Goal: Task Accomplishment & Management: Manage account settings

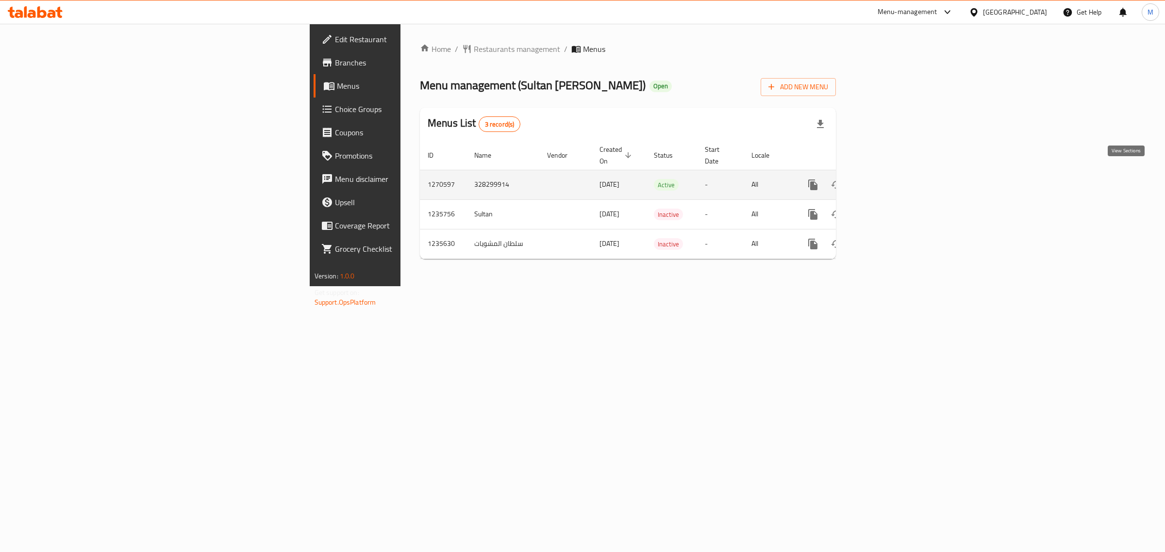
click at [889, 179] on icon "enhanced table" at bounding box center [883, 185] width 12 height 12
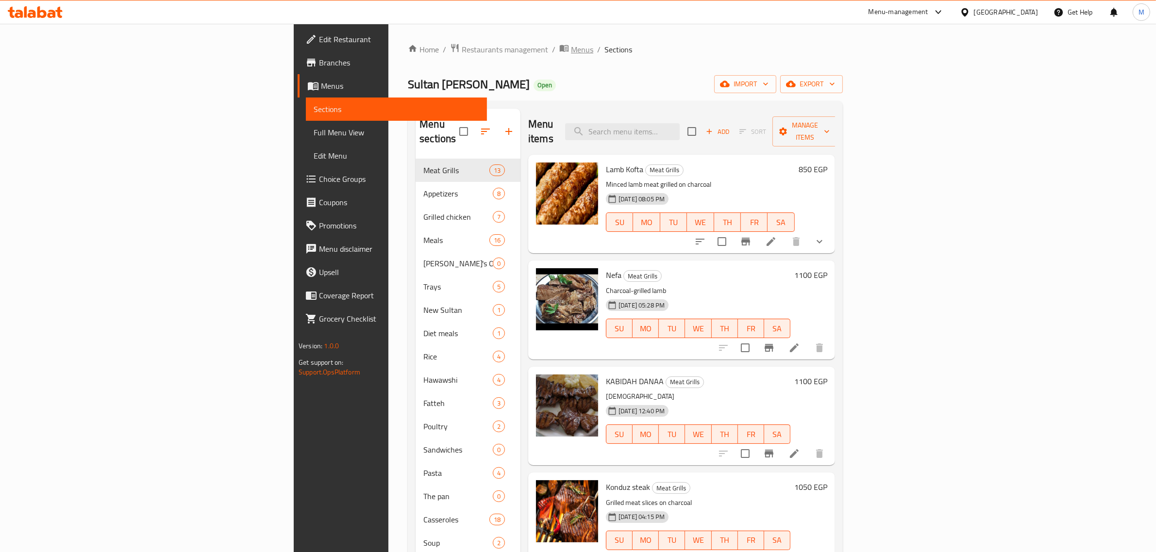
click at [559, 47] on span "breadcrumb" at bounding box center [565, 49] width 12 height 13
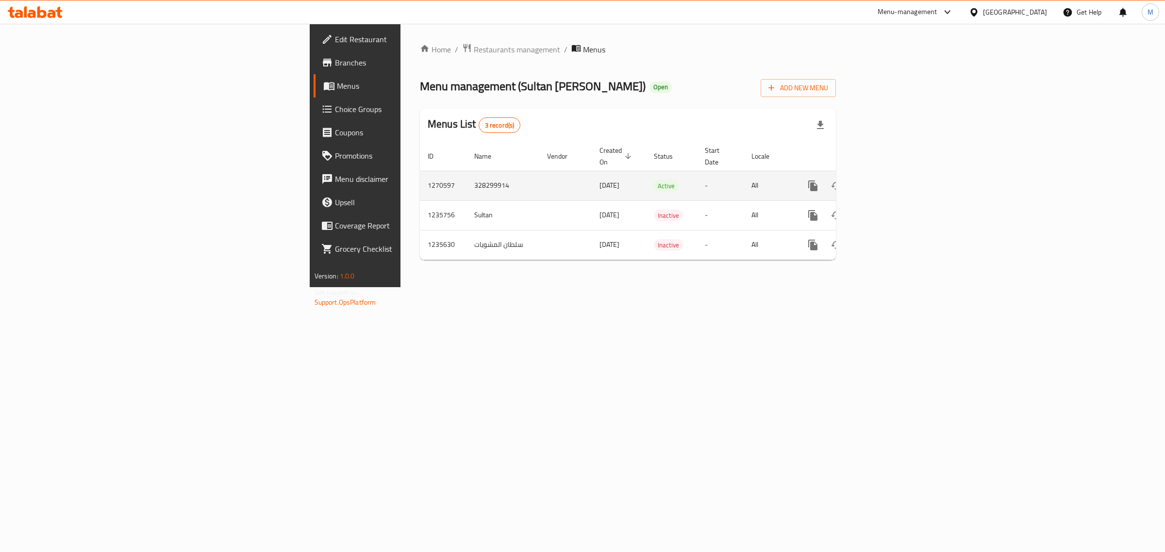
click at [466, 177] on td "328299914" at bounding box center [502, 186] width 73 height 30
click at [466, 176] on td "328299914" at bounding box center [502, 186] width 73 height 30
copy td "328299914"
click at [420, 175] on td "1270597" at bounding box center [443, 186] width 47 height 30
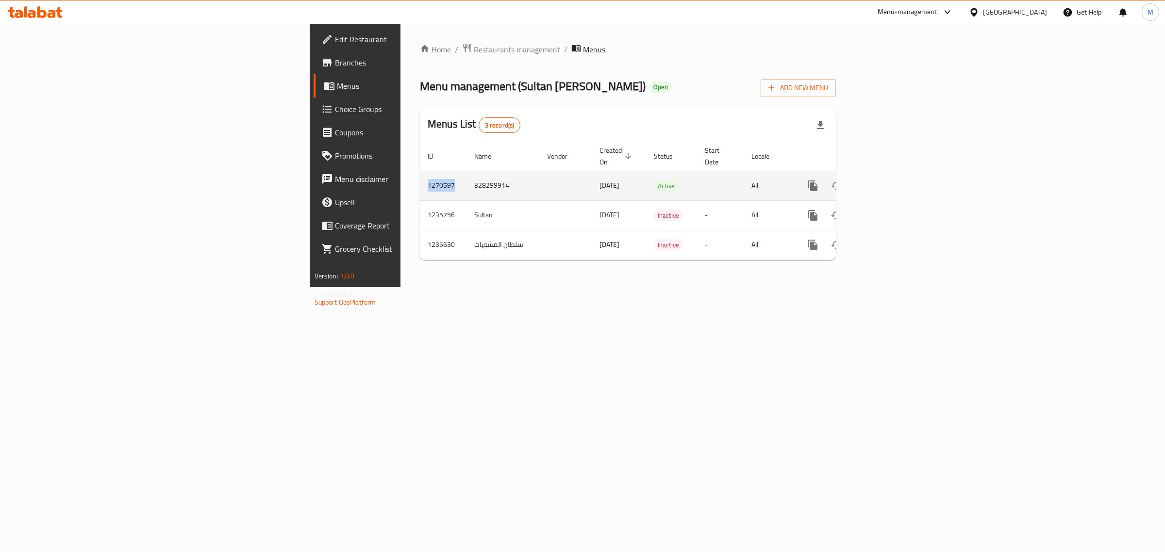
click at [420, 175] on td "1270597" at bounding box center [443, 186] width 47 height 30
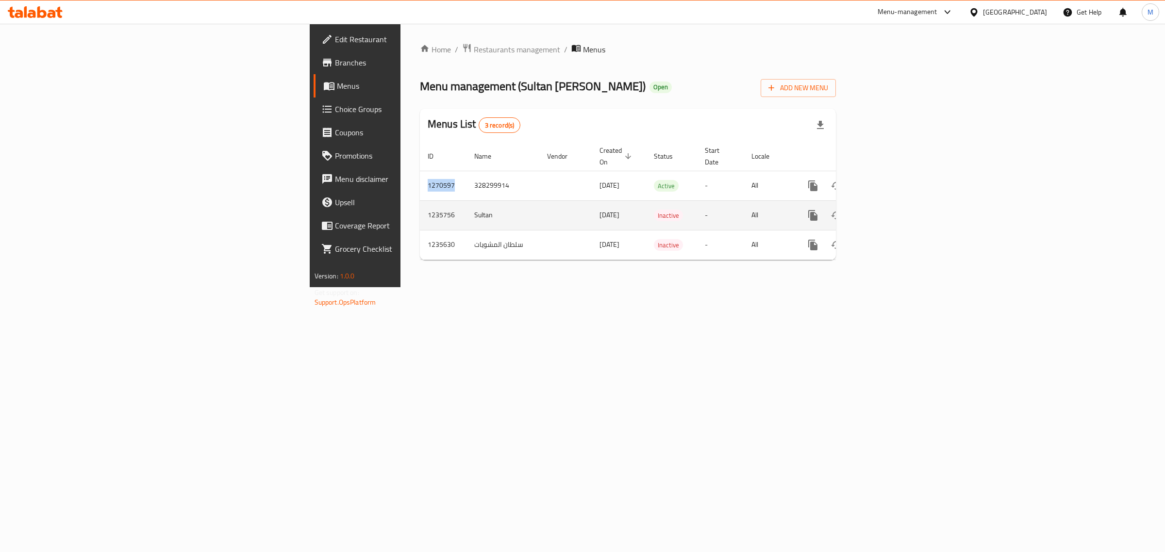
copy td "1270597"
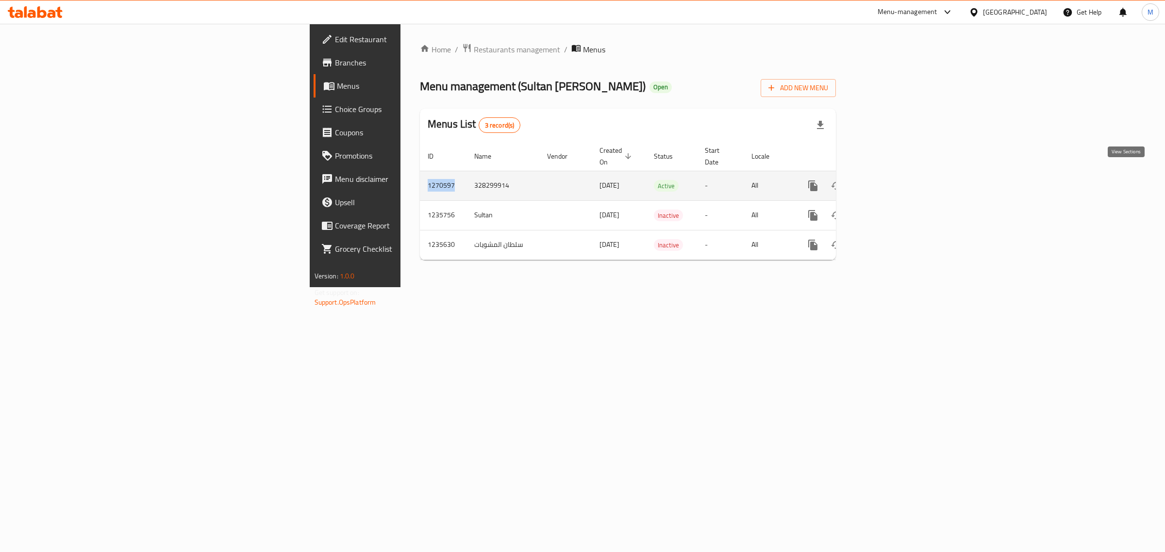
click at [889, 180] on icon "enhanced table" at bounding box center [883, 186] width 12 height 12
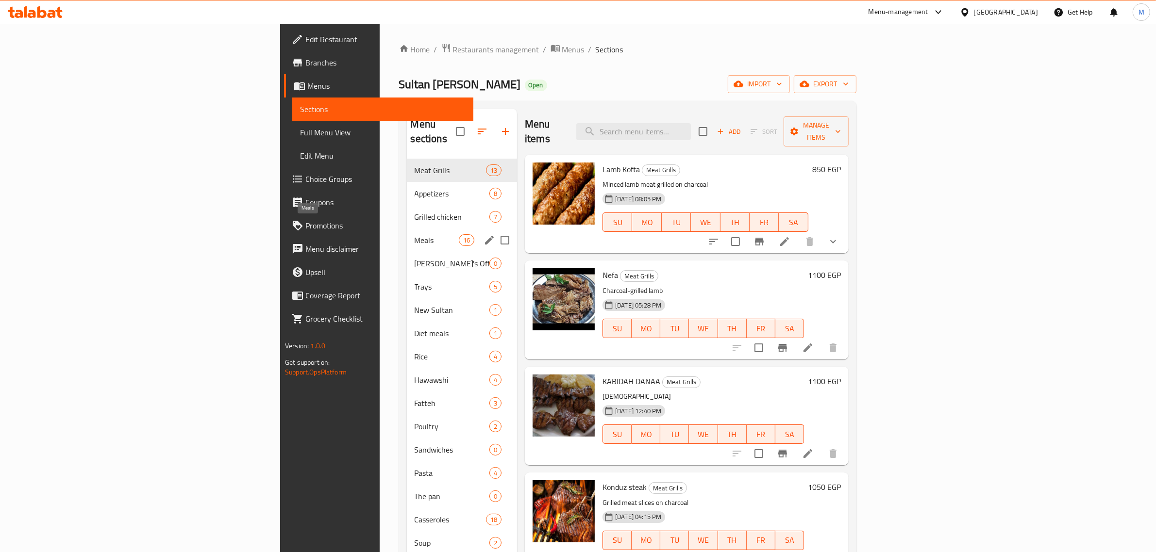
click at [415, 234] on span "Meals" at bounding box center [437, 240] width 44 height 12
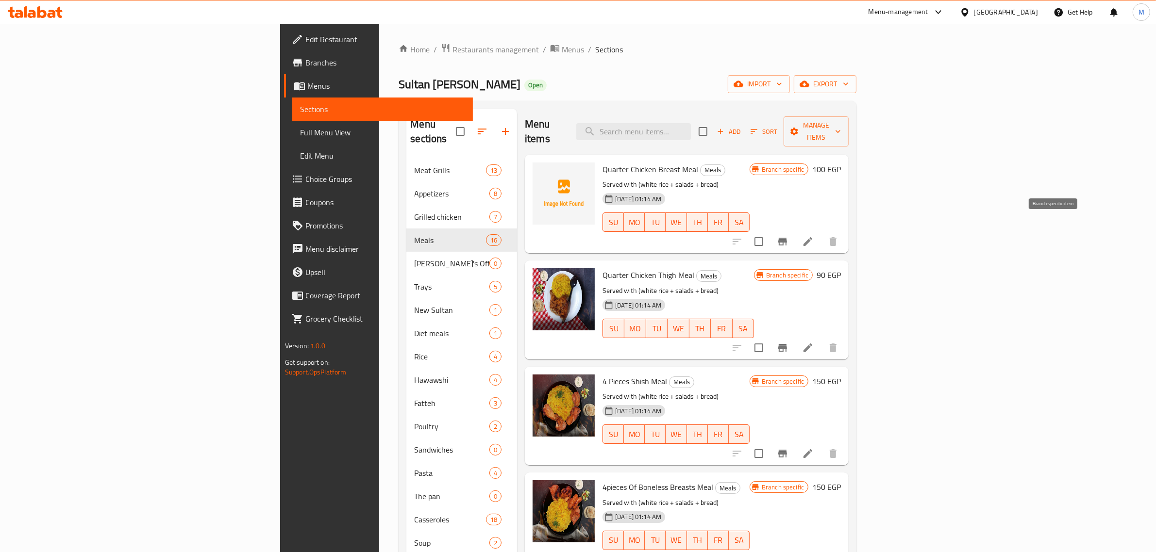
click at [794, 230] on button "Branch-specific-item" at bounding box center [782, 241] width 23 height 23
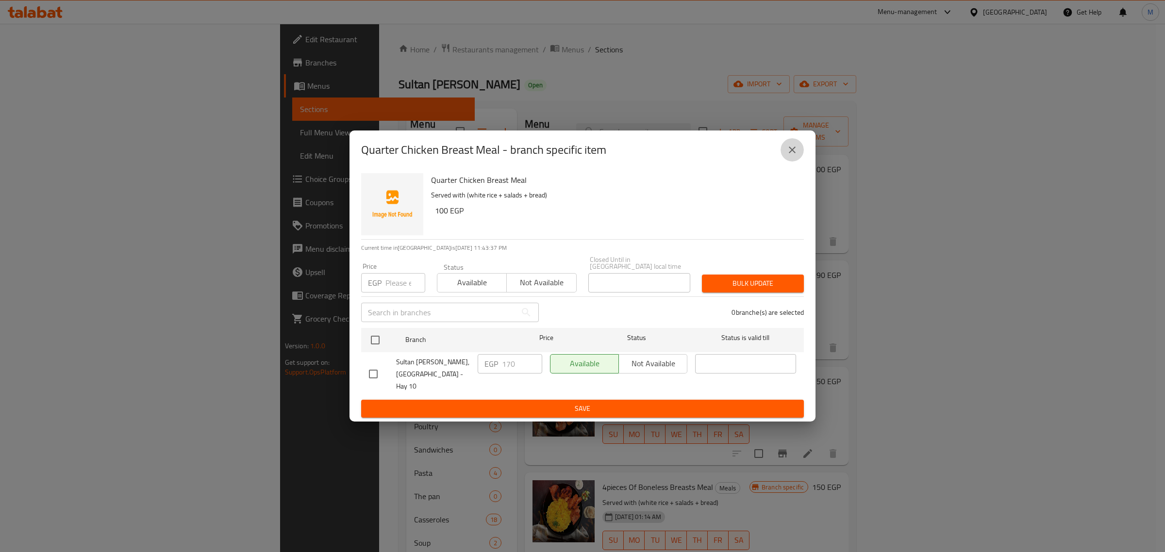
click at [792, 156] on icon "close" at bounding box center [792, 150] width 12 height 12
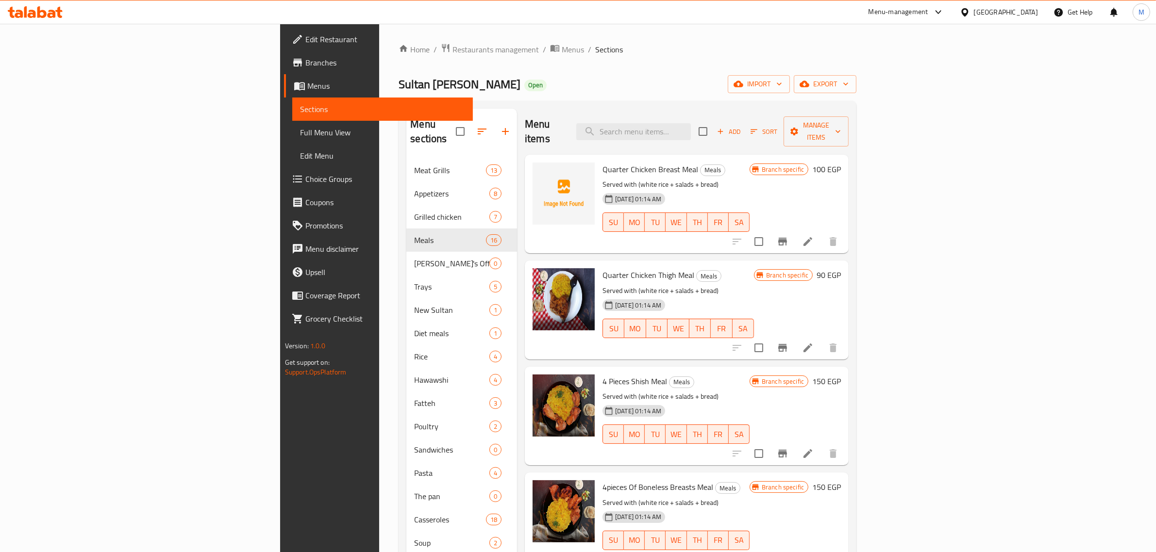
click at [841, 163] on h6 "100 EGP" at bounding box center [826, 170] width 29 height 14
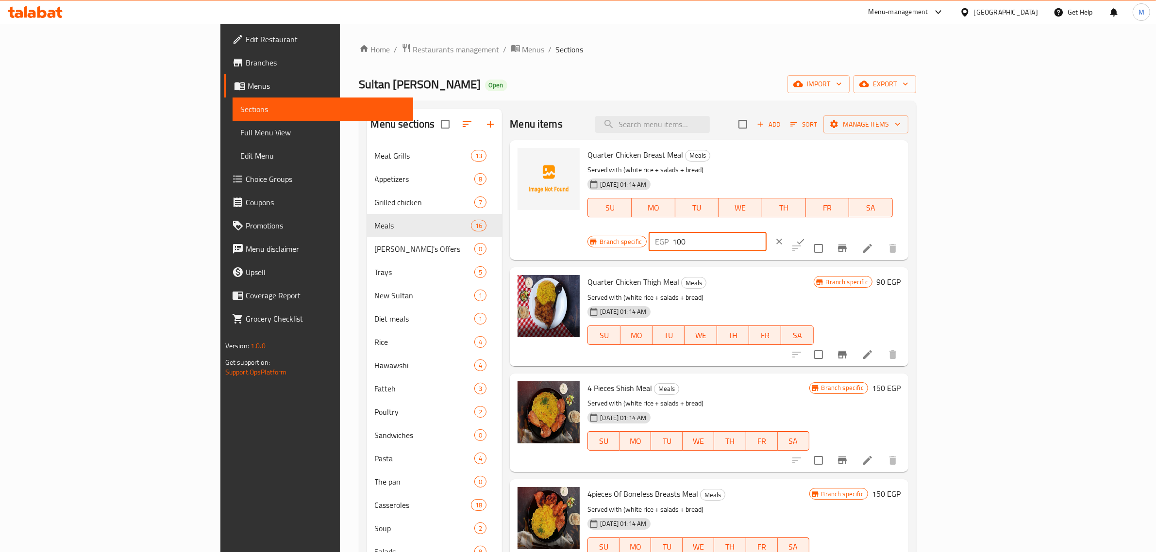
drag, startPoint x: 992, startPoint y: 164, endPoint x: 974, endPoint y: 166, distance: 18.1
click at [766, 232] on div "EGP 100 ​" at bounding box center [708, 241] width 118 height 19
type input "170"
click at [805, 237] on icon "ok" at bounding box center [801, 242] width 10 height 10
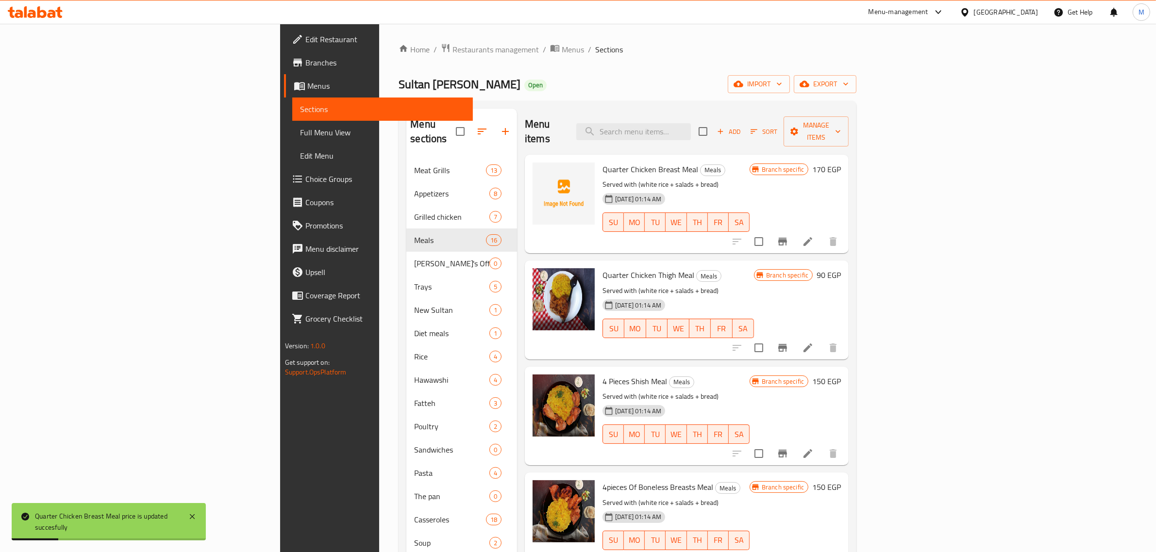
click at [841, 268] on h6 "90 EGP" at bounding box center [828, 275] width 24 height 14
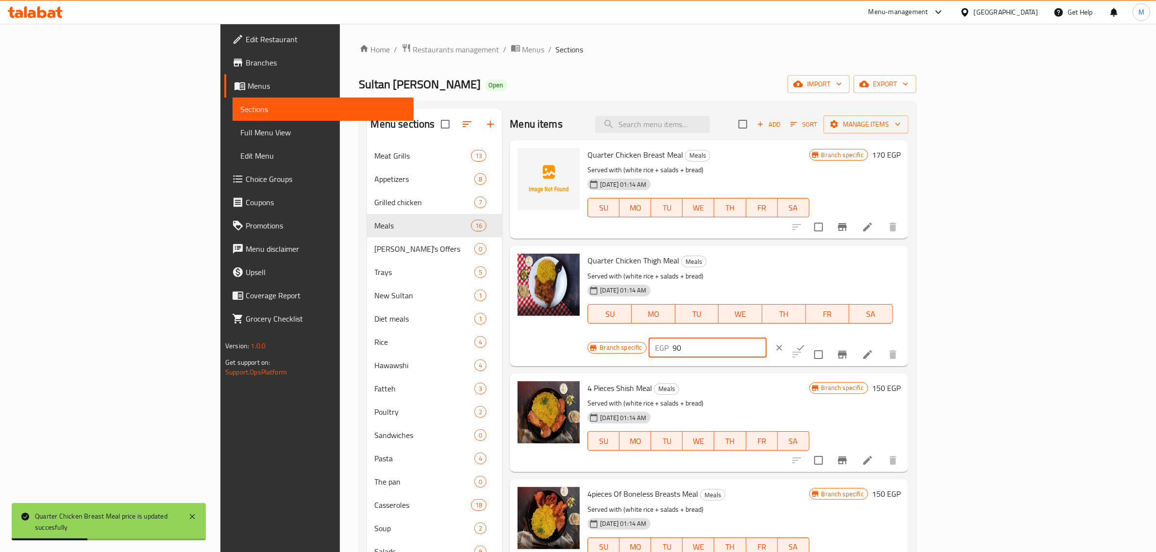
drag, startPoint x: 1014, startPoint y: 262, endPoint x: 973, endPoint y: 262, distance: 40.3
click at [766, 338] on div "EGP 90 ​" at bounding box center [708, 347] width 118 height 19
type input "155"
click at [805, 343] on icon "ok" at bounding box center [801, 348] width 10 height 10
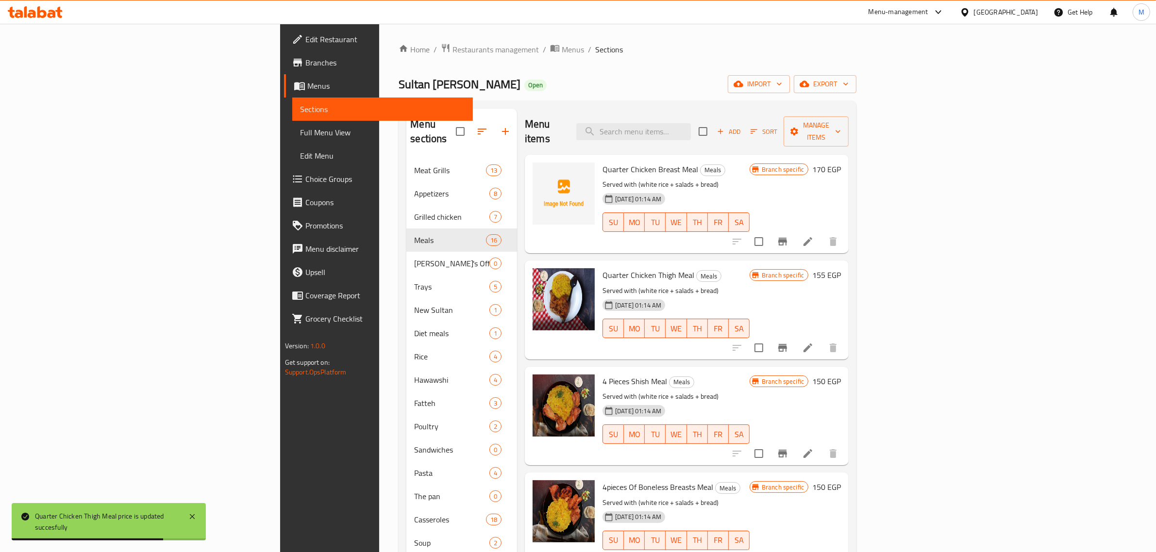
drag, startPoint x: 993, startPoint y: 288, endPoint x: 914, endPoint y: 304, distance: 80.3
click at [753, 315] on div "SU MO TU WE TH FR SA" at bounding box center [676, 328] width 155 height 27
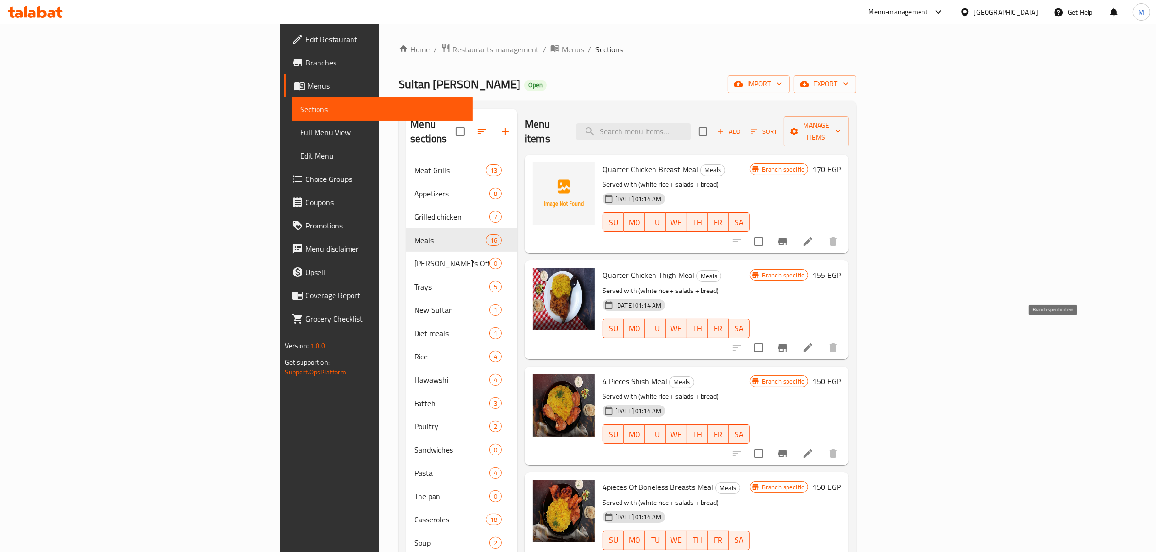
click at [788, 342] on icon "Branch-specific-item" at bounding box center [783, 348] width 12 height 12
click at [841, 375] on h6 "150 EGP" at bounding box center [826, 382] width 29 height 14
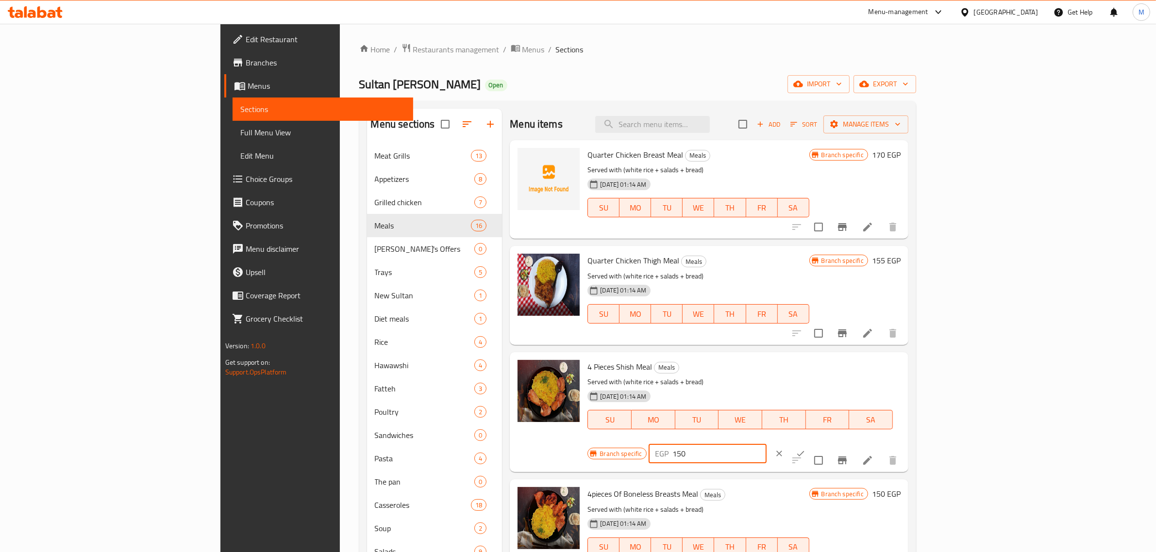
drag, startPoint x: 1018, startPoint y: 375, endPoint x: 960, endPoint y: 384, distance: 59.1
click at [825, 443] on div "Branch specific EGP 150 ​" at bounding box center [706, 453] width 238 height 21
type input "210"
click at [804, 451] on icon "ok" at bounding box center [800, 453] width 7 height 5
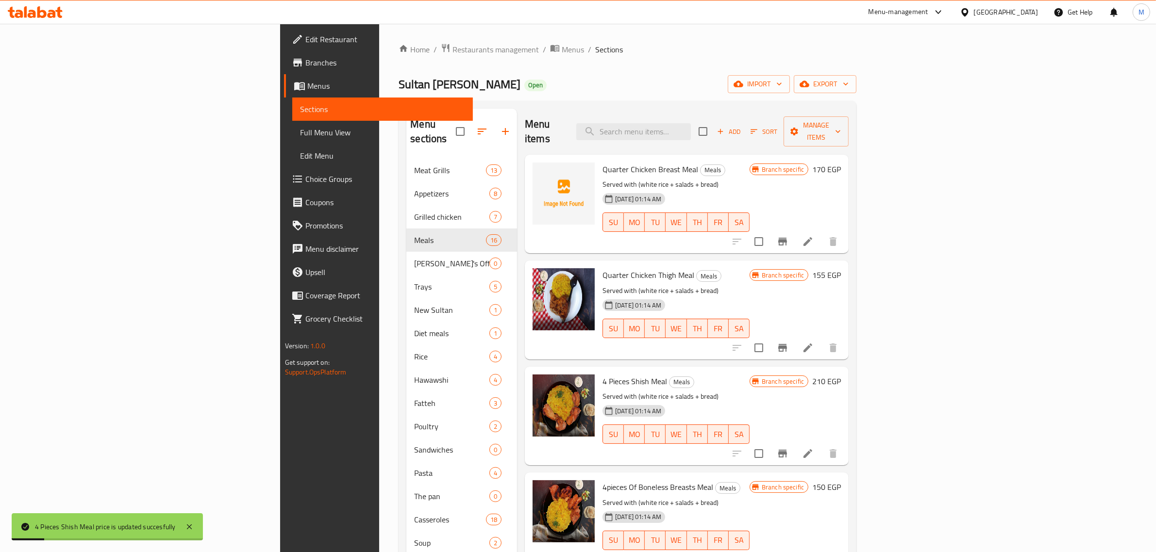
drag, startPoint x: 1068, startPoint y: 382, endPoint x: 1052, endPoint y: 385, distance: 15.8
click at [841, 385] on div "Branch specific 210 EGP" at bounding box center [794, 416] width 91 height 83
click at [787, 450] on icon "Branch-specific-item" at bounding box center [782, 454] width 9 height 8
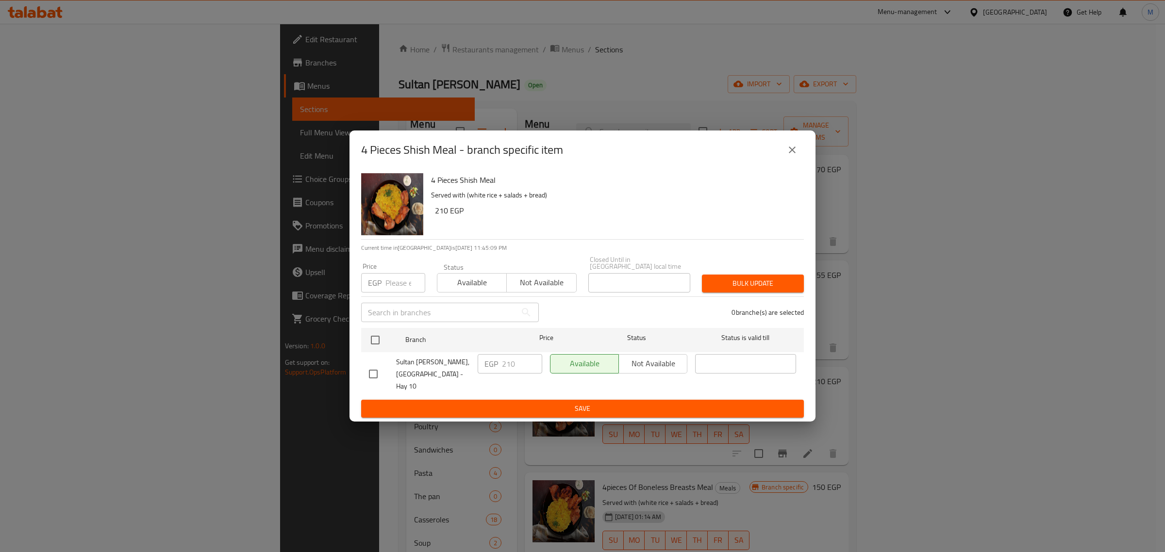
click at [793, 153] on icon "close" at bounding box center [792, 150] width 7 height 7
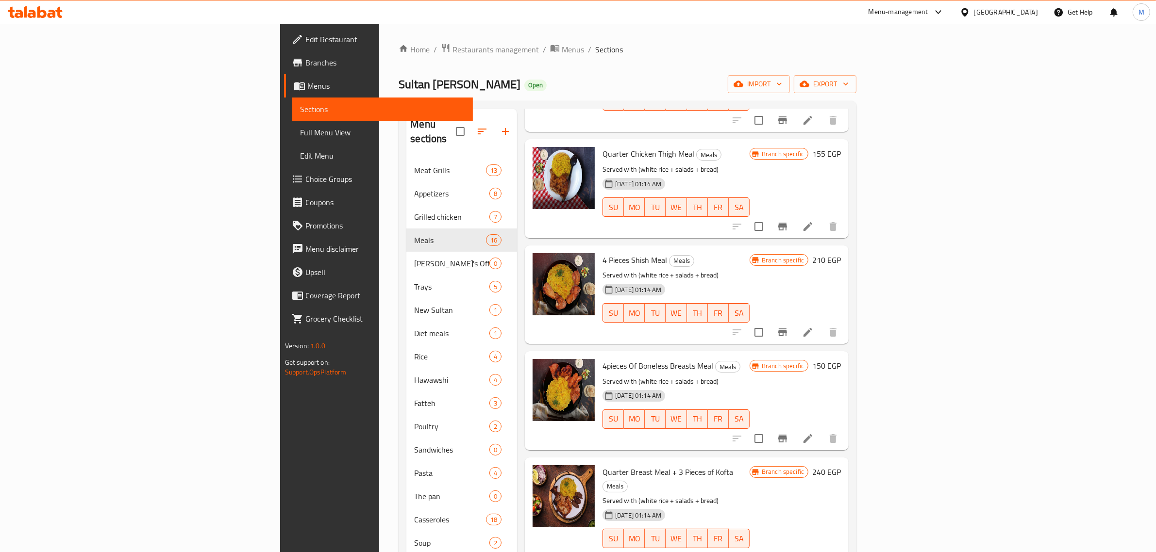
scroll to position [182, 0]
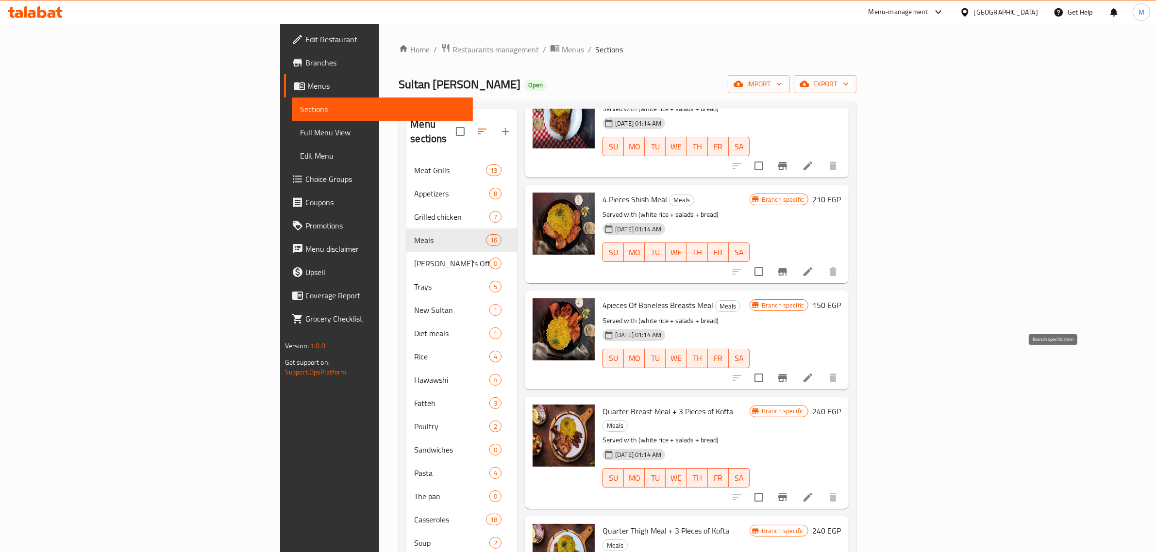
click at [788, 372] on icon "Branch-specific-item" at bounding box center [783, 378] width 12 height 12
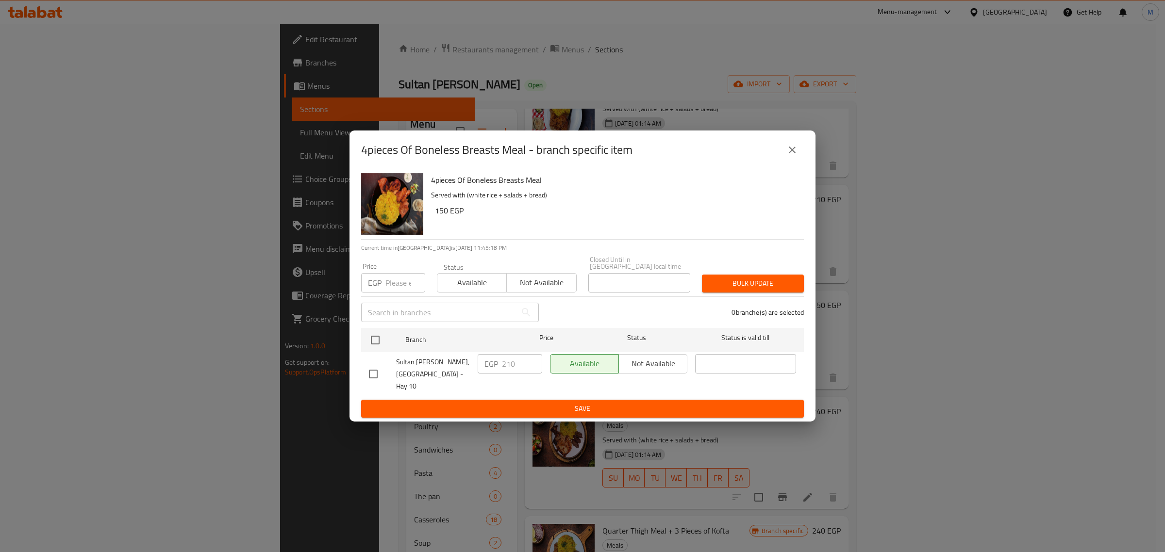
click at [794, 156] on icon "close" at bounding box center [792, 150] width 12 height 12
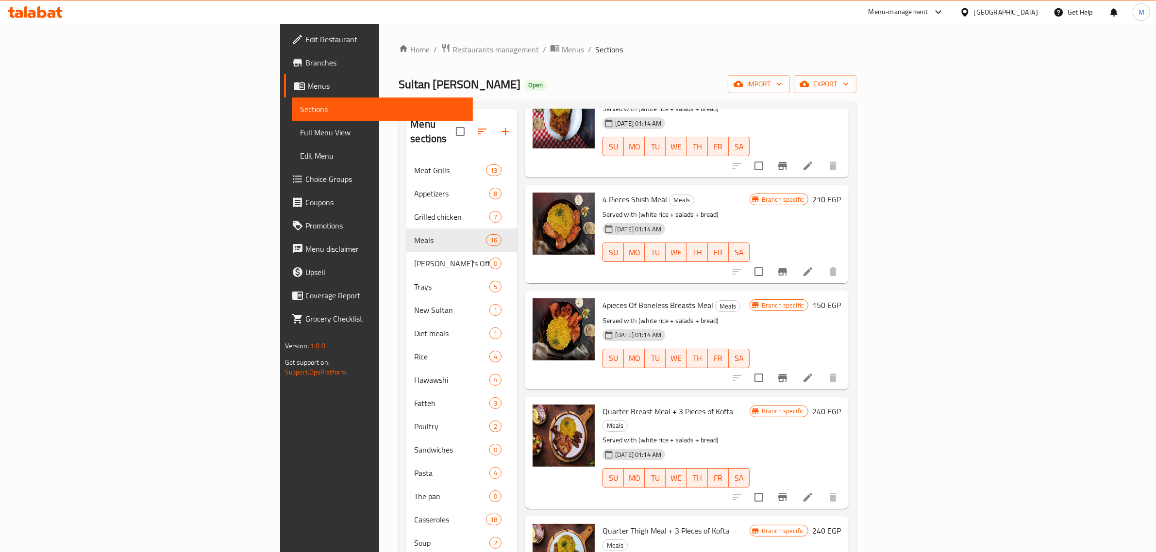
click at [841, 299] on h6 "150 EGP" at bounding box center [826, 306] width 29 height 14
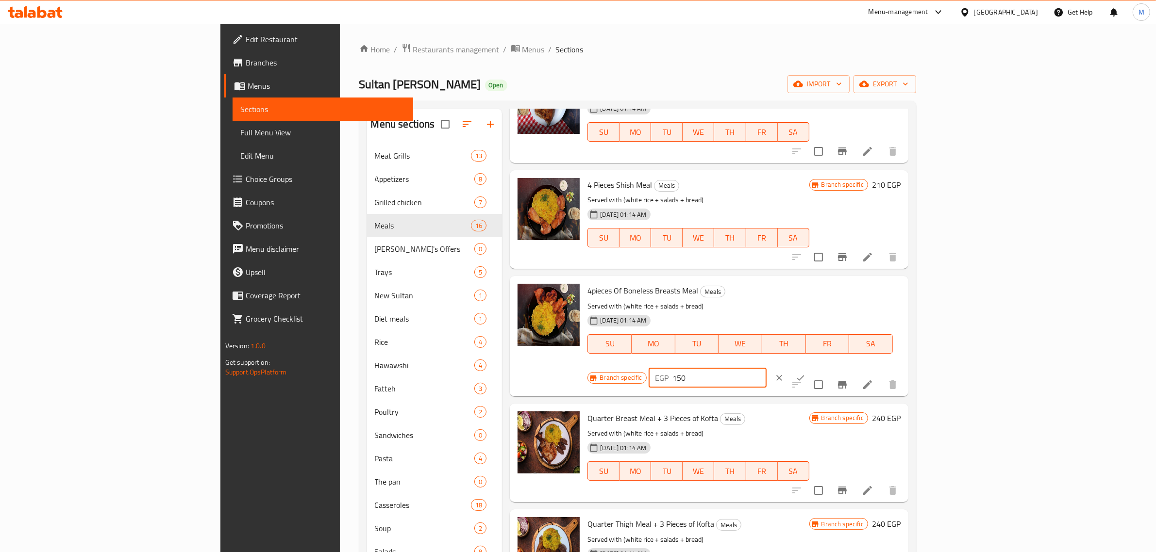
drag, startPoint x: 1000, startPoint y: 299, endPoint x: 951, endPoint y: 312, distance: 50.3
click at [825, 367] on div "Branch specific EGP 150 ​" at bounding box center [706, 377] width 238 height 21
type input "210"
click at [805, 373] on icon "ok" at bounding box center [801, 378] width 10 height 10
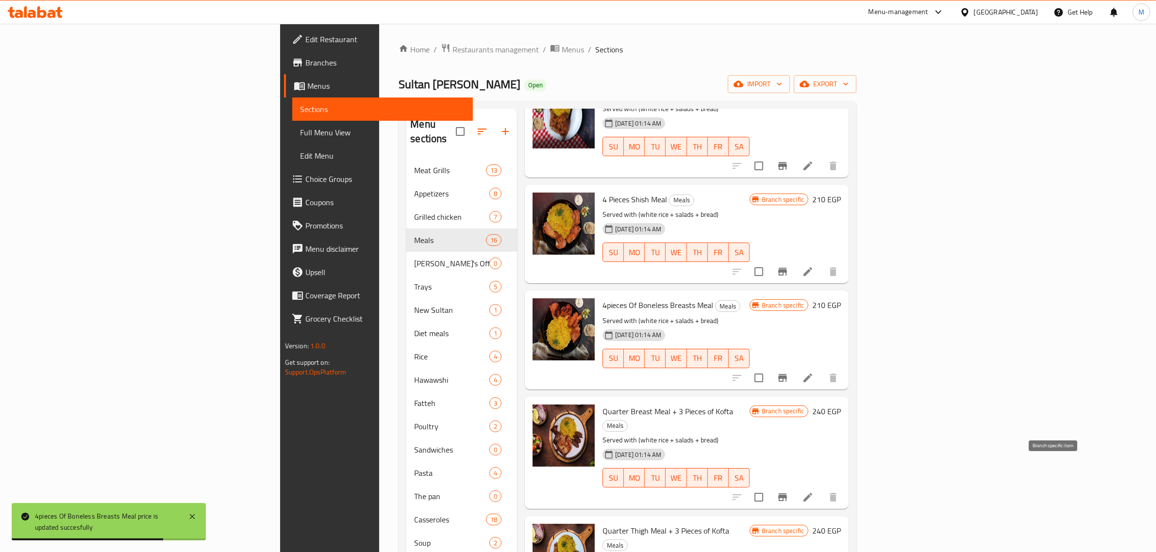
click at [787, 494] on icon "Branch-specific-item" at bounding box center [782, 498] width 9 height 8
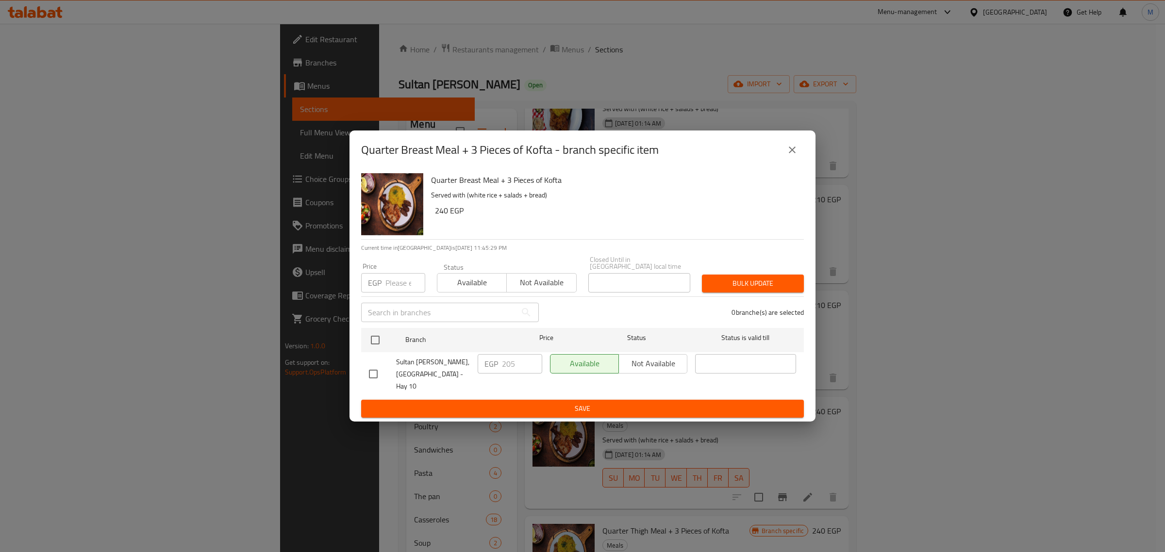
click at [792, 153] on icon "close" at bounding box center [792, 150] width 7 height 7
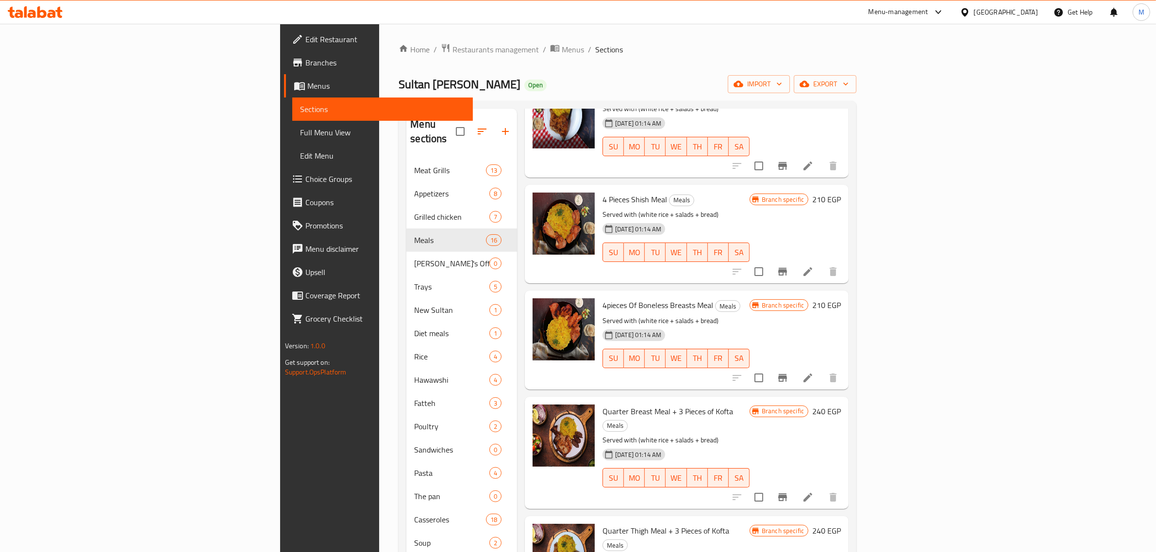
click at [729, 295] on div "4pieces Of Boneless Breasts Meal Meals Served with (white rice + salads + bread…" at bounding box center [676, 340] width 155 height 91
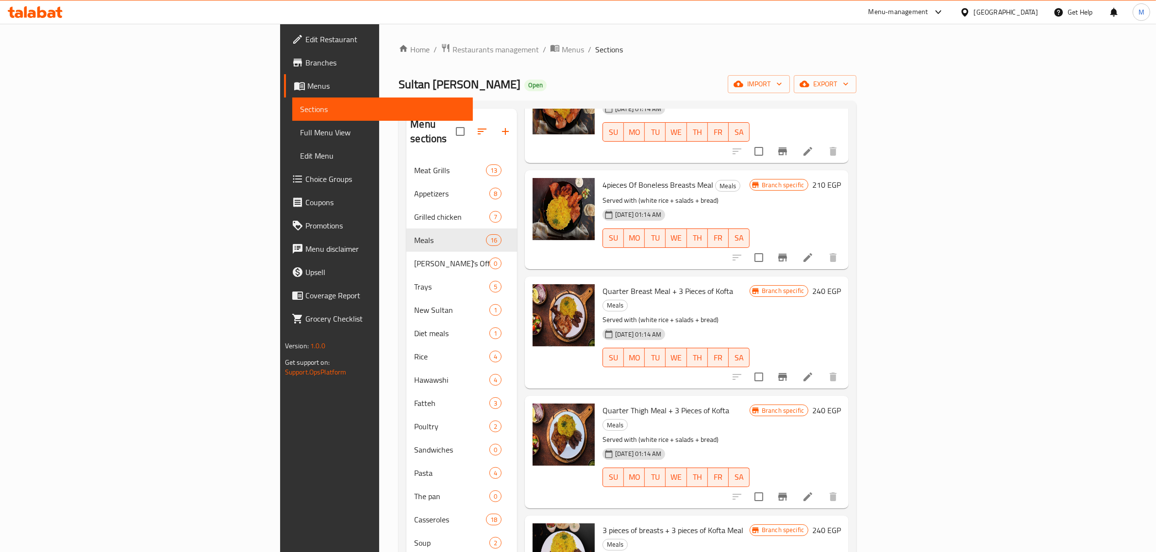
scroll to position [303, 0]
click at [788, 370] on icon "Branch-specific-item" at bounding box center [783, 376] width 12 height 12
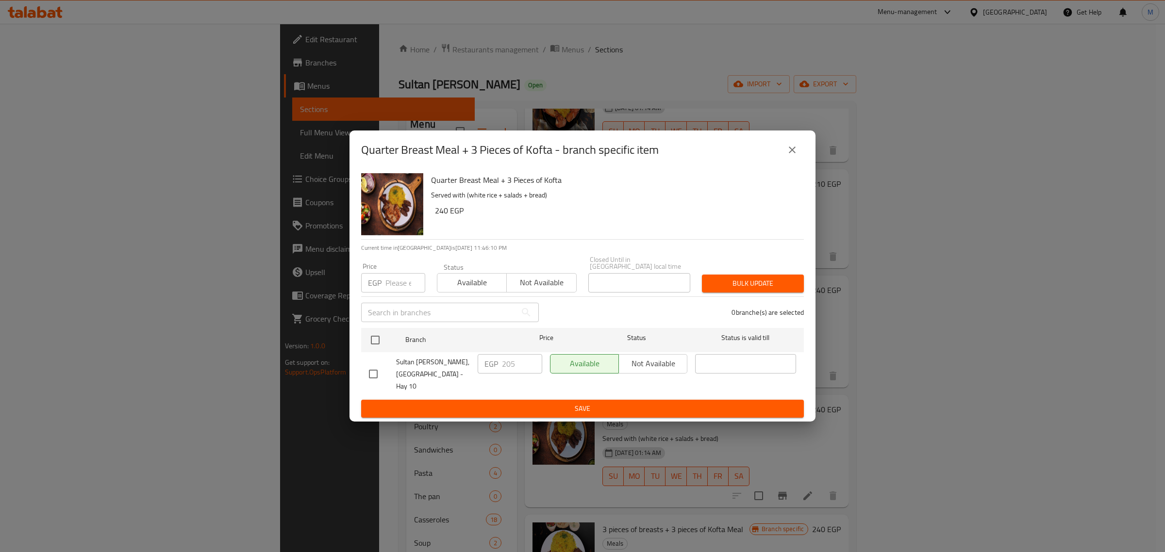
drag, startPoint x: 376, startPoint y: 374, endPoint x: 442, endPoint y: 370, distance: 66.2
click at [379, 374] on input "checkbox" at bounding box center [373, 374] width 20 height 20
checkbox input "true"
click at [508, 366] on input "205" at bounding box center [522, 363] width 40 height 19
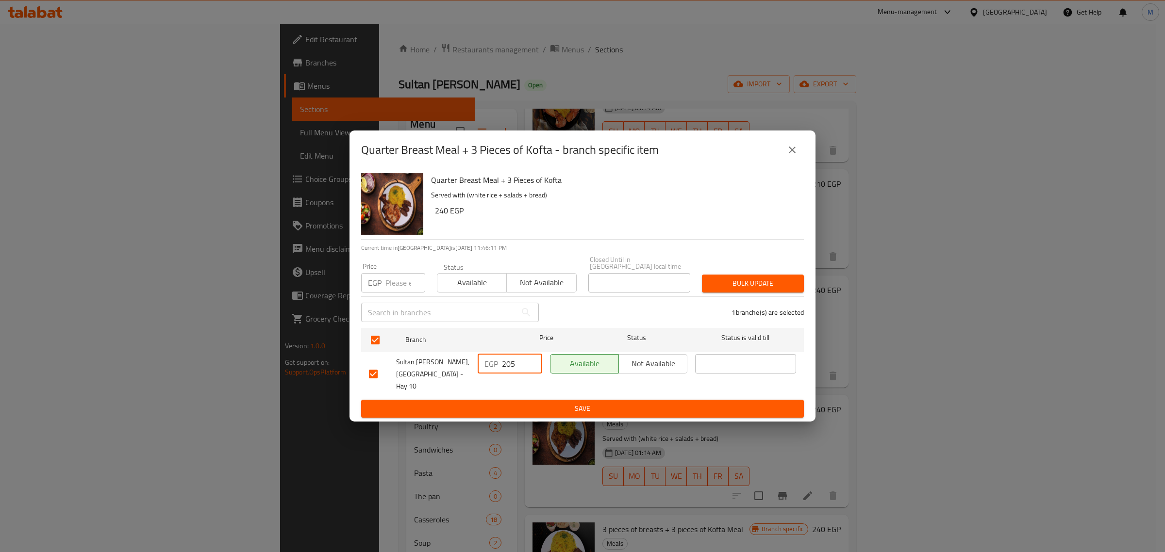
click at [508, 366] on input "205" at bounding box center [522, 363] width 40 height 19
type input "240"
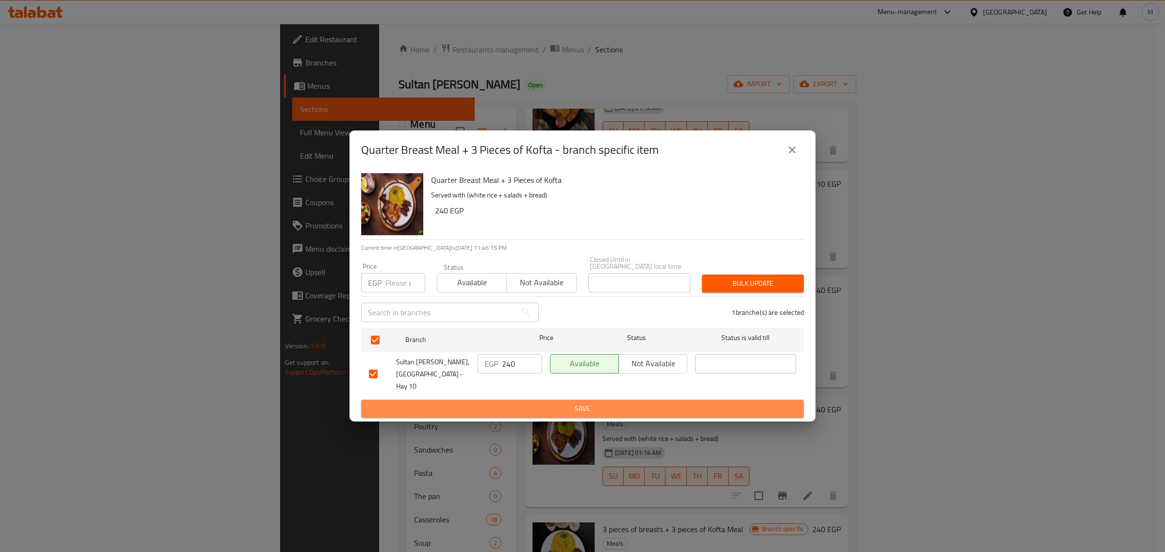
click at [551, 403] on span "Save" at bounding box center [582, 409] width 427 height 12
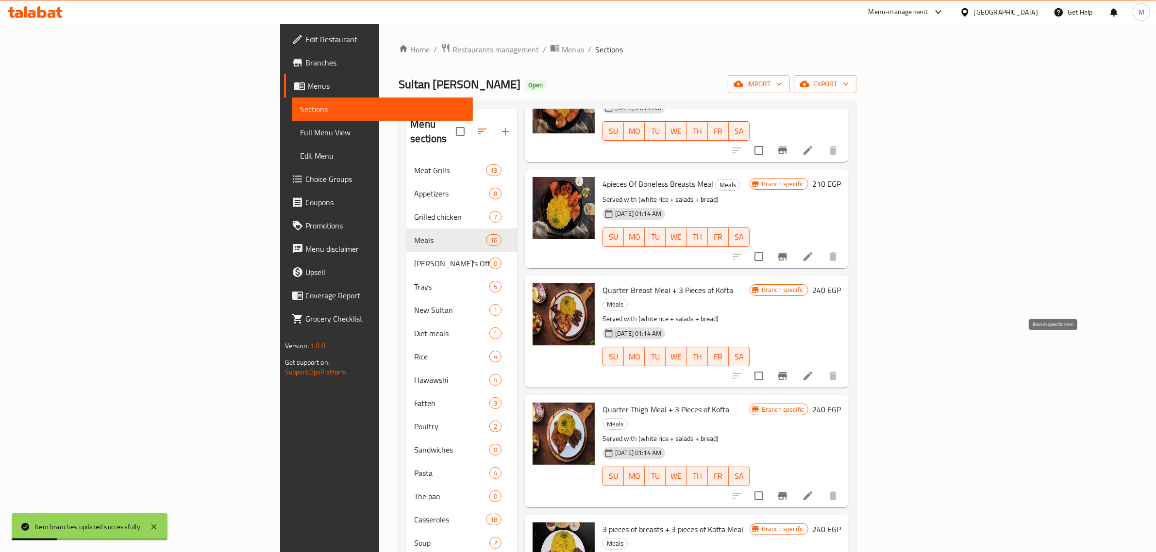
click at [788, 370] on icon "Branch-specific-item" at bounding box center [783, 376] width 12 height 12
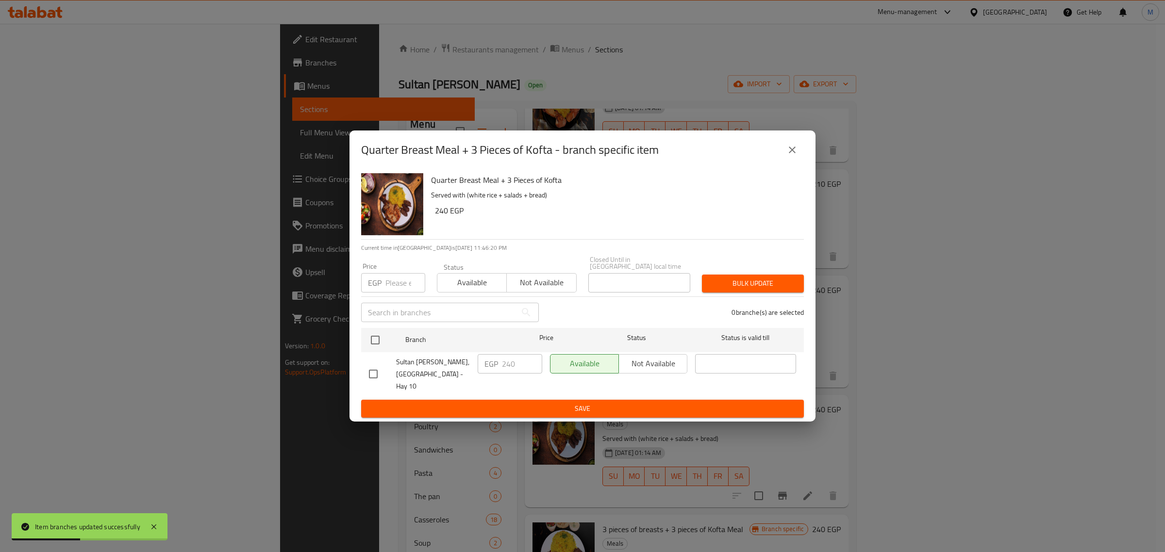
click at [799, 162] on button "close" at bounding box center [792, 149] width 23 height 23
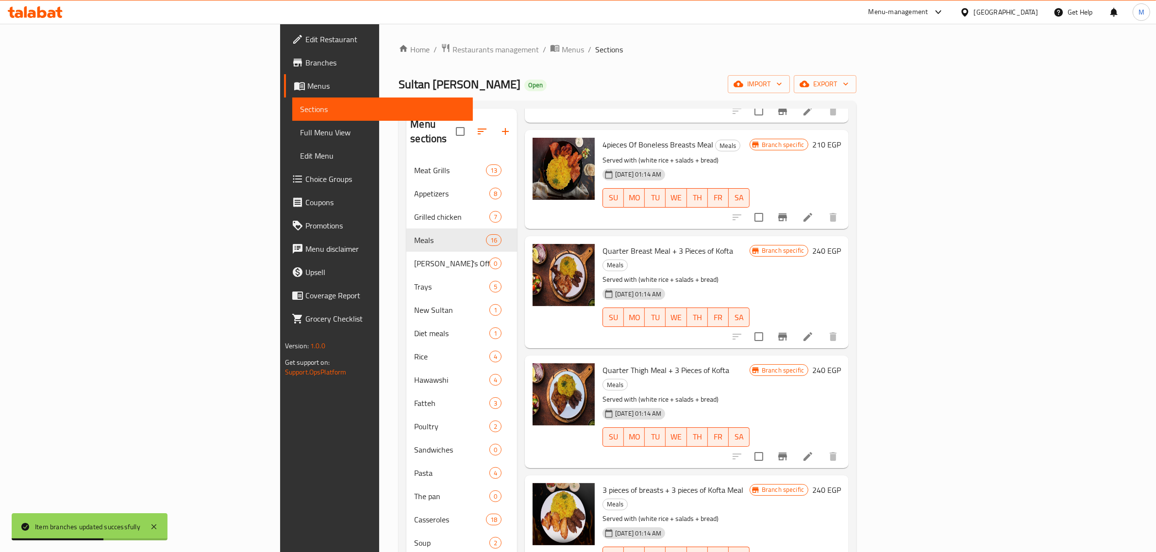
scroll to position [364, 0]
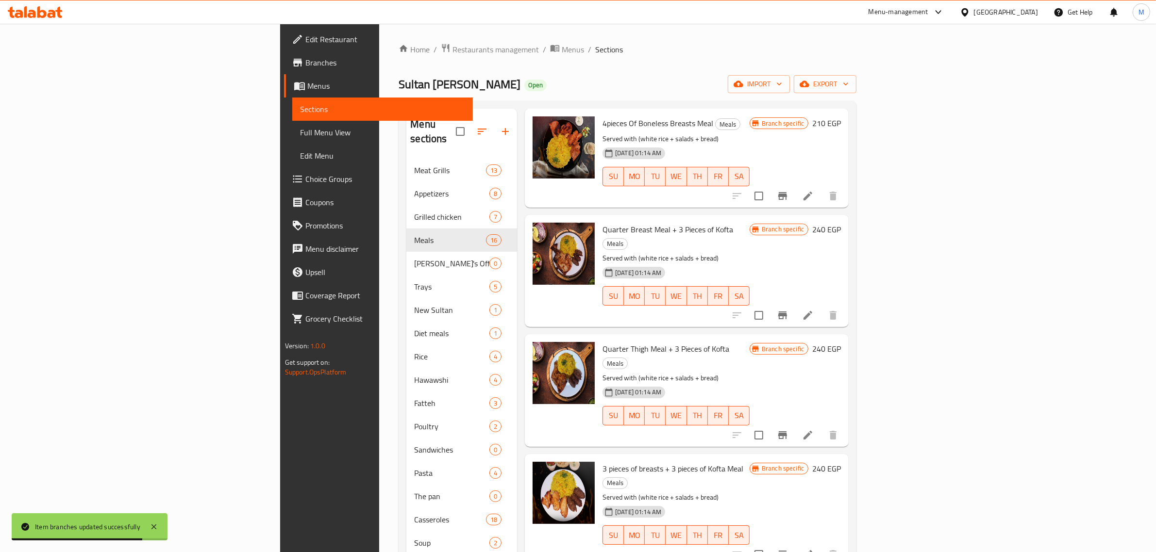
click at [602, 342] on span "Quarter Thigh Meal + 3 Pieces of Kofta" at bounding box center [665, 349] width 127 height 15
copy h6 "Quarter Thigh Meal + 3 Pieces of Kofta"
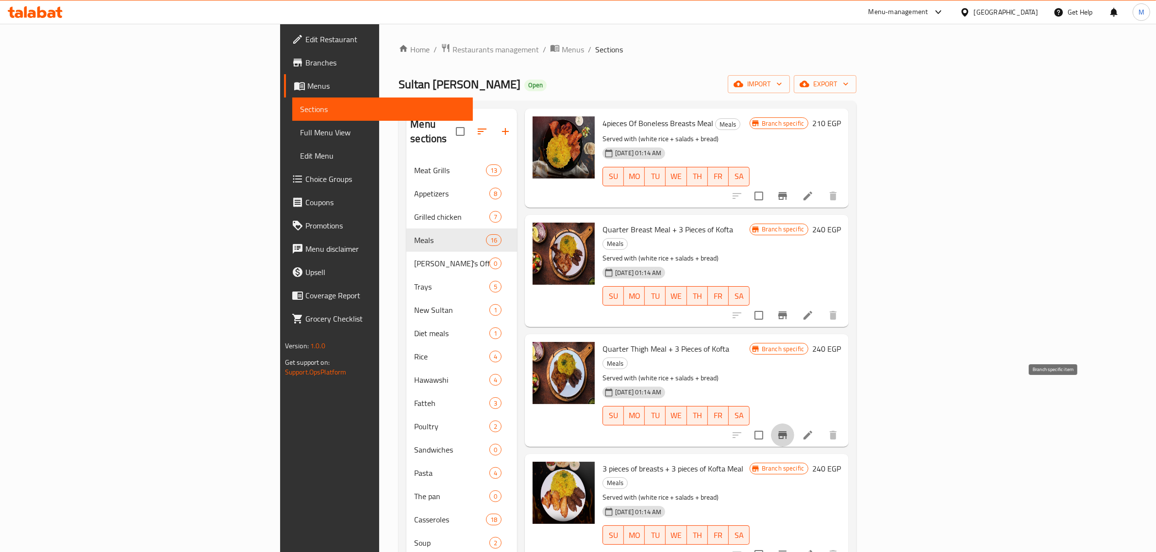
click at [787, 432] on icon "Branch-specific-item" at bounding box center [782, 436] width 9 height 8
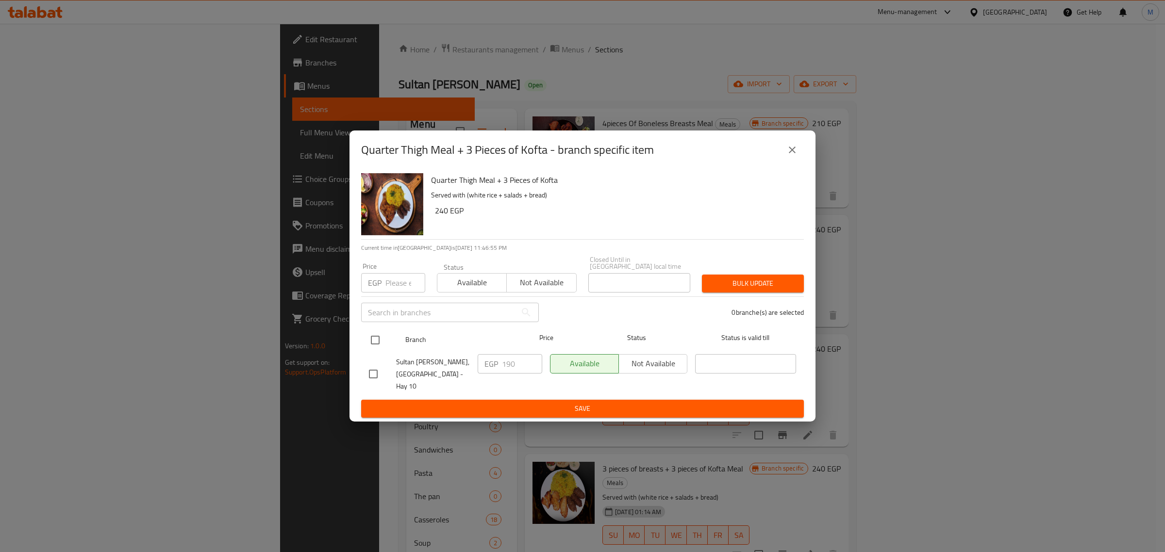
click at [374, 341] on input "checkbox" at bounding box center [375, 340] width 20 height 20
checkbox input "true"
drag, startPoint x: 484, startPoint y: 363, endPoint x: 472, endPoint y: 364, distance: 12.2
click at [472, 364] on div "Sultan [PERSON_NAME], [GEOGRAPHIC_DATA] - Hay 10 EGP 190 ​ Available Not availa…" at bounding box center [582, 374] width 435 height 48
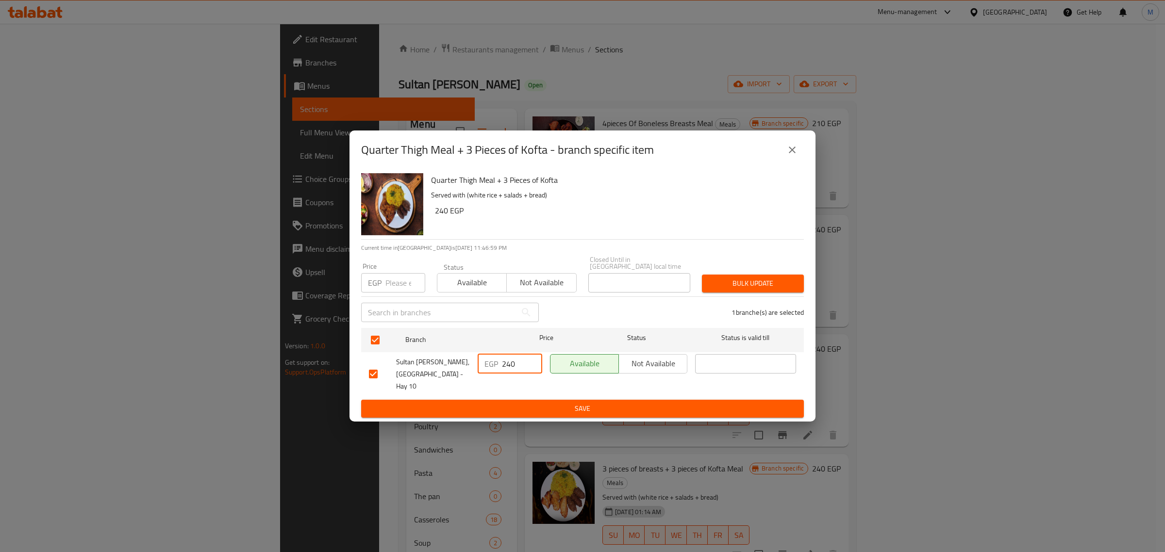
type input "240"
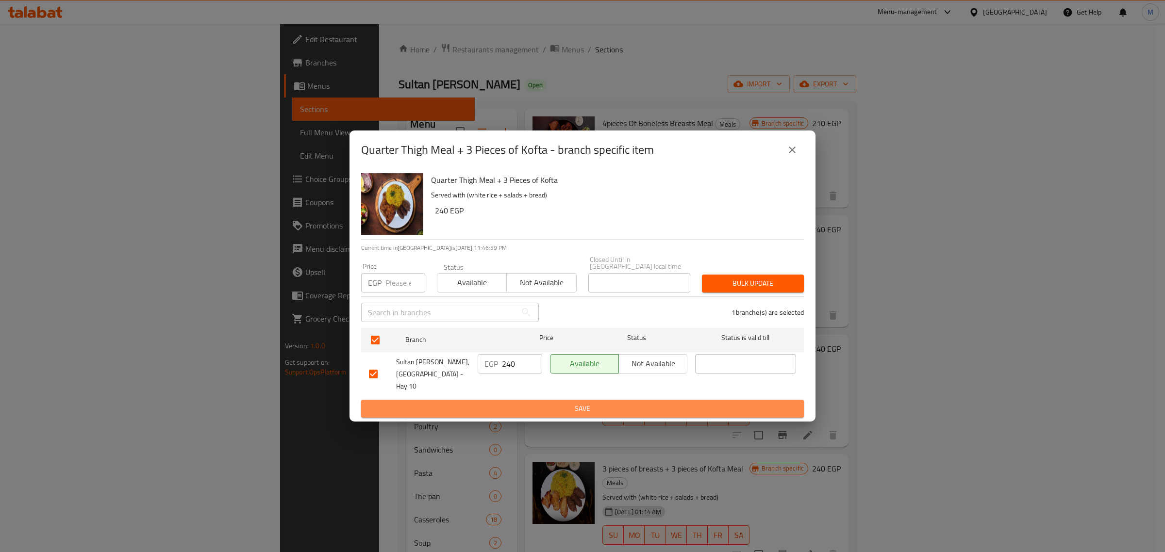
click at [511, 403] on span "Save" at bounding box center [582, 409] width 427 height 12
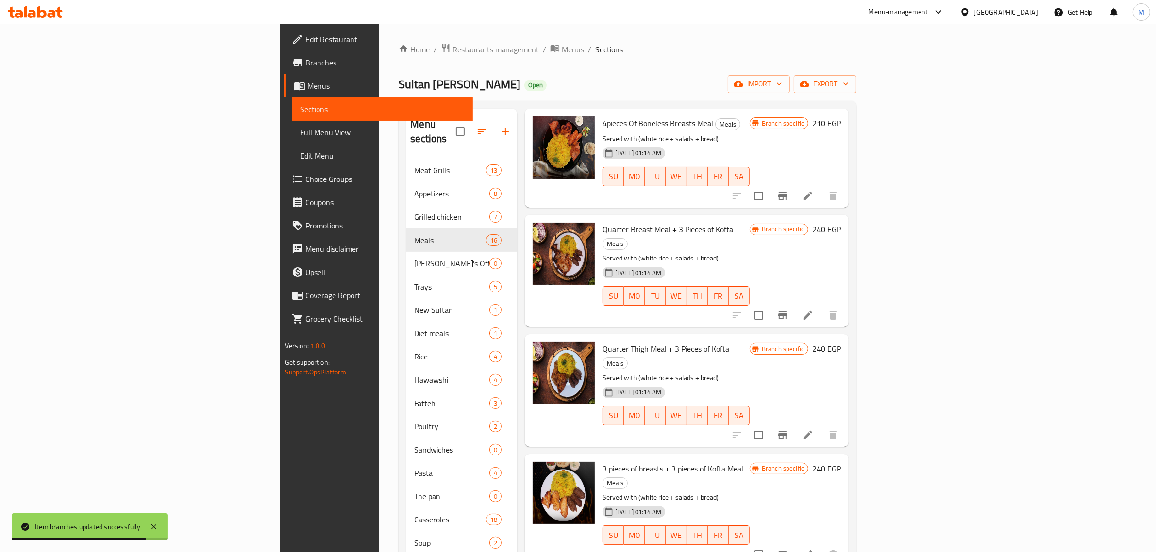
click at [711, 383] on div "[DATE] 01:14 AM SU MO TU WE TH FR SA" at bounding box center [676, 409] width 155 height 52
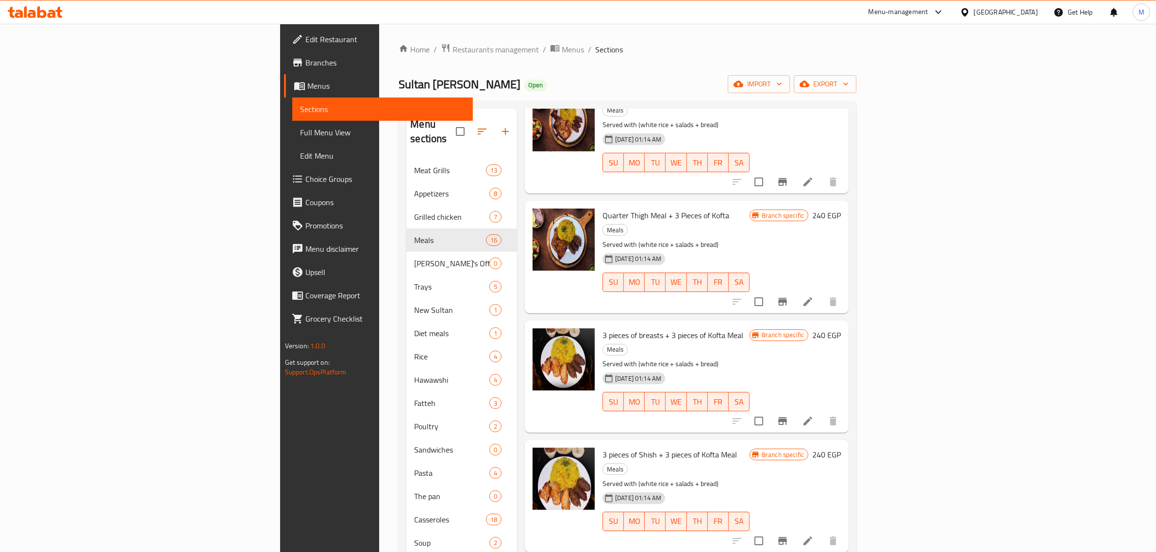
scroll to position [546, 0]
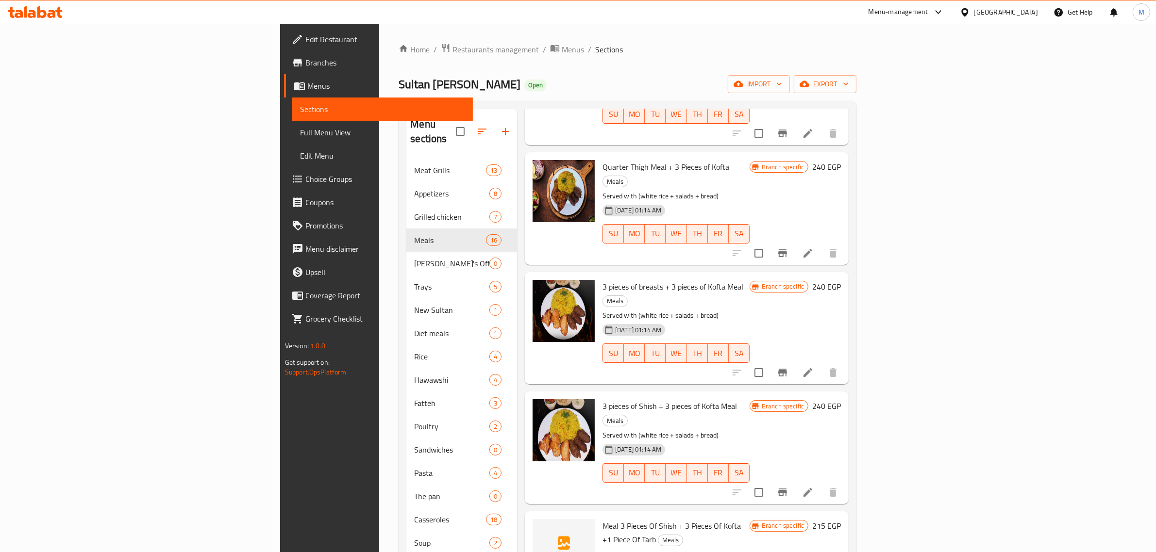
click at [627, 280] on span "3 pieces of breasts + 3 pieces of Kofta Meal" at bounding box center [672, 287] width 141 height 15
copy h6 "3 pieces of breasts + 3 pieces of Kofta Meal"
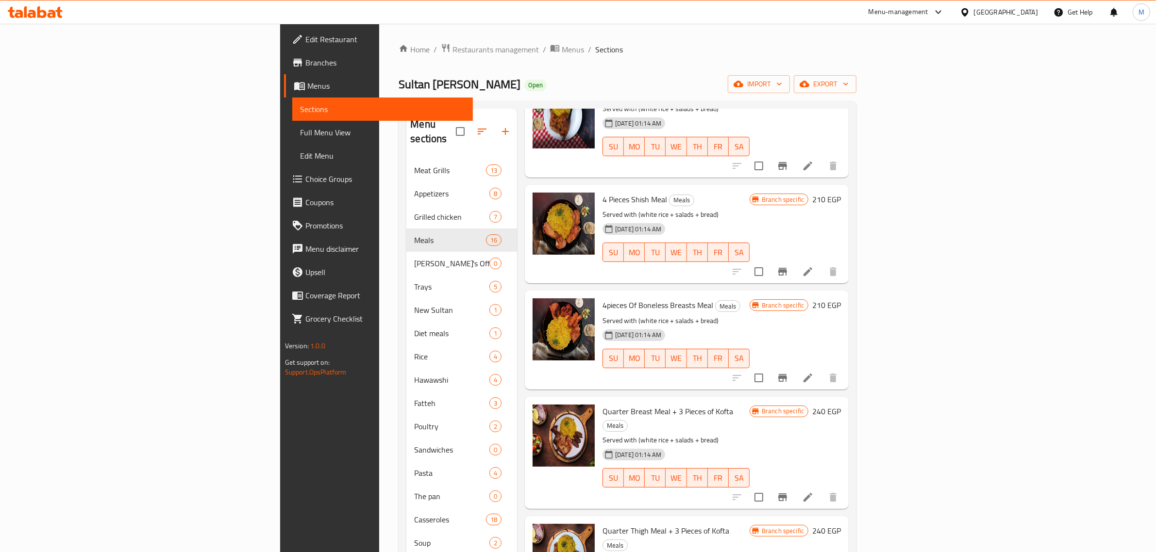
scroll to position [0, 0]
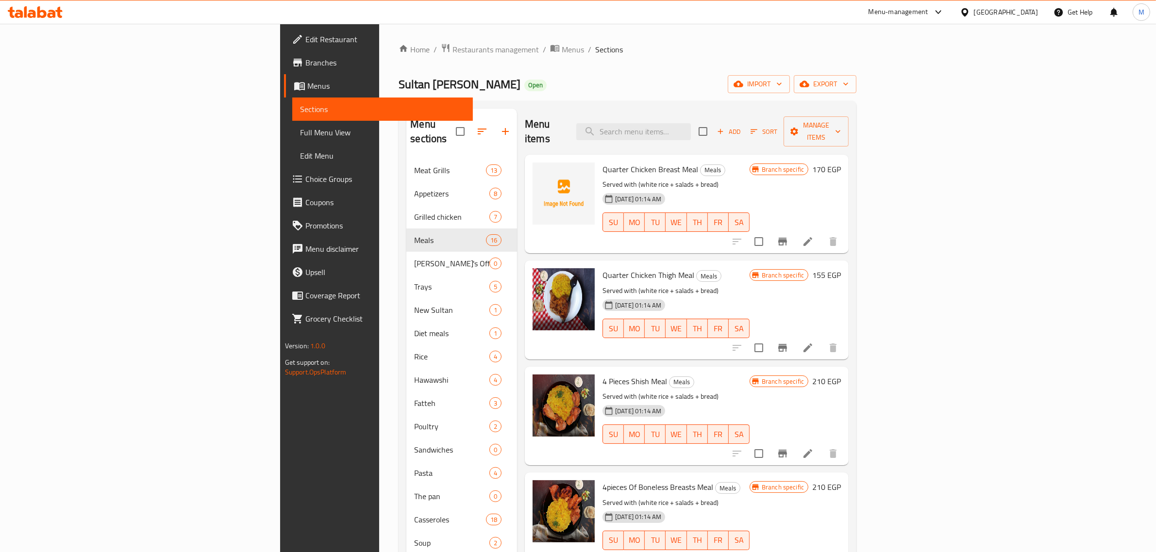
click at [777, 126] on span "Sort" at bounding box center [763, 131] width 27 height 11
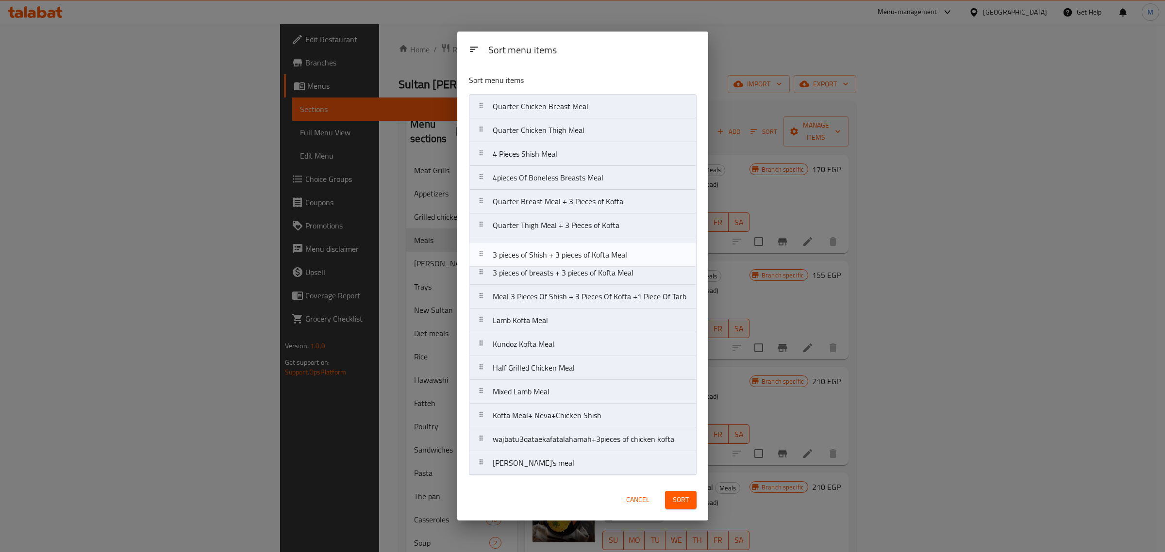
drag, startPoint x: 577, startPoint y: 273, endPoint x: 577, endPoint y: 254, distance: 19.4
click at [577, 254] on nav "Quarter Chicken Breast Meal Quarter Chicken Thigh Meal 4 Pieces Shish Meal 4pie…" at bounding box center [583, 285] width 228 height 382
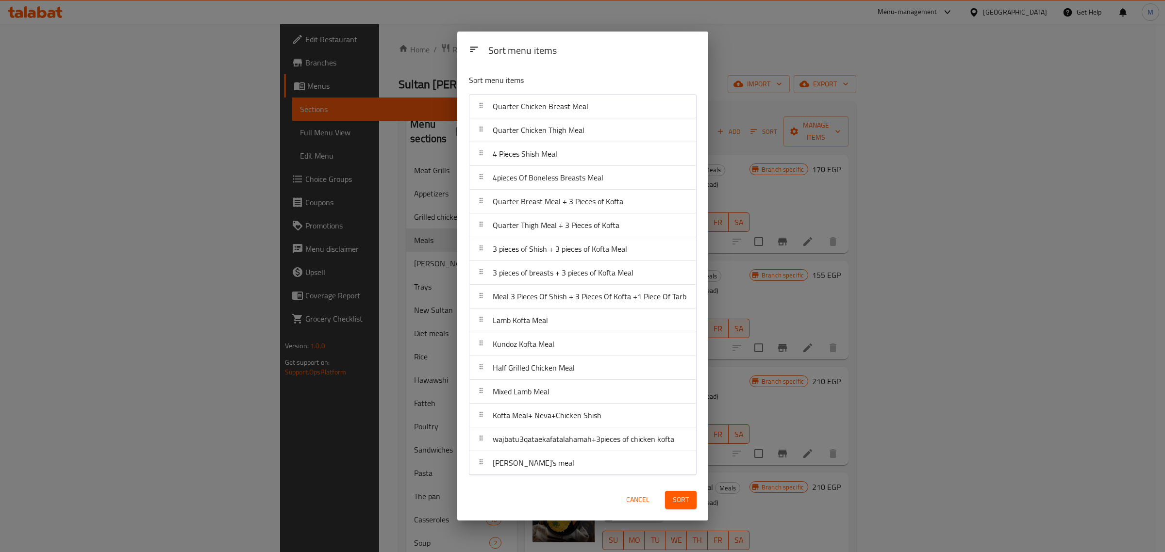
click at [670, 500] on button "Sort" at bounding box center [681, 500] width 32 height 18
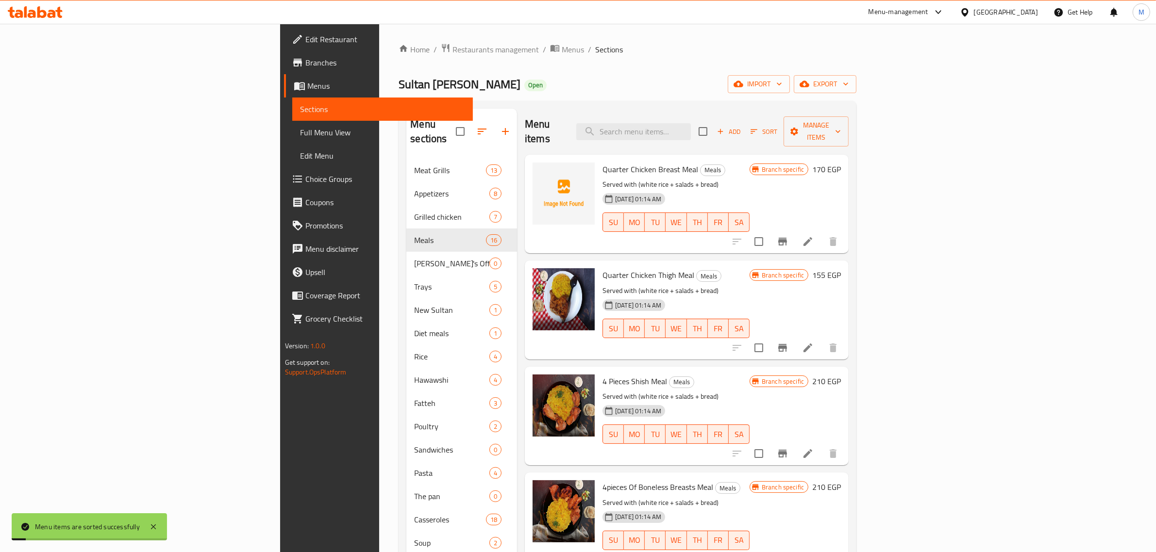
click at [731, 401] on div "[DATE] 01:14 AM SU MO TU WE TH FR SA" at bounding box center [676, 427] width 155 height 52
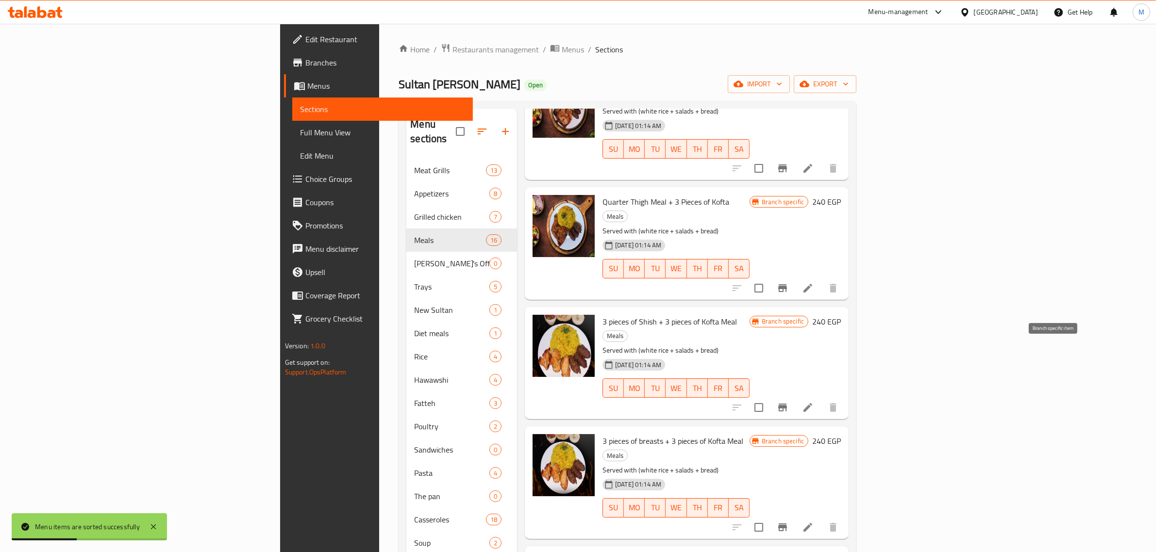
click at [787, 404] on icon "Branch-specific-item" at bounding box center [782, 408] width 9 height 8
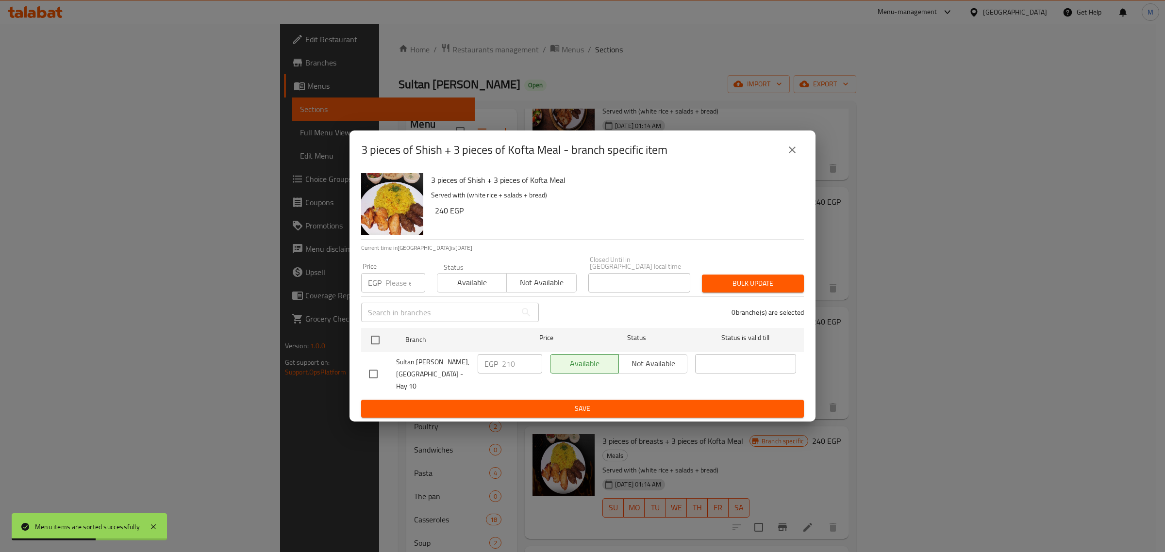
click at [382, 372] on input "checkbox" at bounding box center [373, 374] width 20 height 20
checkbox input "true"
drag, startPoint x: 507, startPoint y: 366, endPoint x: 496, endPoint y: 365, distance: 11.3
click at [496, 365] on div "EGP 210 ​" at bounding box center [510, 363] width 65 height 19
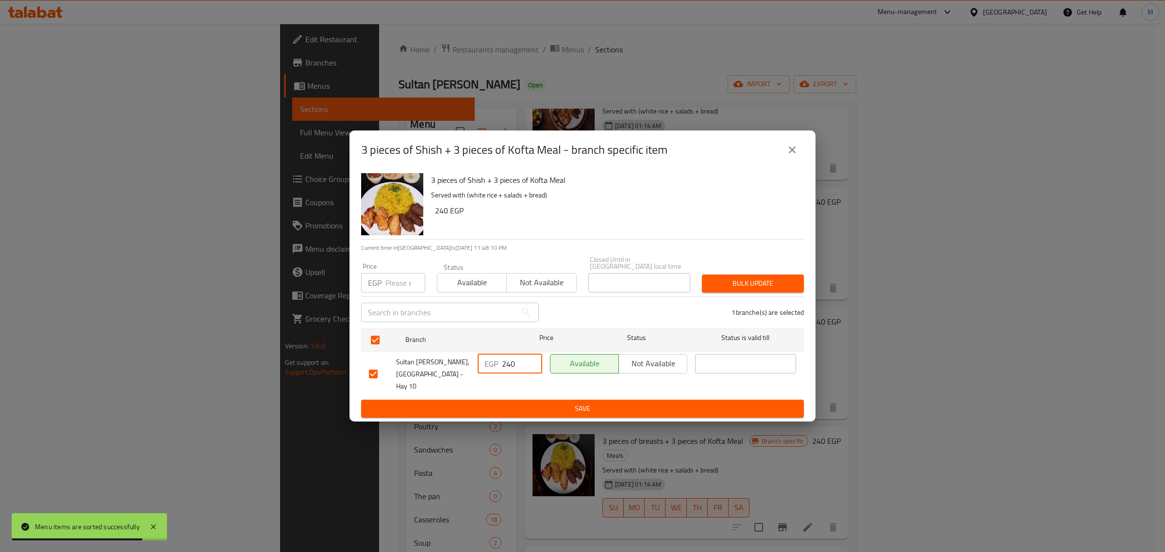
type input "240"
click at [535, 403] on span "Save" at bounding box center [582, 409] width 427 height 12
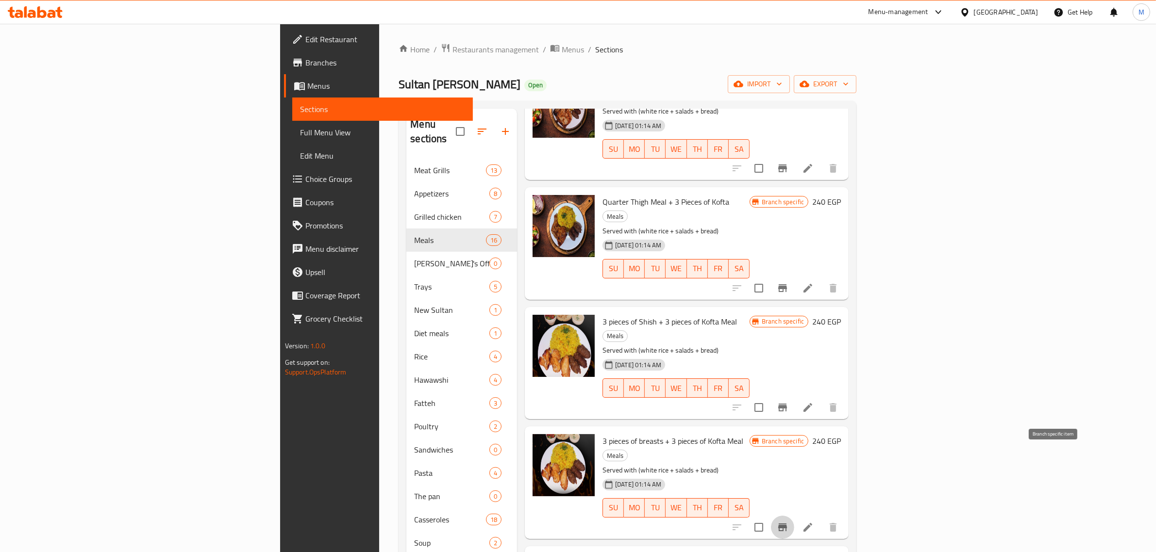
click at [787, 524] on icon "Branch-specific-item" at bounding box center [782, 528] width 9 height 8
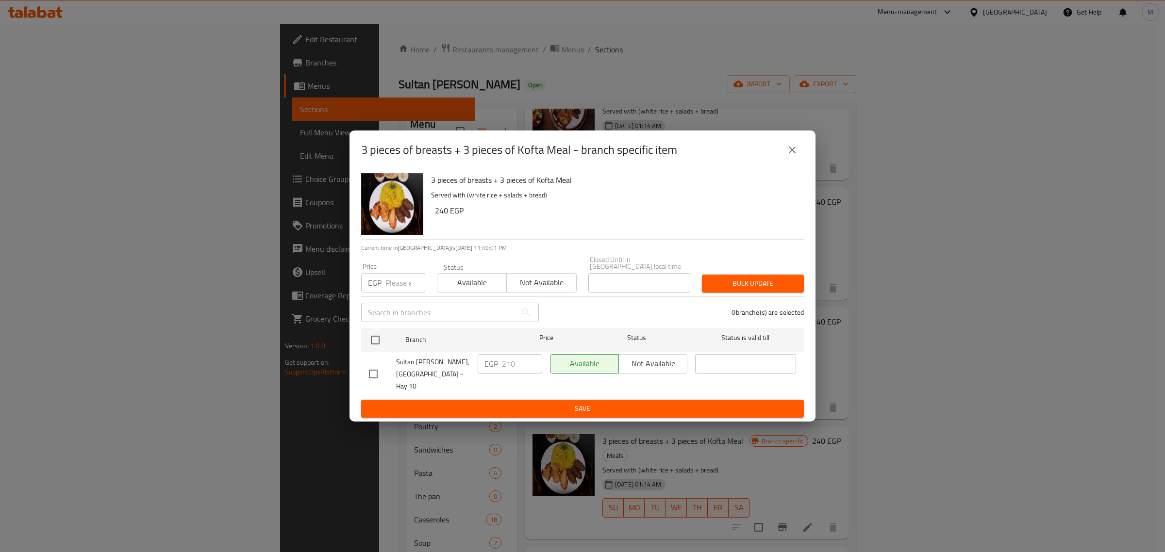
drag, startPoint x: 370, startPoint y: 369, endPoint x: 409, endPoint y: 370, distance: 38.4
click at [371, 369] on input "checkbox" at bounding box center [373, 374] width 20 height 20
checkbox input "true"
drag, startPoint x: 517, startPoint y: 365, endPoint x: 487, endPoint y: 365, distance: 30.1
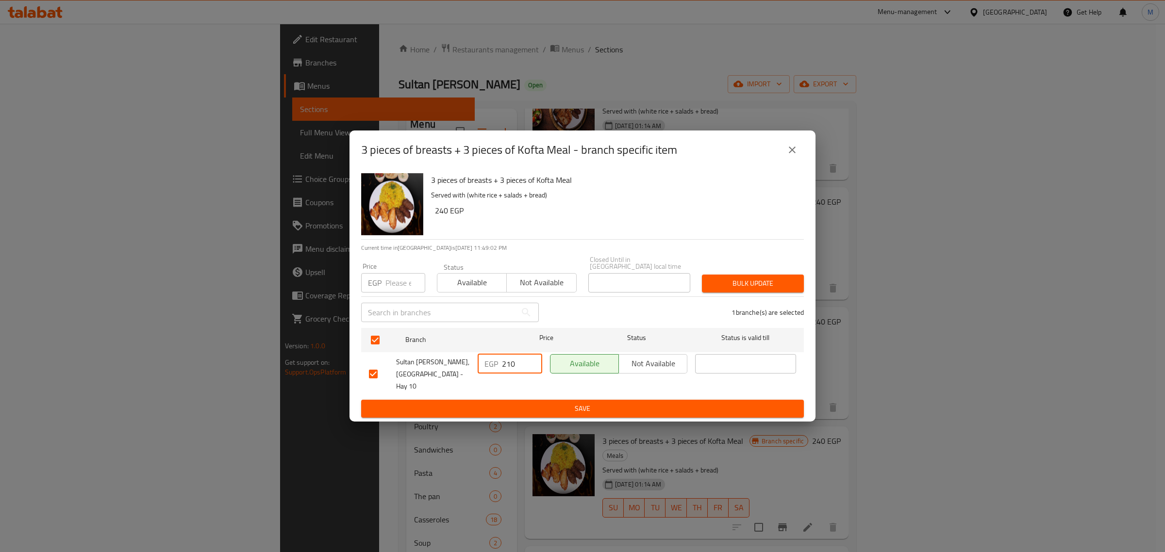
click at [487, 365] on div "EGP 210 ​" at bounding box center [510, 363] width 65 height 19
type input "240"
click at [525, 403] on span "Save" at bounding box center [582, 409] width 427 height 12
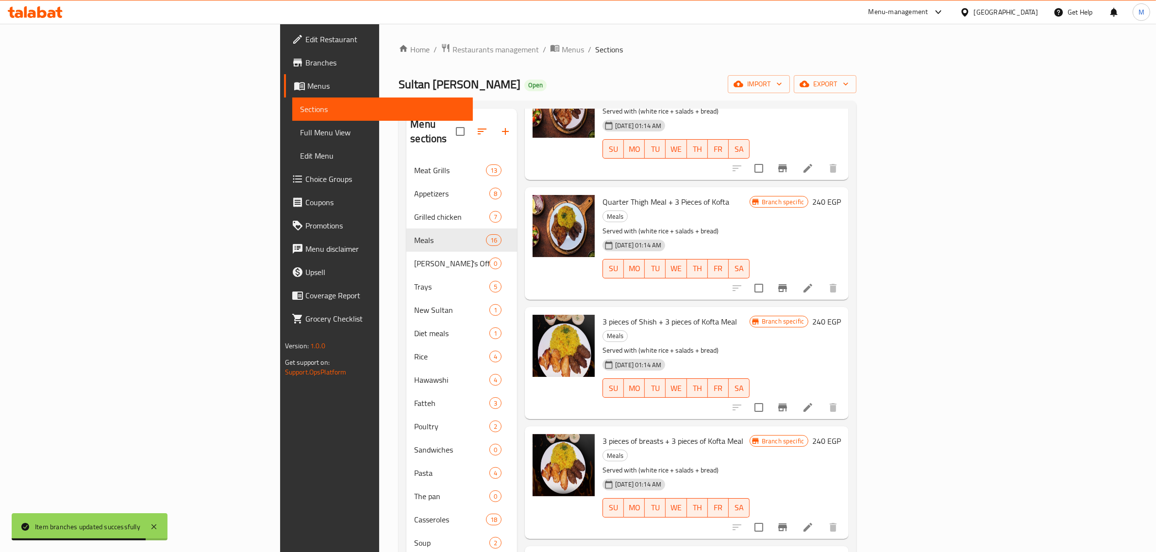
click at [748, 465] on p "Served with (white rice + salads + bread)" at bounding box center [675, 471] width 147 height 12
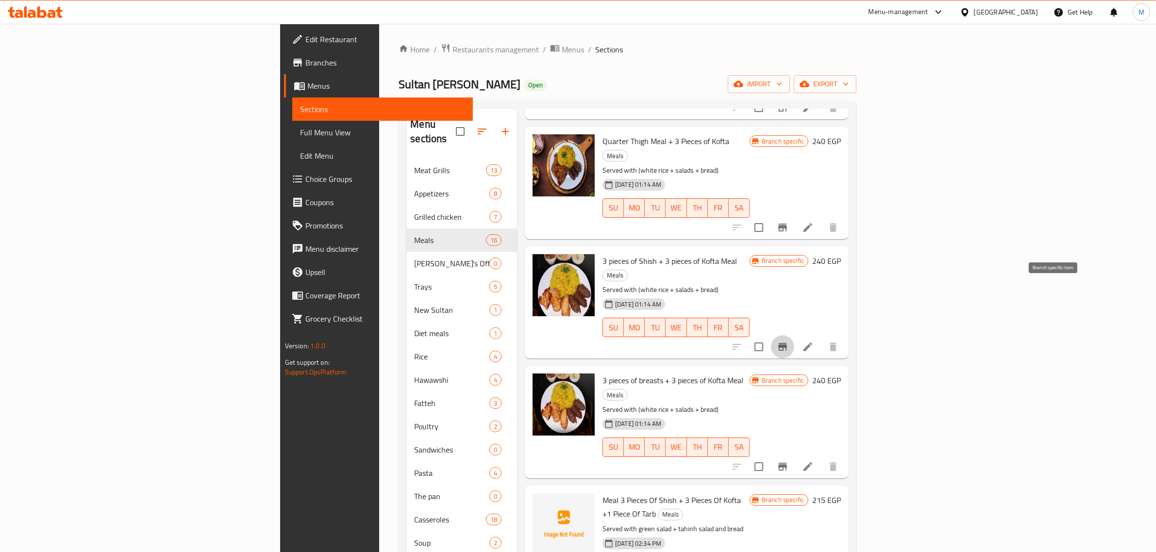
click at [787, 343] on icon "Branch-specific-item" at bounding box center [782, 347] width 9 height 8
click at [787, 463] on icon "Branch-specific-item" at bounding box center [782, 467] width 9 height 8
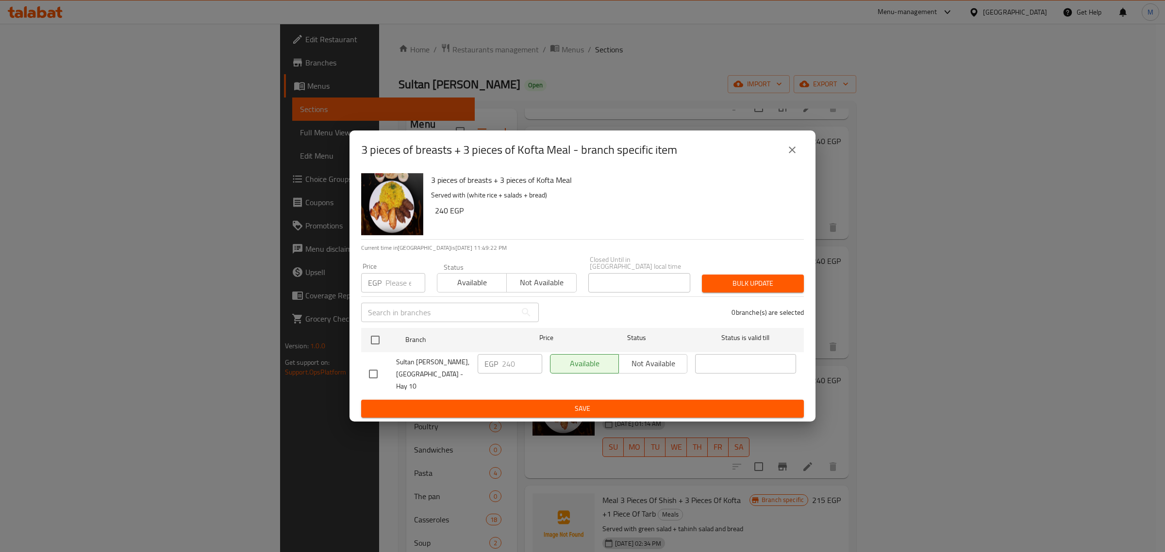
click at [797, 153] on button "close" at bounding box center [792, 149] width 23 height 23
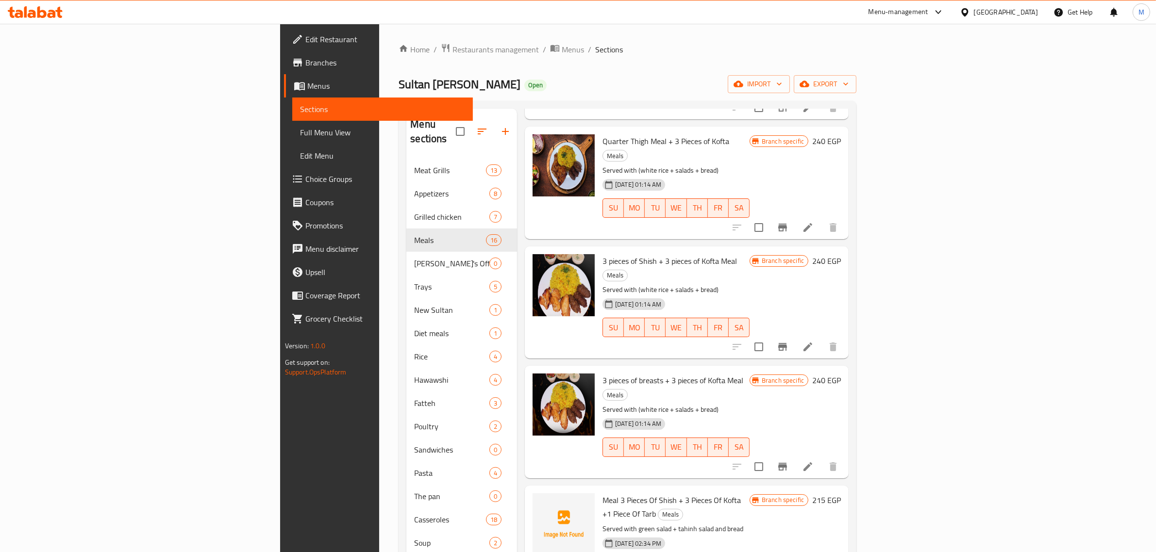
click at [753, 314] on div "SU MO TU WE TH FR SA" at bounding box center [676, 327] width 155 height 27
click at [787, 463] on icon "Branch-specific-item" at bounding box center [782, 467] width 9 height 8
click at [787, 343] on icon "Branch-specific-item" at bounding box center [782, 347] width 9 height 8
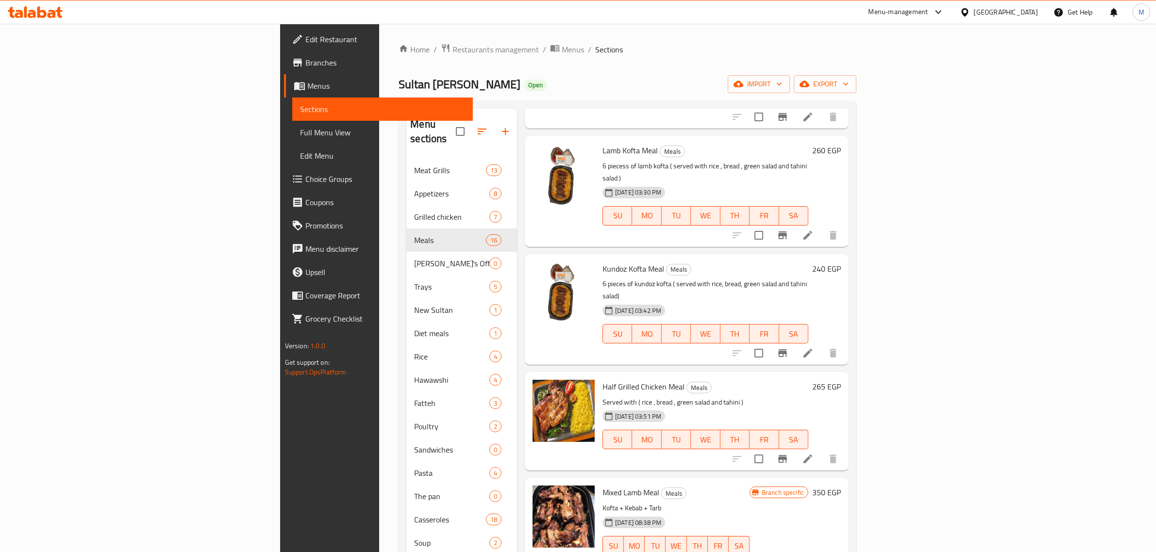
click at [841, 486] on h6 "350 EGP" at bounding box center [826, 493] width 29 height 14
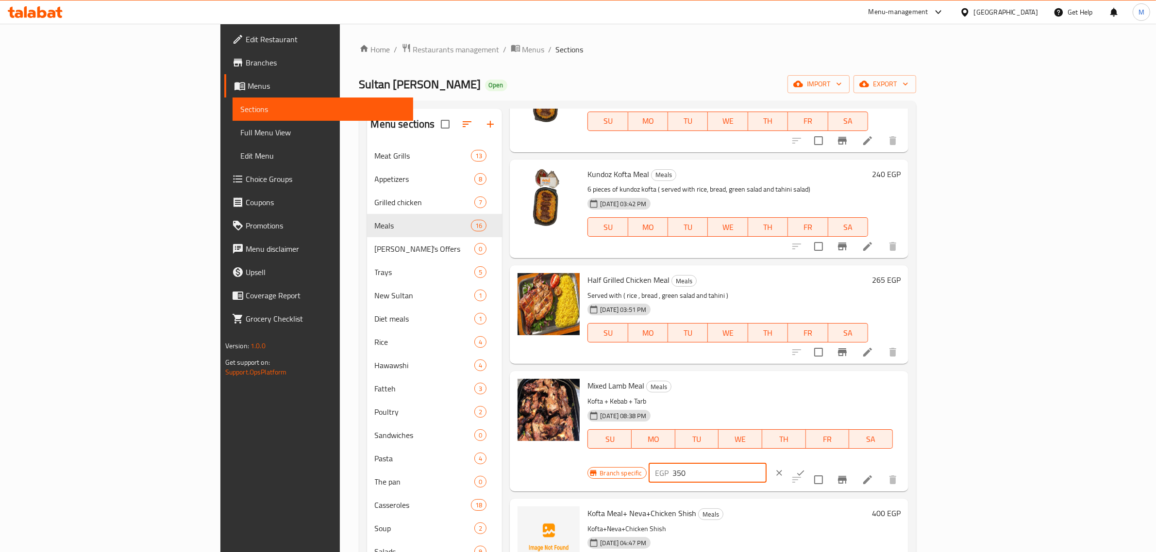
drag, startPoint x: 998, startPoint y: 391, endPoint x: 963, endPoint y: 391, distance: 35.4
click at [766, 464] on div "EGP 350 ​" at bounding box center [708, 473] width 118 height 19
type input "480"
click at [805, 468] on icon "ok" at bounding box center [801, 473] width 10 height 10
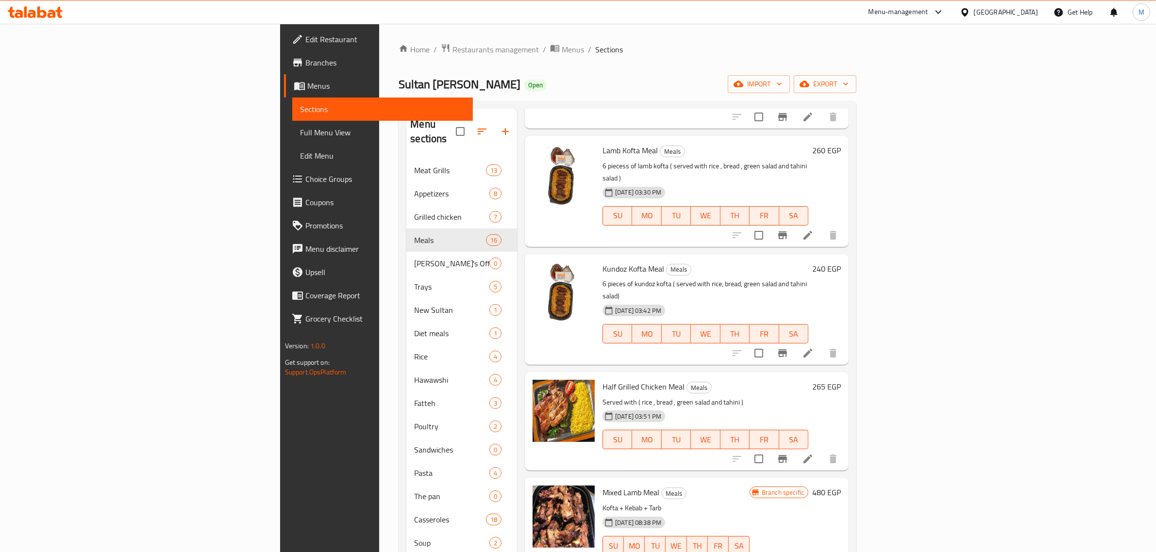
click at [841, 486] on div "Branch specific 480 EGP" at bounding box center [794, 527] width 91 height 83
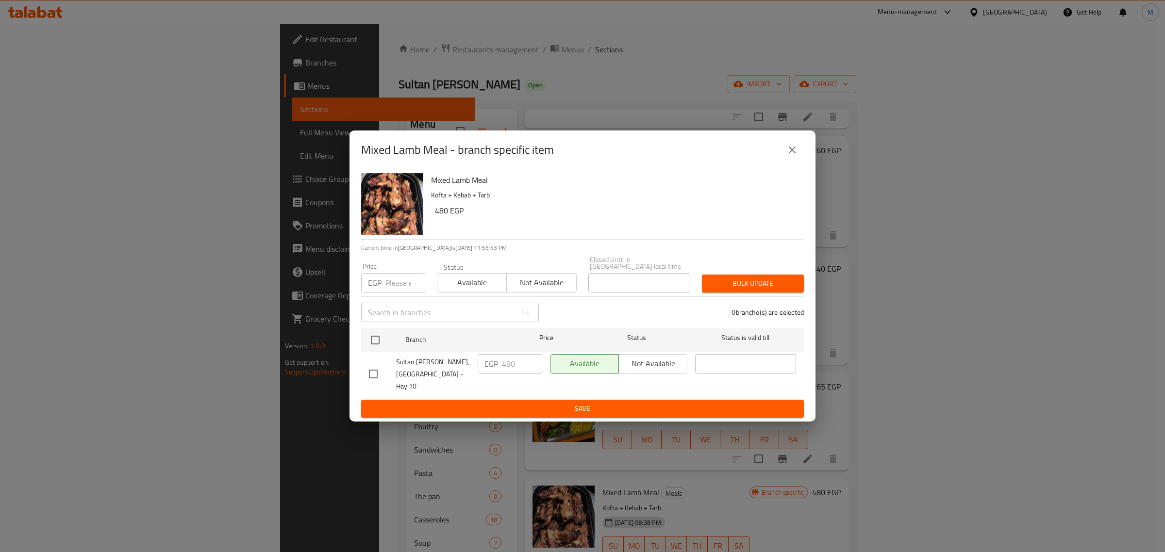
click at [790, 155] on icon "close" at bounding box center [792, 150] width 12 height 12
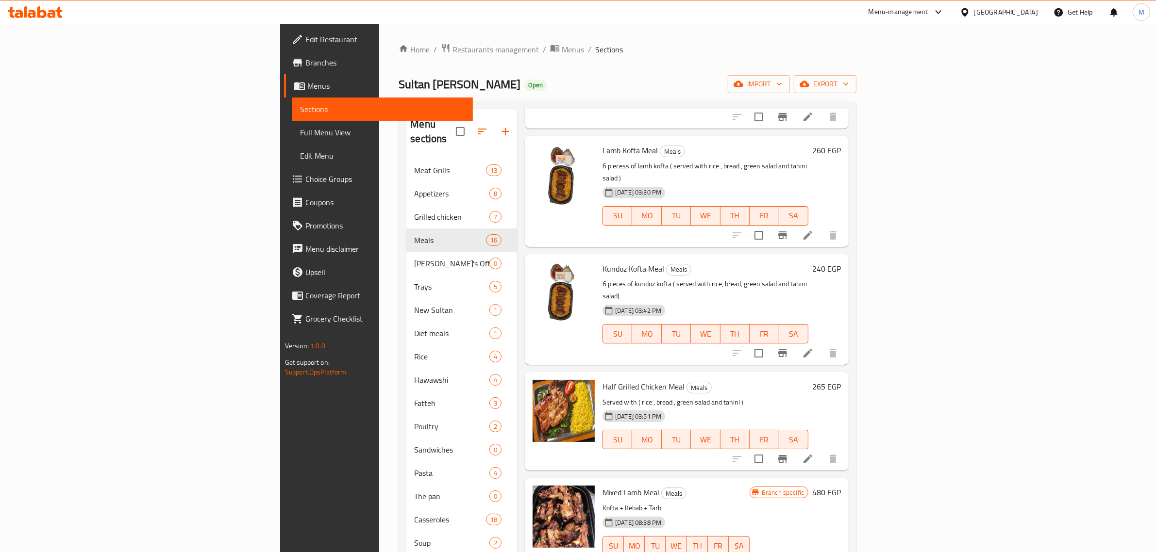
click at [749, 502] on p "Kofta + Kebab + Tarb" at bounding box center [675, 508] width 147 height 12
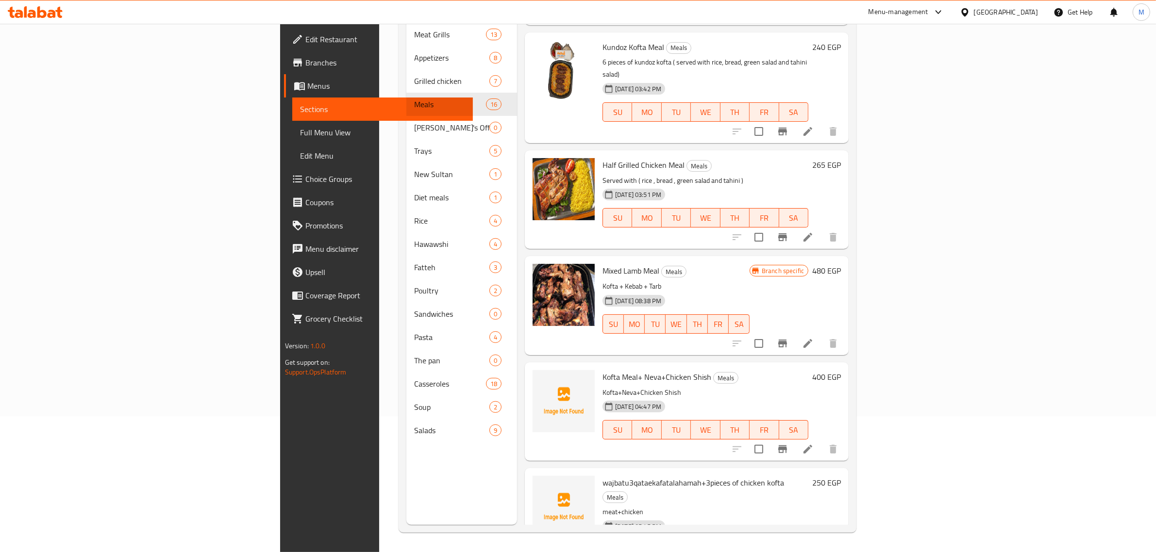
scroll to position [1046, 0]
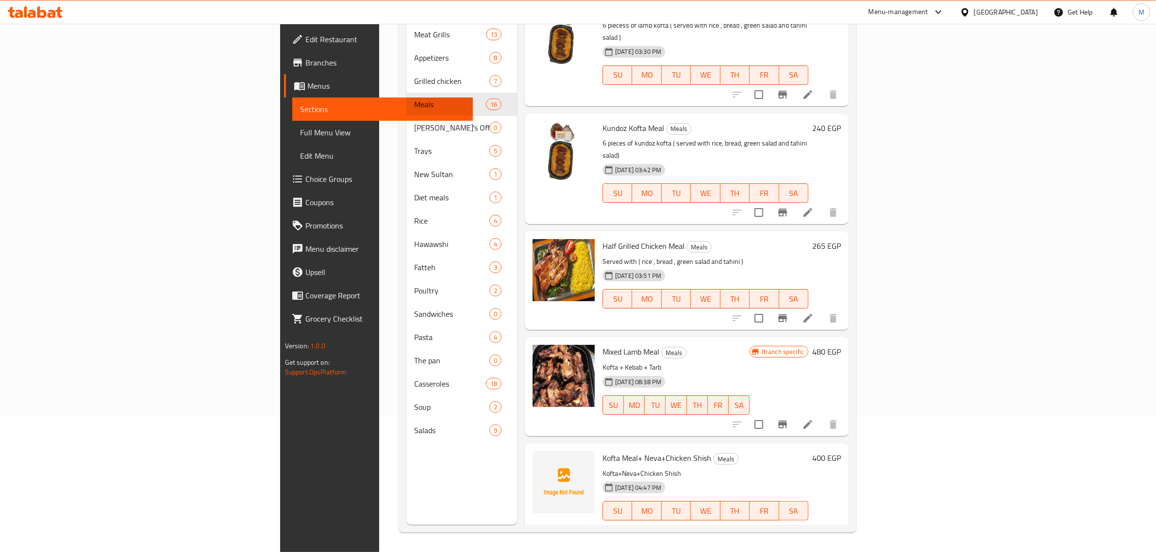
click at [602, 451] on span "Kofta Meal+ Neva+Chicken Shish" at bounding box center [656, 458] width 109 height 15
copy h6 "Kofta Meal+ Neva+Chicken Shish"
click at [688, 226] on div "Menu items Add Sort Manage items Quarter Chicken Breast Meal Meals Served with …" at bounding box center [683, 249] width 332 height 552
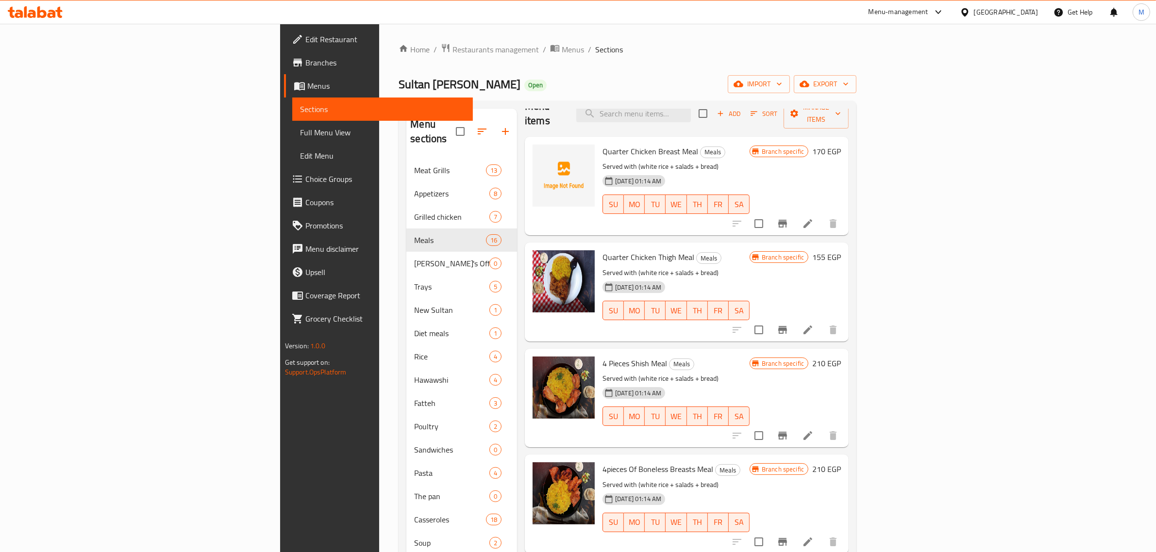
scroll to position [0, 0]
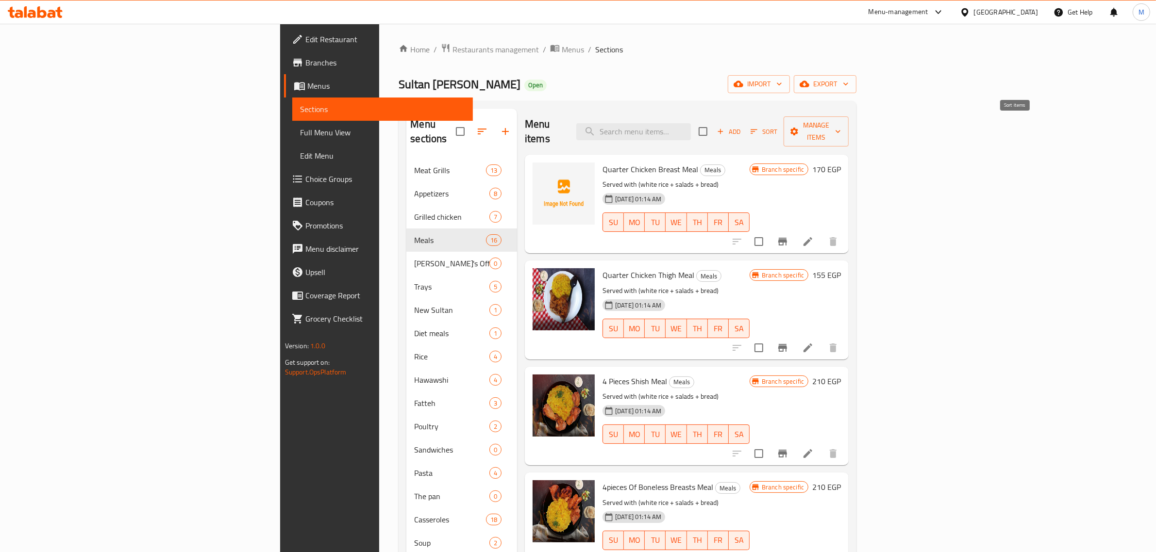
click at [758, 127] on icon "button" at bounding box center [753, 131] width 9 height 9
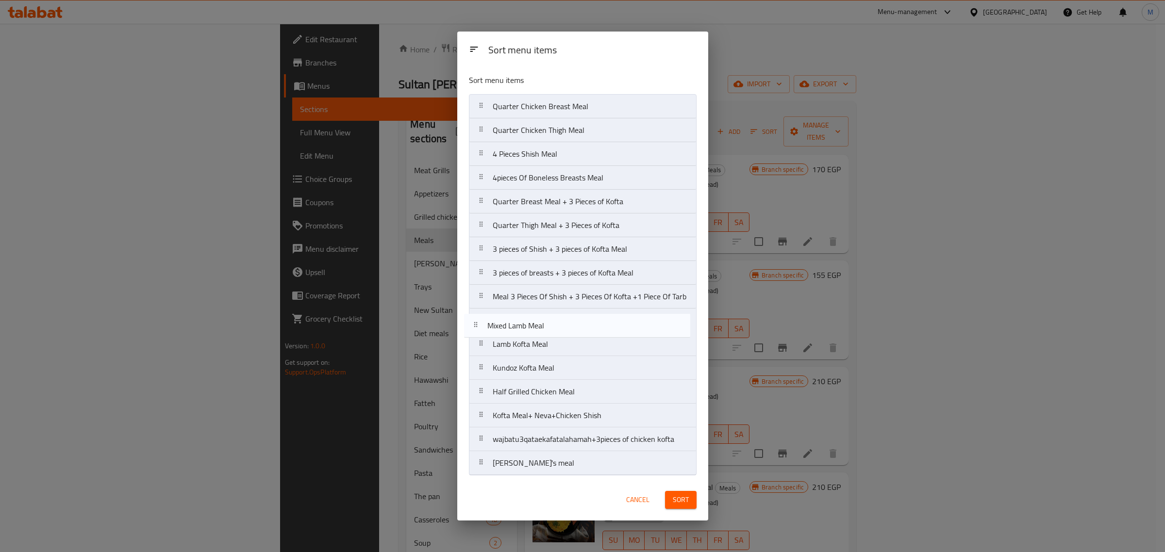
drag, startPoint x: 563, startPoint y: 392, endPoint x: 559, endPoint y: 323, distance: 69.1
click at [559, 323] on nav "Quarter Chicken Breast Meal Quarter Chicken Thigh Meal 4 Pieces Shish Meal 4pie…" at bounding box center [583, 285] width 228 height 382
drag, startPoint x: 590, startPoint y: 420, endPoint x: 578, endPoint y: 345, distance: 76.2
click at [578, 345] on nav "Quarter Chicken Breast Meal Quarter Chicken Thigh Meal 4 Pieces Shish Meal 4pie…" at bounding box center [583, 285] width 228 height 382
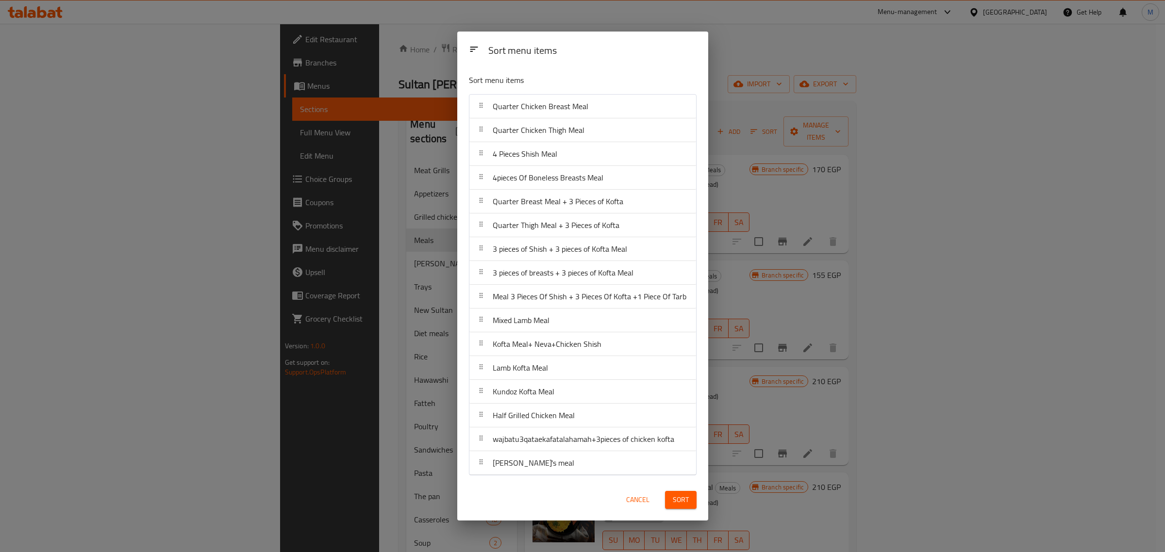
click at [676, 498] on span "Sort" at bounding box center [681, 500] width 16 height 12
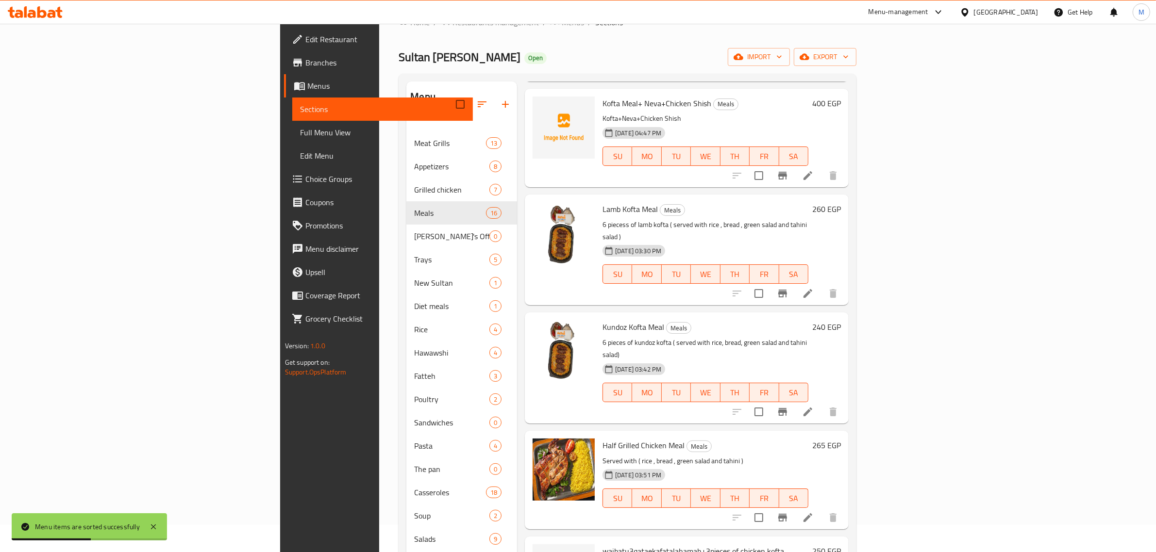
scroll to position [15, 0]
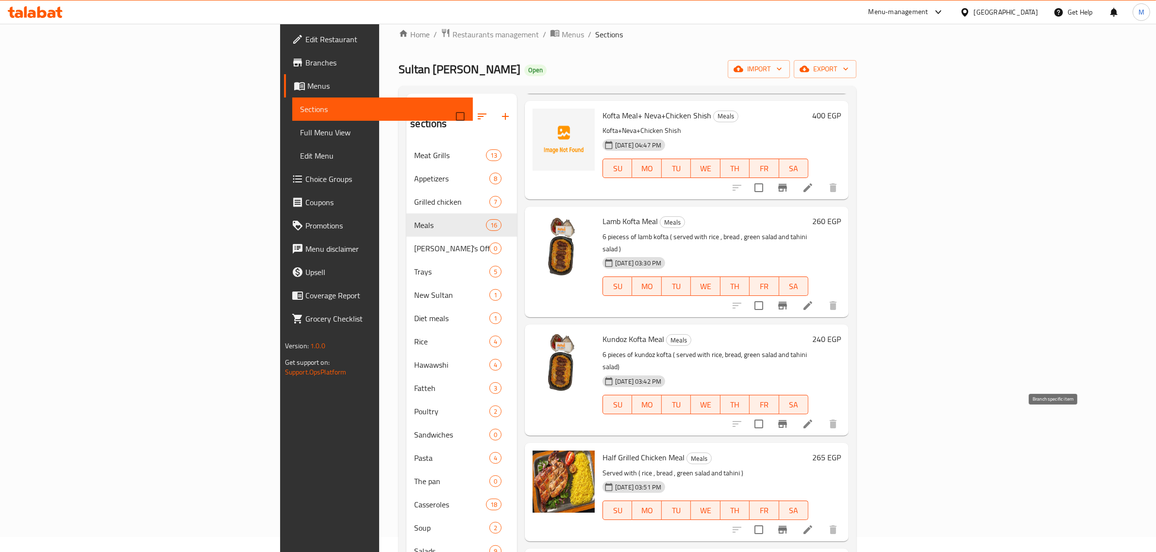
click at [787, 526] on icon "Branch-specific-item" at bounding box center [782, 530] width 9 height 8
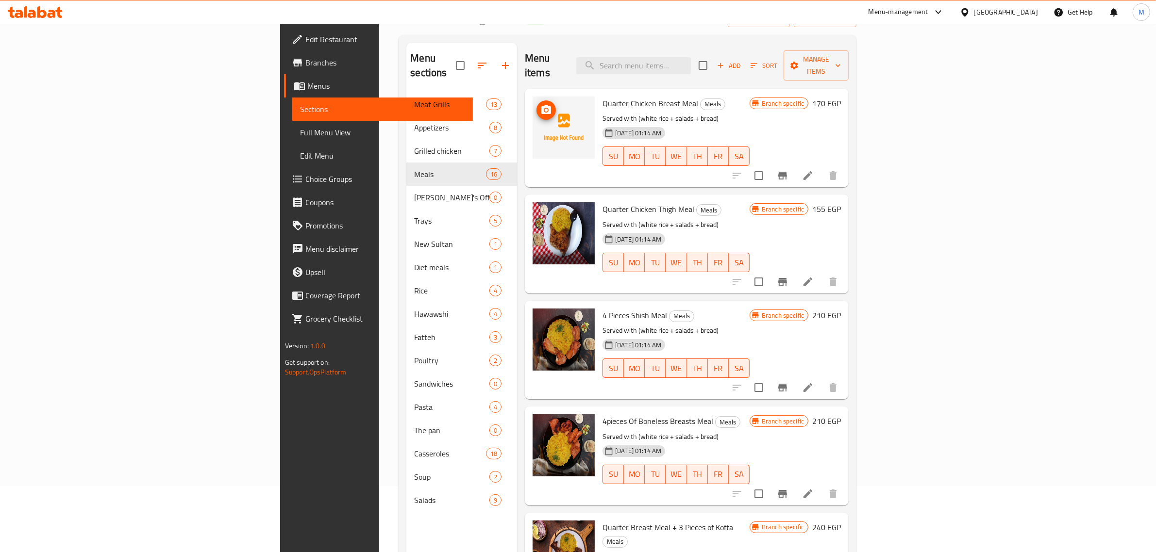
scroll to position [0, 0]
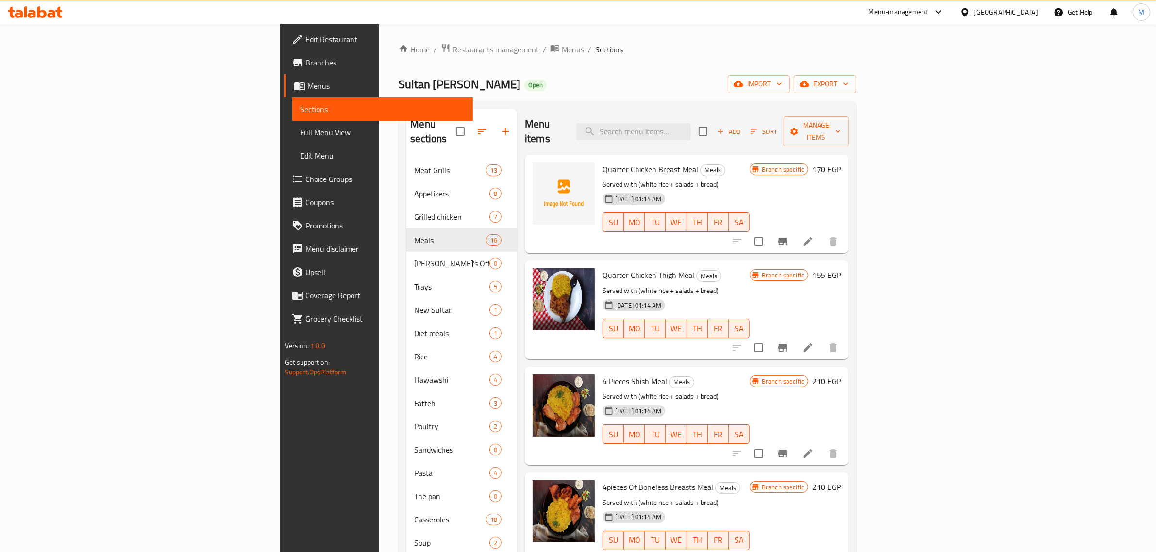
click at [409, 73] on div "Home / Restaurants management / Menus / Sections Sultan Al Mashwyat Open import…" at bounding box center [628, 356] width 458 height 626
click at [452, 44] on span "Restaurants management" at bounding box center [495, 50] width 86 height 12
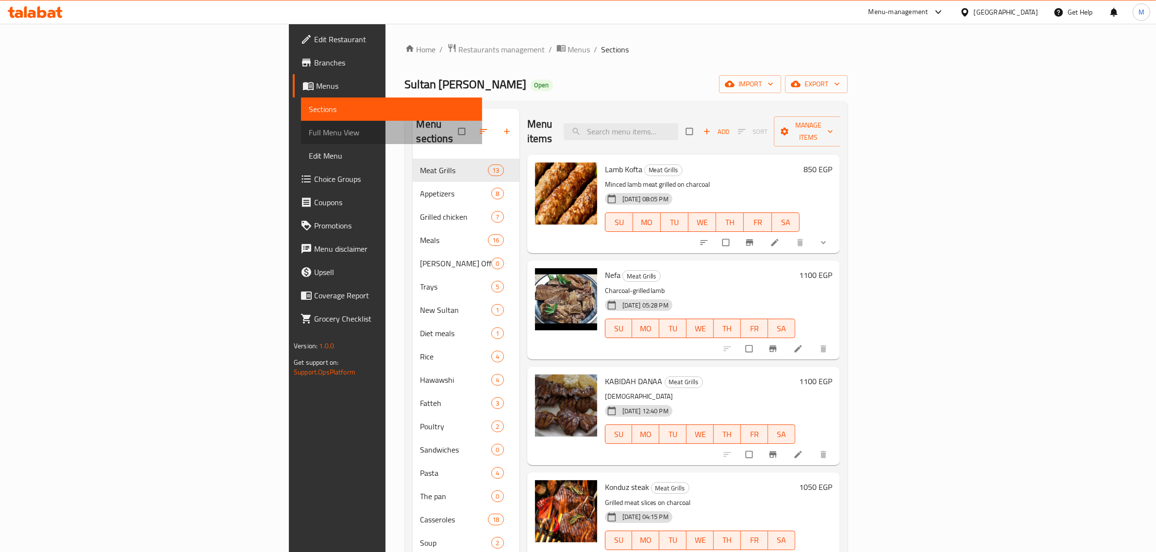
click at [309, 137] on span "Full Menu View" at bounding box center [392, 133] width 166 height 12
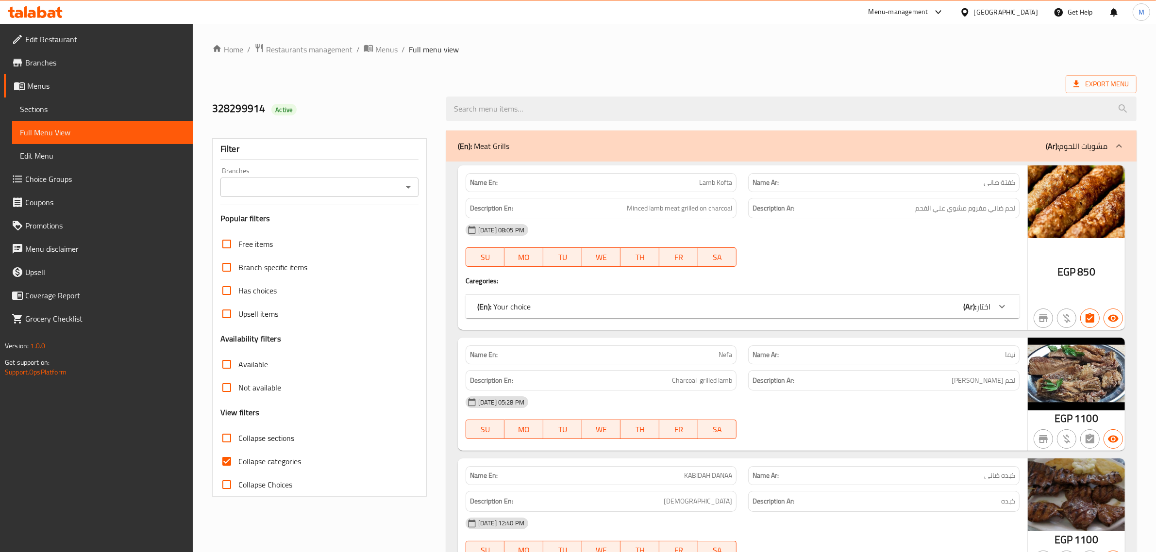
click at [413, 197] on div "Branches" at bounding box center [319, 187] width 198 height 19
click at [411, 189] on icon "Open" at bounding box center [408, 188] width 12 height 12
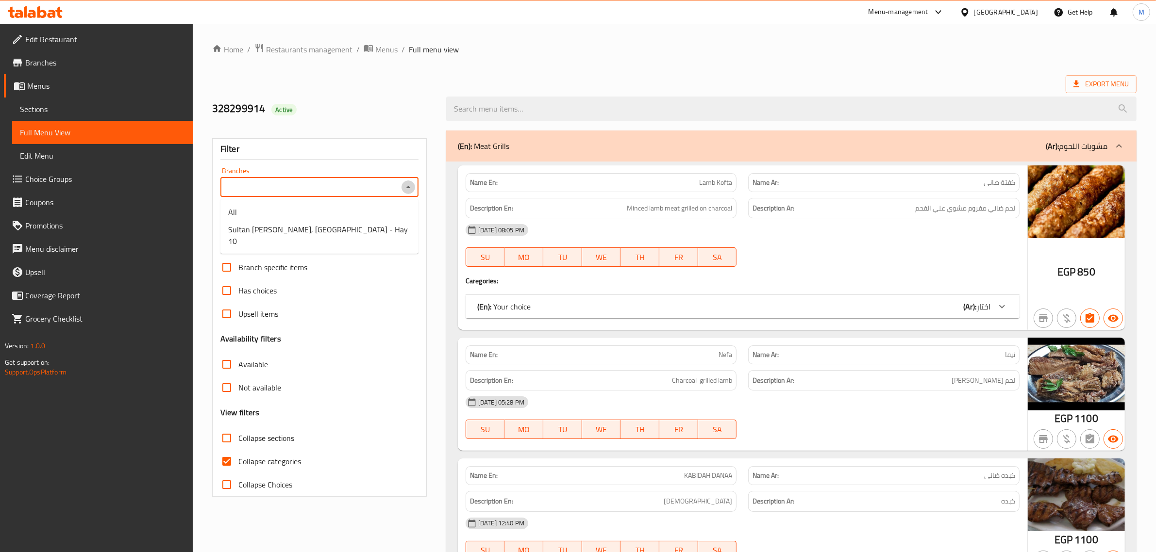
click at [411, 189] on icon "Close" at bounding box center [408, 188] width 12 height 12
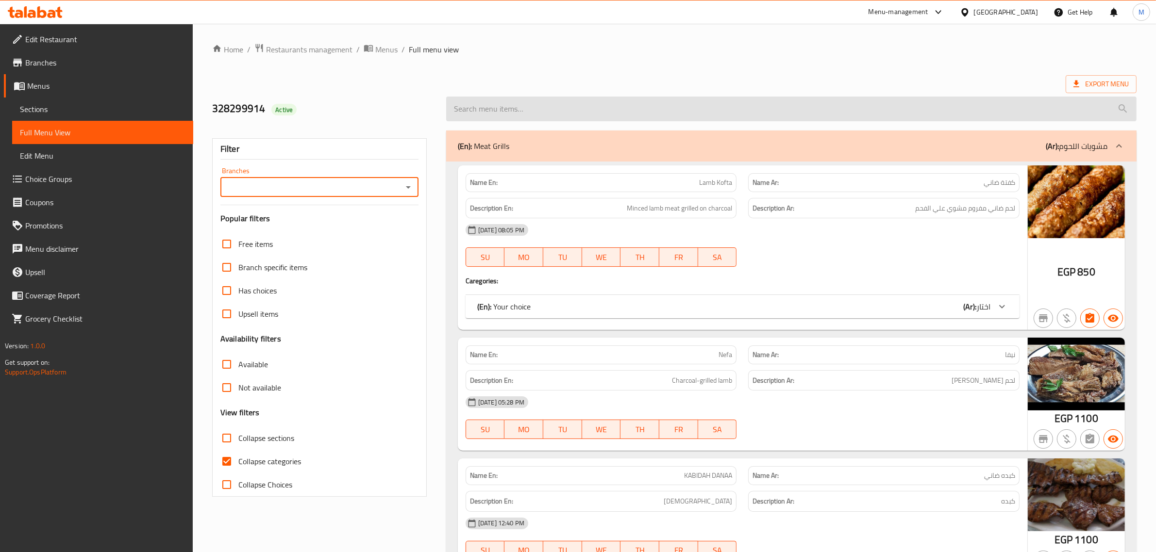
click at [656, 103] on input "search" at bounding box center [791, 109] width 690 height 25
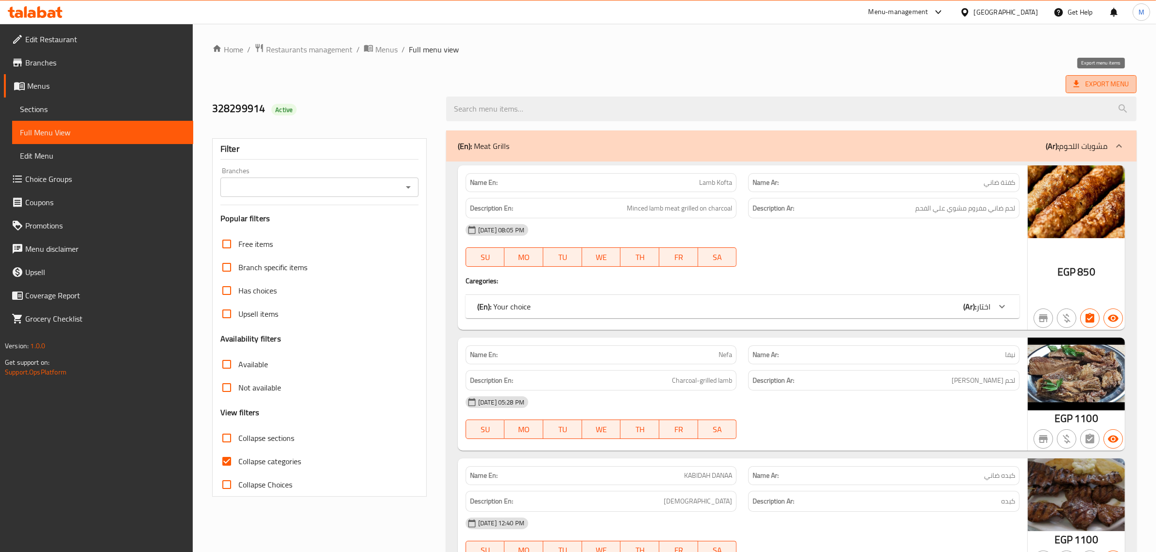
click at [1095, 83] on span "Export Menu" at bounding box center [1100, 84] width 55 height 12
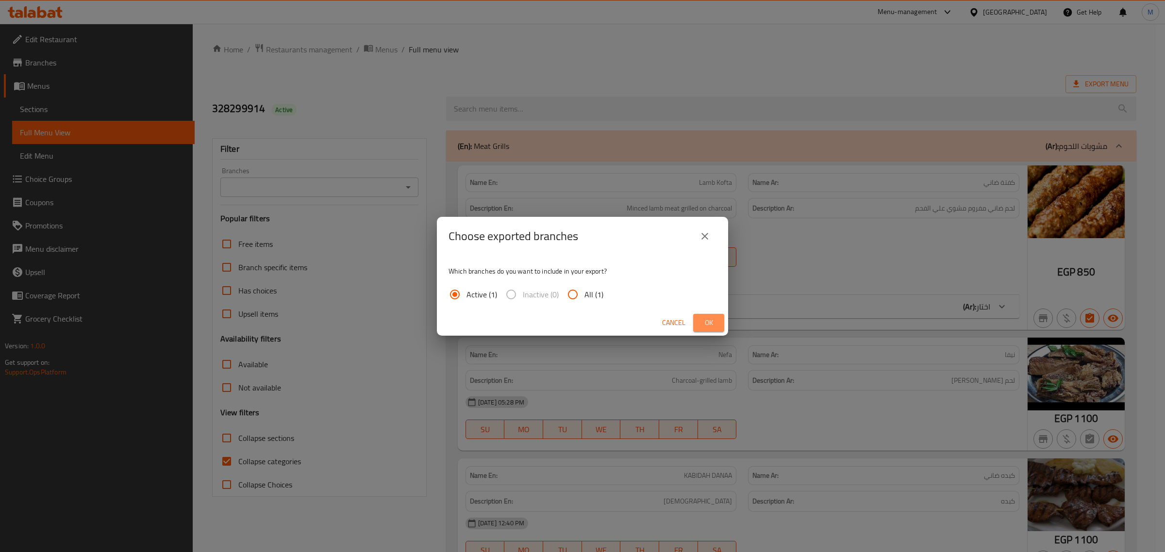
click at [705, 322] on span "Ok" at bounding box center [709, 323] width 16 height 12
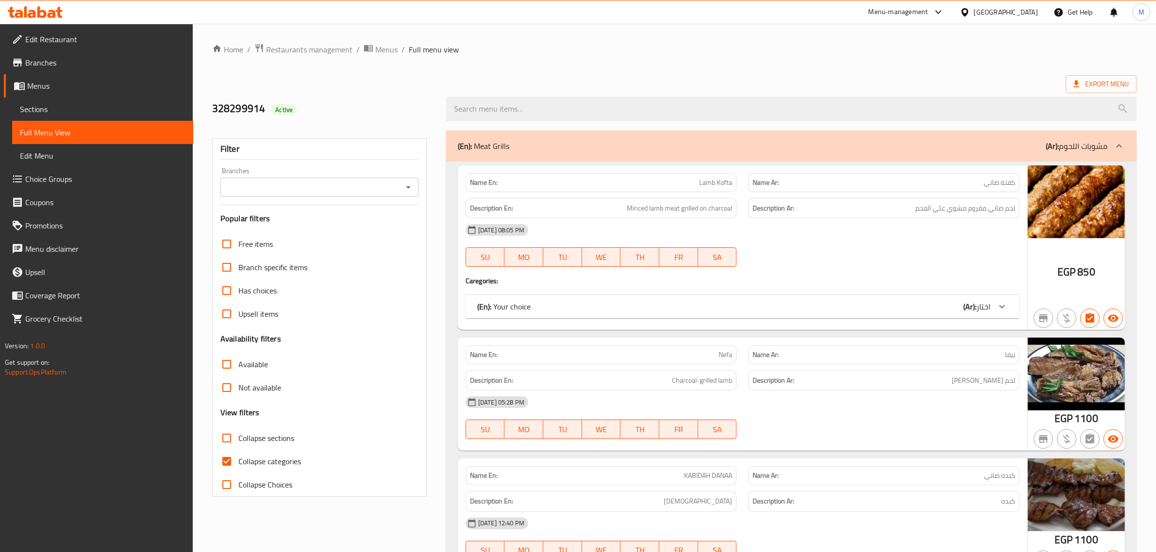
click at [568, 49] on ol "Home / Restaurants management / Menus / Full menu view" at bounding box center [674, 49] width 924 height 13
click at [407, 183] on icon "Open" at bounding box center [408, 188] width 12 height 12
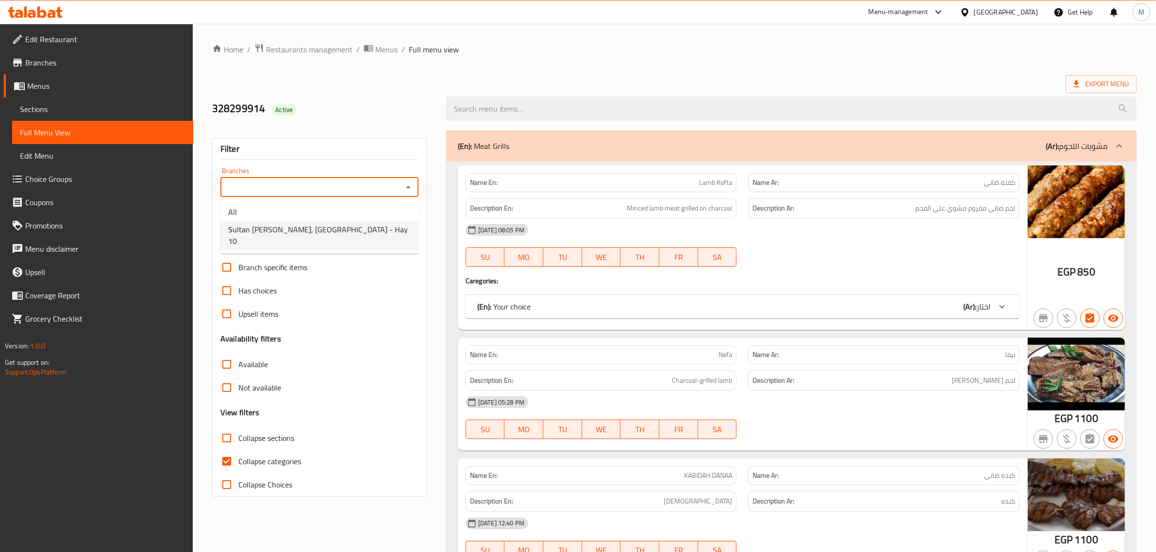
click at [353, 231] on span "Sultan [PERSON_NAME], [GEOGRAPHIC_DATA] - Hay 10" at bounding box center [319, 235] width 183 height 23
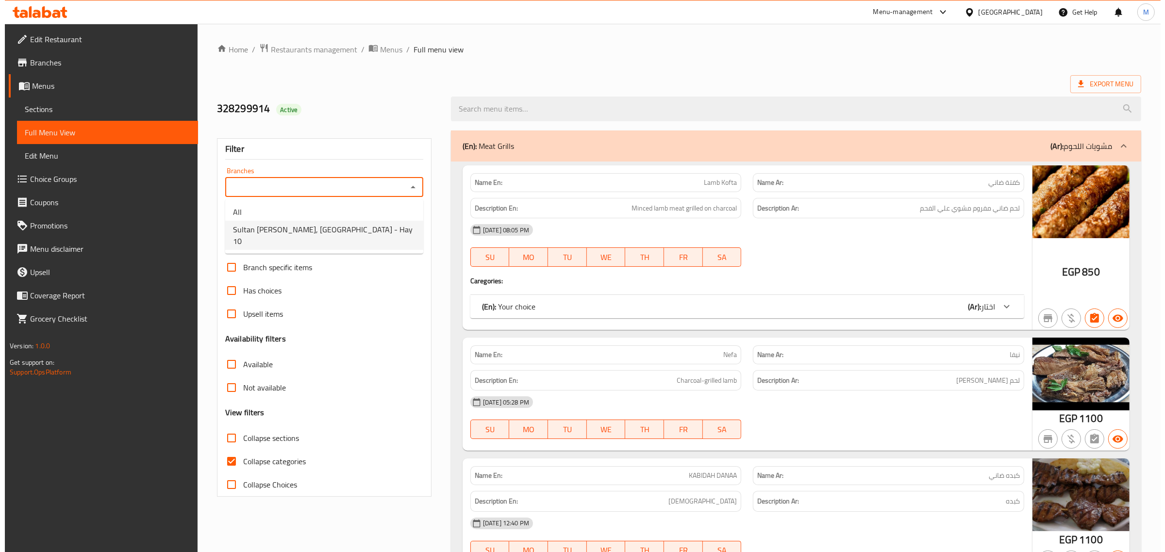
type input "Sultan [PERSON_NAME], [GEOGRAPHIC_DATA] - Hay 10"
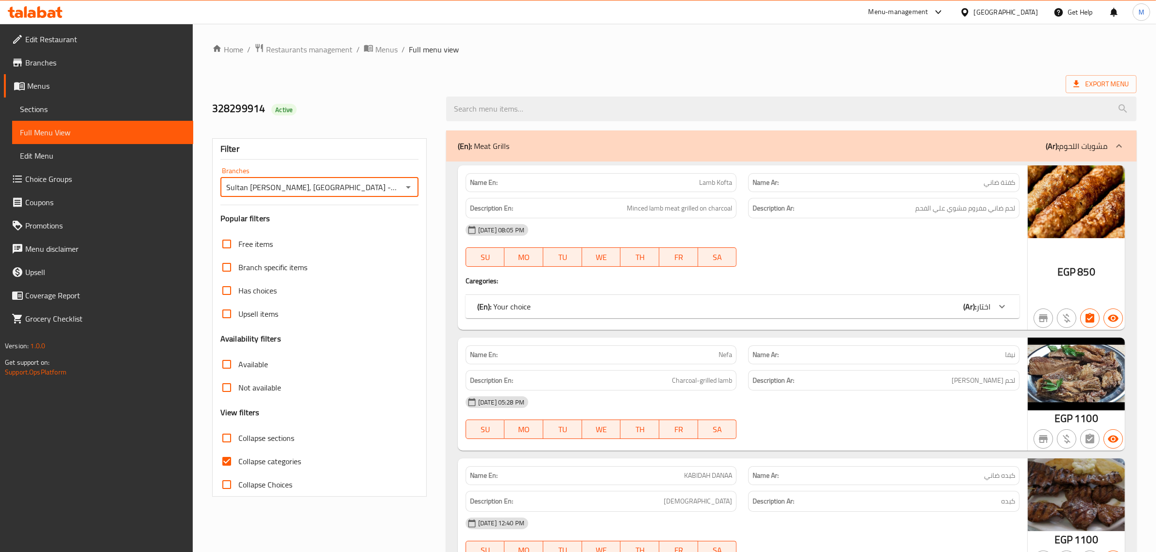
click at [233, 437] on input "Collapse sections" at bounding box center [226, 438] width 23 height 23
checkbox input "true"
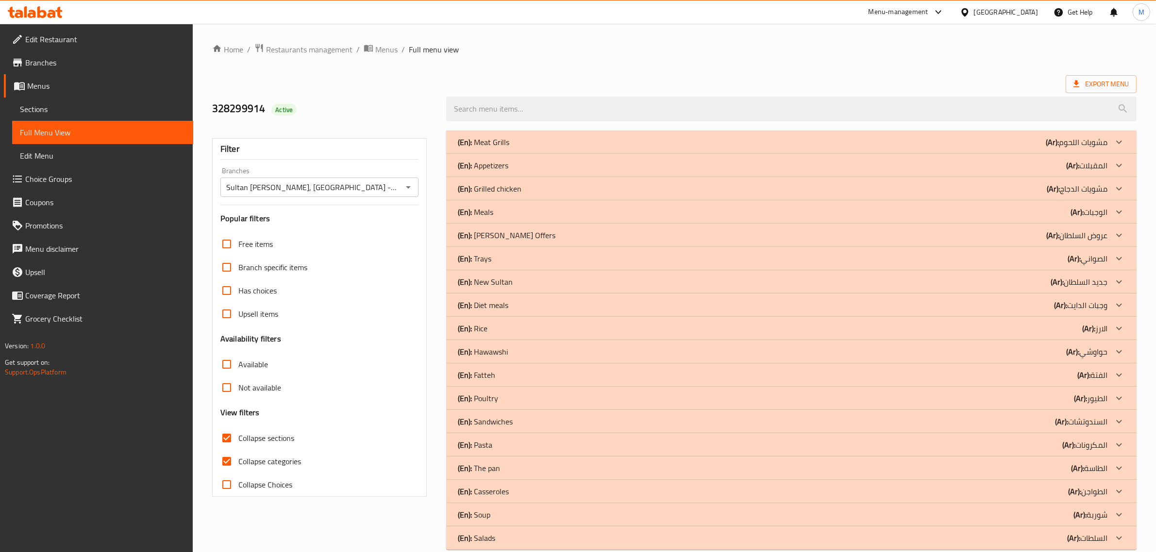
click at [1095, 212] on p "(Ar): الوجبات" at bounding box center [1088, 212] width 37 height 12
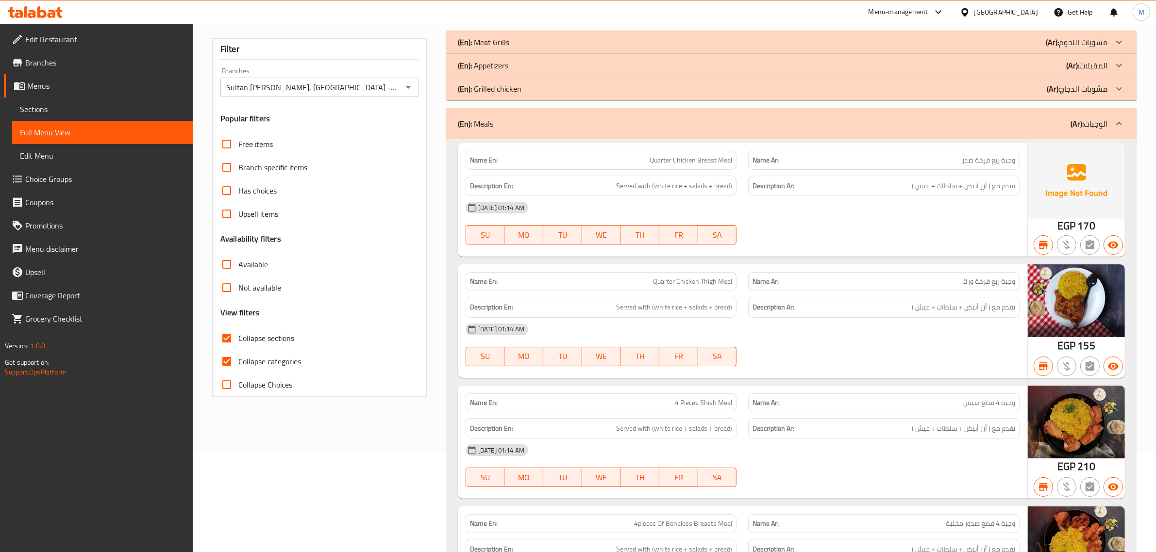
scroll to position [121, 0]
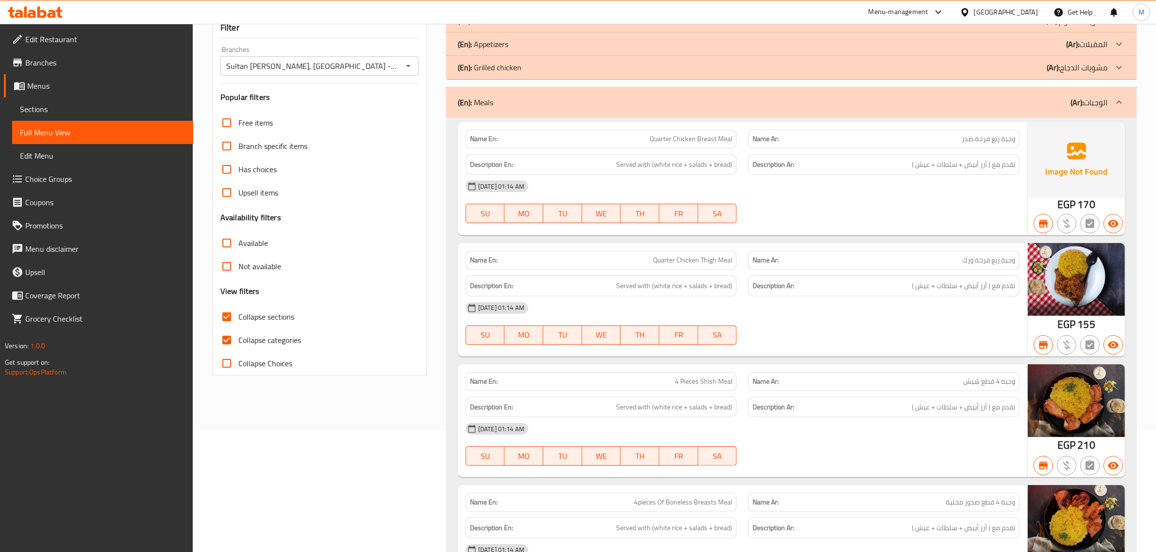
drag, startPoint x: 991, startPoint y: 258, endPoint x: 963, endPoint y: 250, distance: 29.8
drag, startPoint x: 963, startPoint y: 250, endPoint x: 943, endPoint y: 212, distance: 43.2
click at [943, 212] on div "[DATE] 01:14 AM SU MO TU WE TH FR SA" at bounding box center [743, 202] width 566 height 54
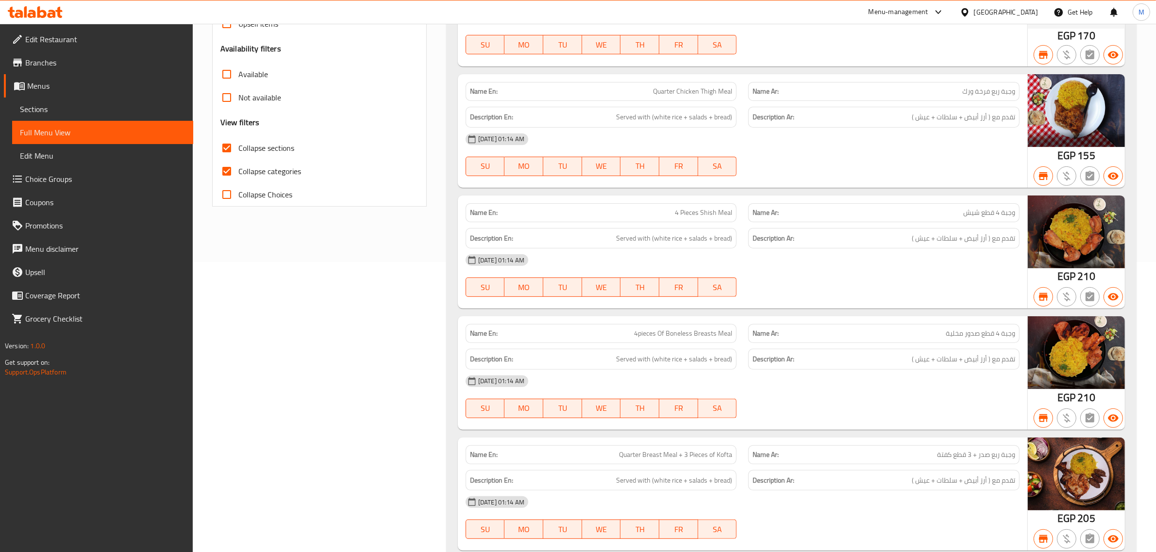
scroll to position [303, 0]
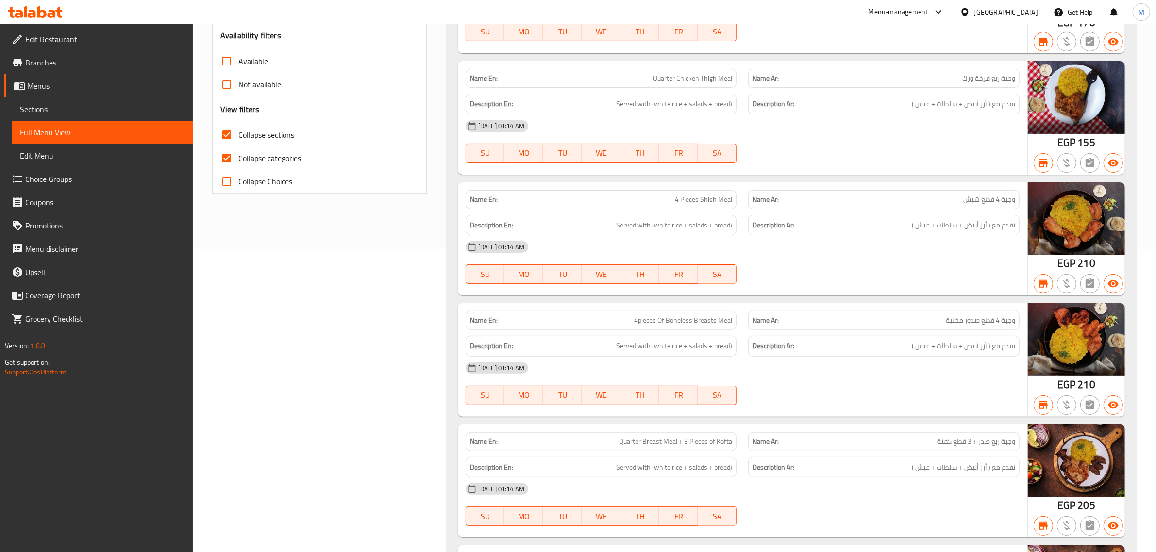
click at [663, 323] on span "4pieces Of Boneless Breasts Meal" at bounding box center [683, 321] width 98 height 10
copy span "4pieces Of Boneless Breasts Meal"
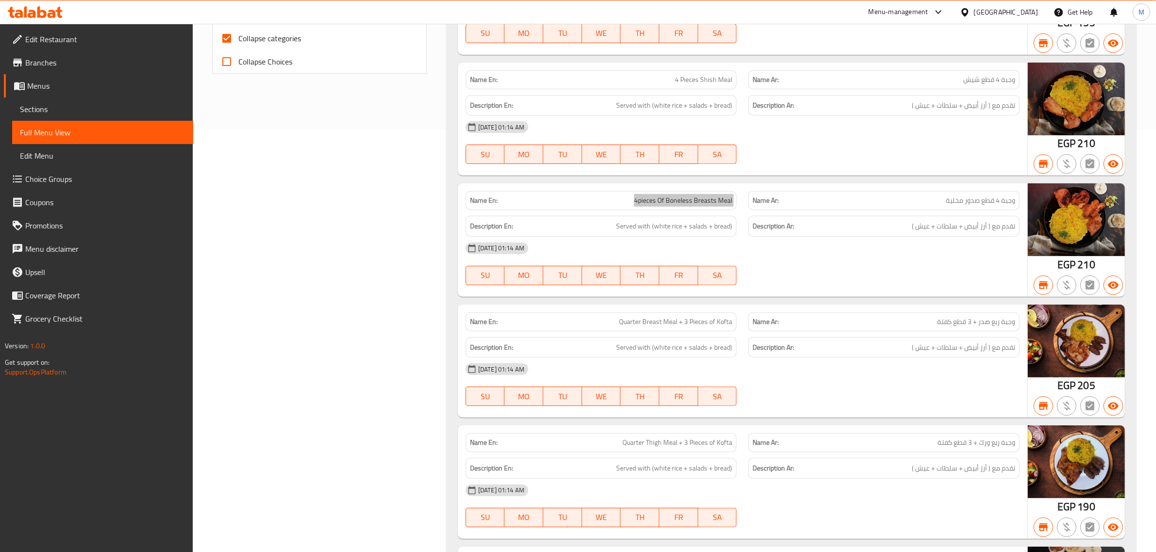
scroll to position [425, 0]
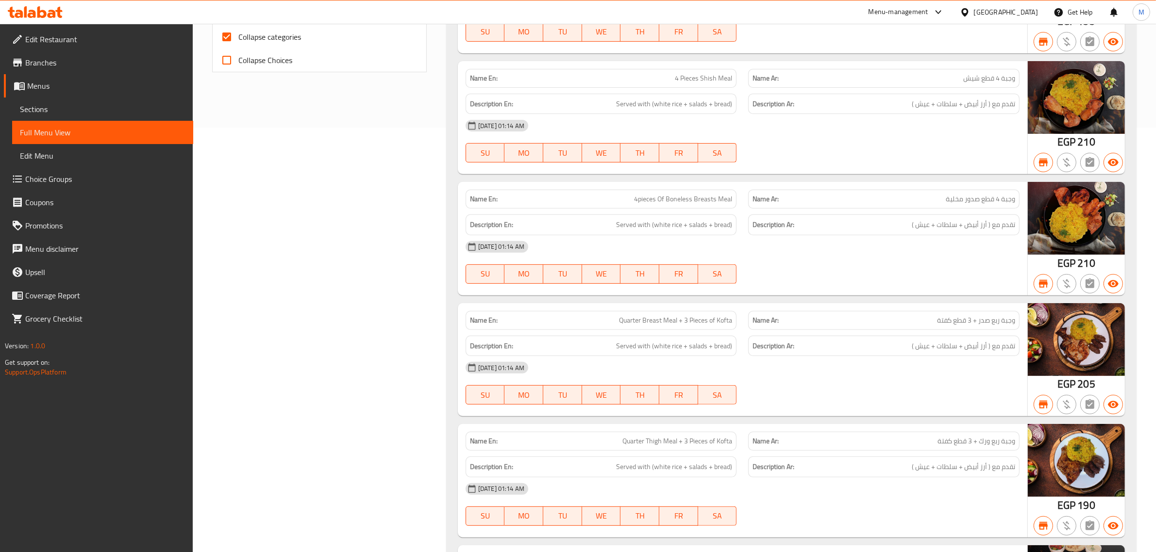
click at [727, 323] on span "Quarter Breast Meal + 3 Pieces of Kofta" at bounding box center [675, 321] width 113 height 10
copy span "Quarter Breast Meal + 3 Pieces of Kofta"
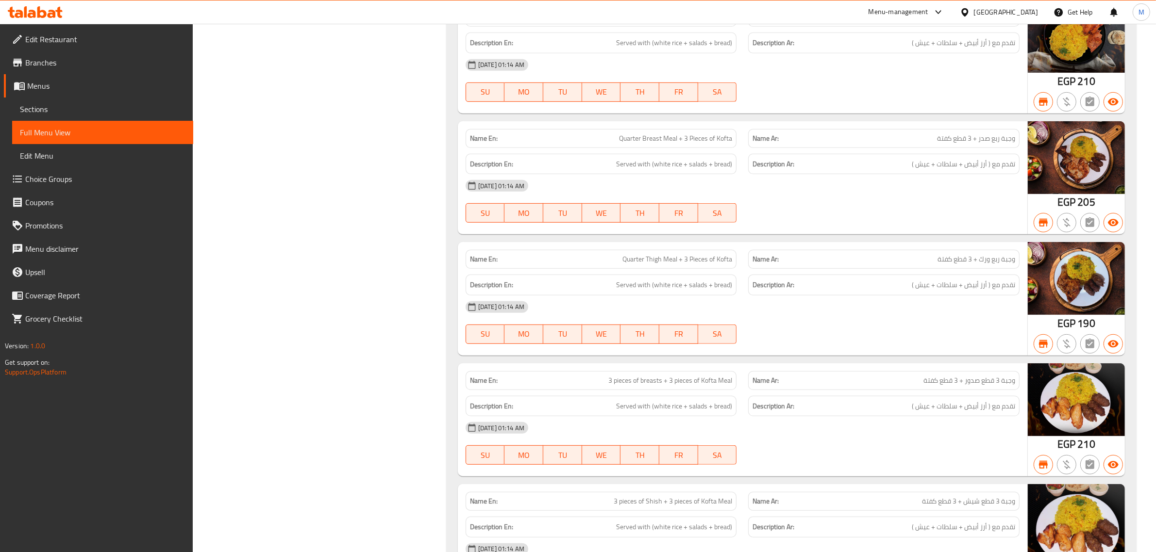
scroll to position [667, 0]
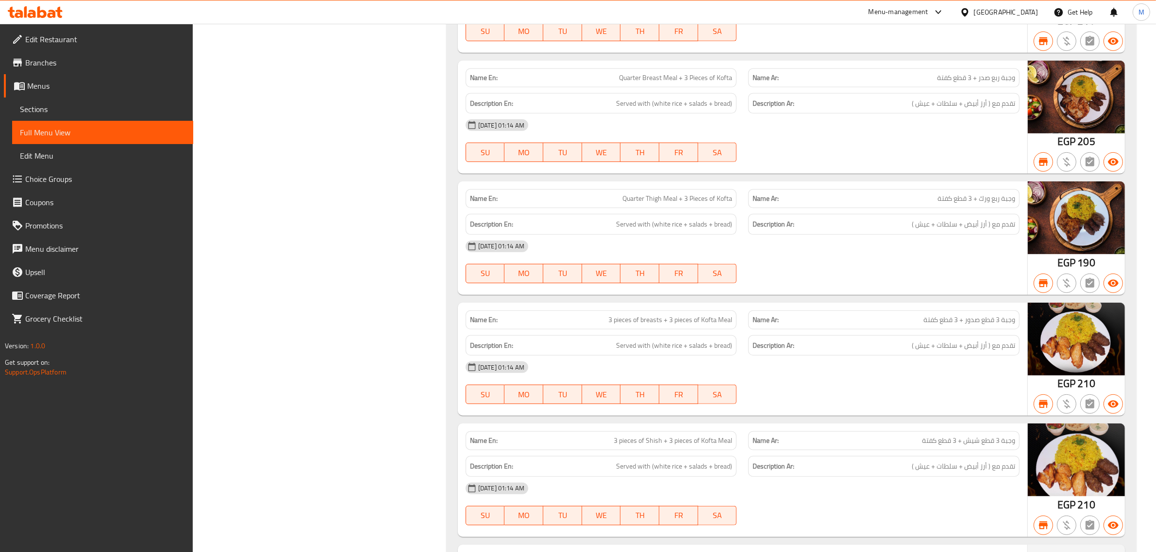
click at [725, 193] on div "Name En: Quarter Thigh Meal + 3 Pieces of Kofta" at bounding box center [601, 198] width 271 height 19
click at [724, 194] on span "Quarter Thigh Meal + 3 Pieces of Kofta" at bounding box center [677, 199] width 110 height 10
copy span "Quarter Thigh Meal + 3 Pieces of Kofta"
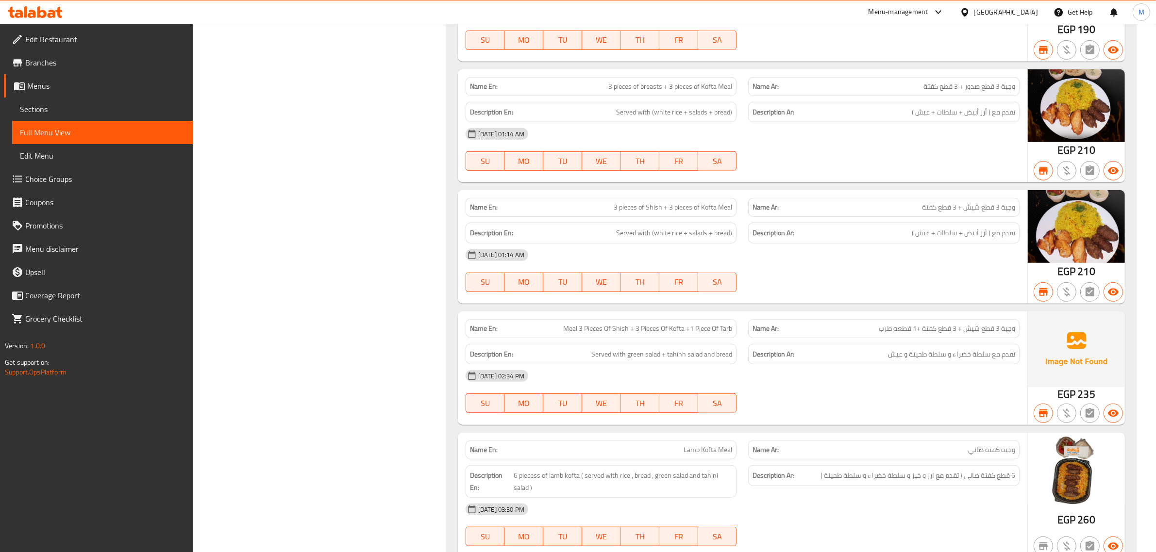
scroll to position [971, 0]
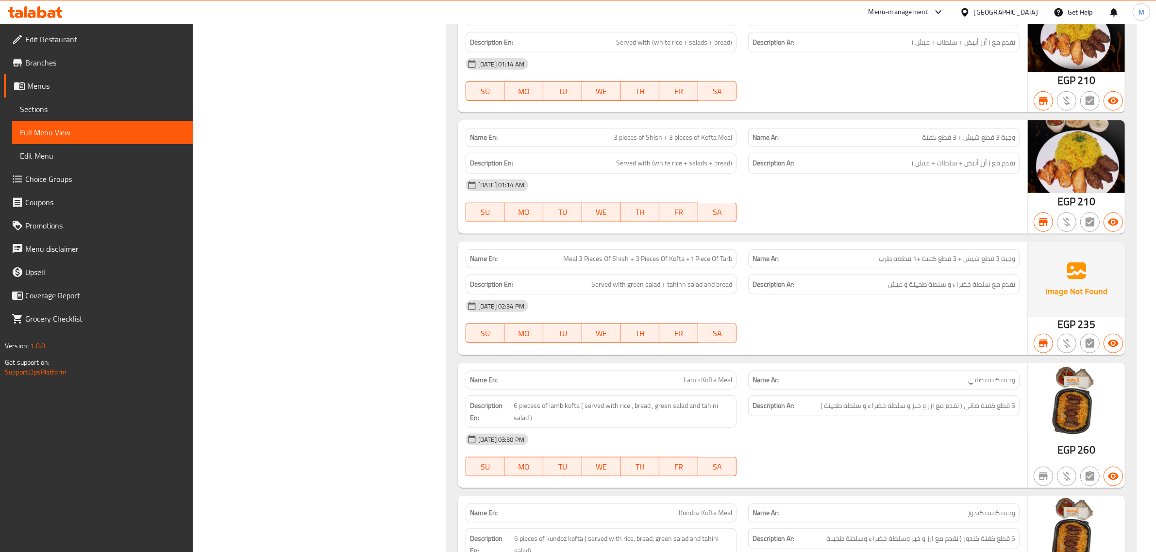
click at [687, 383] on span "Lamb Kofta Meal" at bounding box center [707, 380] width 49 height 10
click at [686, 383] on span "Lamb Kofta Meal" at bounding box center [707, 380] width 49 height 10
copy span "Lamb Kofta Meal"
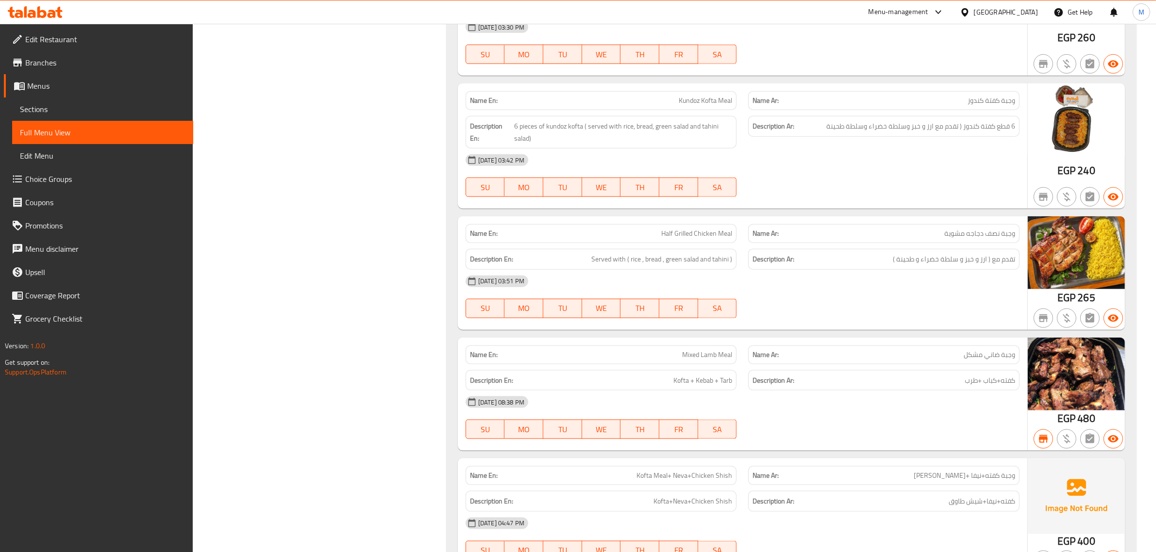
scroll to position [1396, 0]
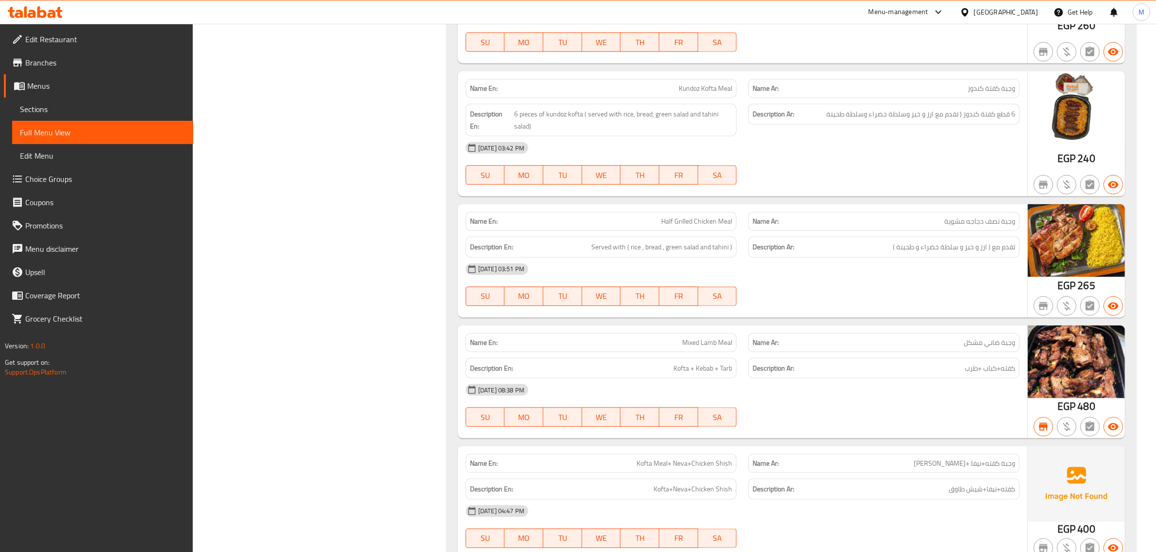
click at [706, 357] on div "Description En: Kofta + Kebab + Tarb" at bounding box center [601, 368] width 283 height 33
click at [710, 348] on span "Mixed Lamb Meal" at bounding box center [707, 343] width 50 height 10
copy span "Mixed Lamb Meal"
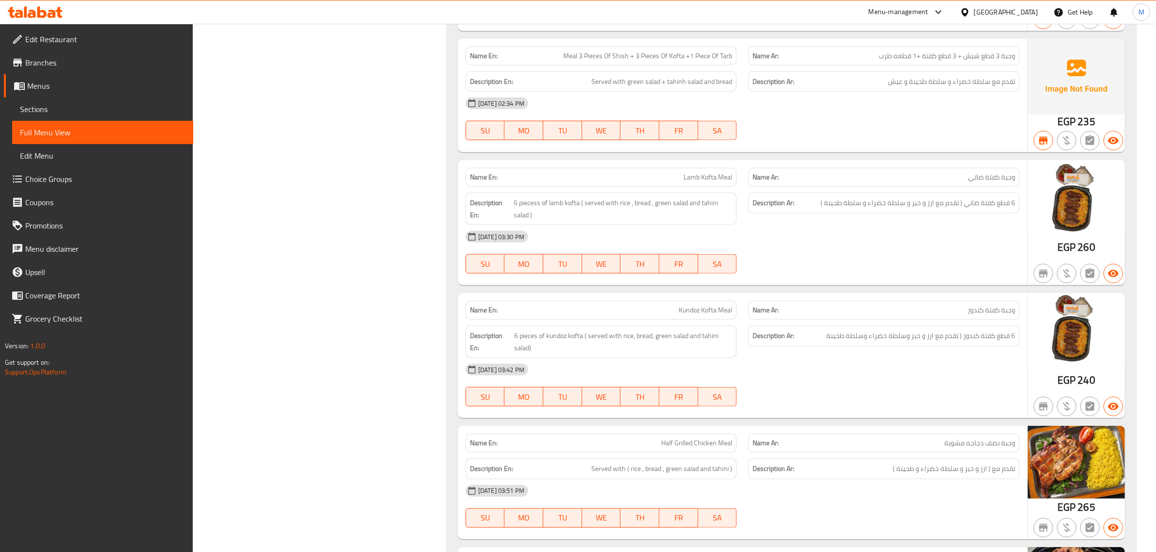
scroll to position [1153, 0]
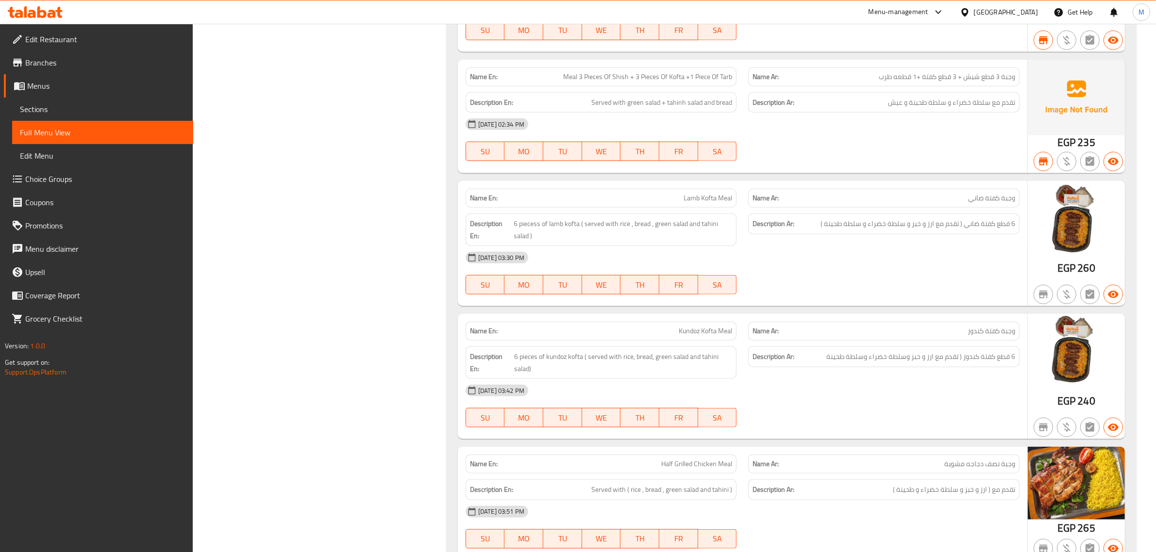
click at [718, 200] on span "Lamb Kofta Meal" at bounding box center [707, 198] width 49 height 10
click at [717, 200] on span "Lamb Kofta Meal" at bounding box center [707, 198] width 49 height 10
copy span "Lamb Kofta Meal"
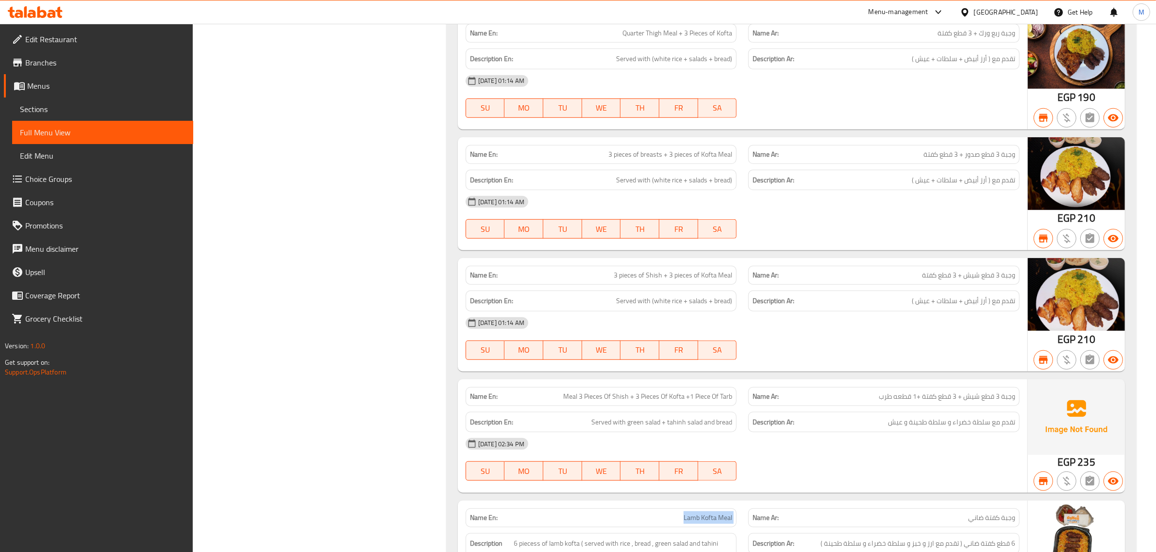
scroll to position [789, 0]
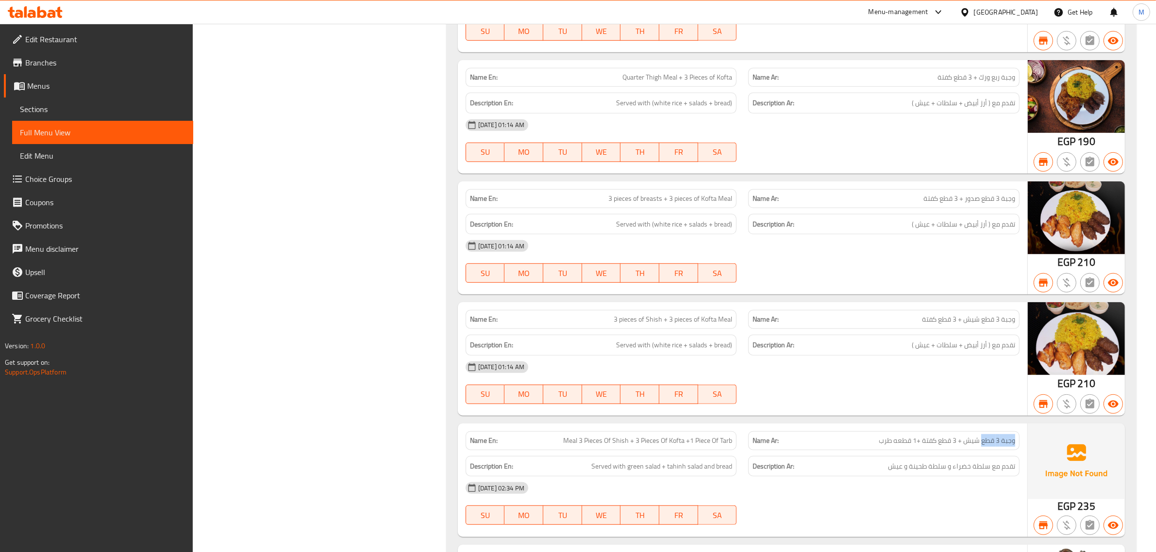
drag, startPoint x: 983, startPoint y: 442, endPoint x: 1017, endPoint y: 439, distance: 33.6
click at [1018, 440] on div "Name Ar: وجبة 3 قطع شيش + 3 قطع كفتة +1 قطعه طرب" at bounding box center [883, 441] width 271 height 19
copy span "وجبة 3 قطع"
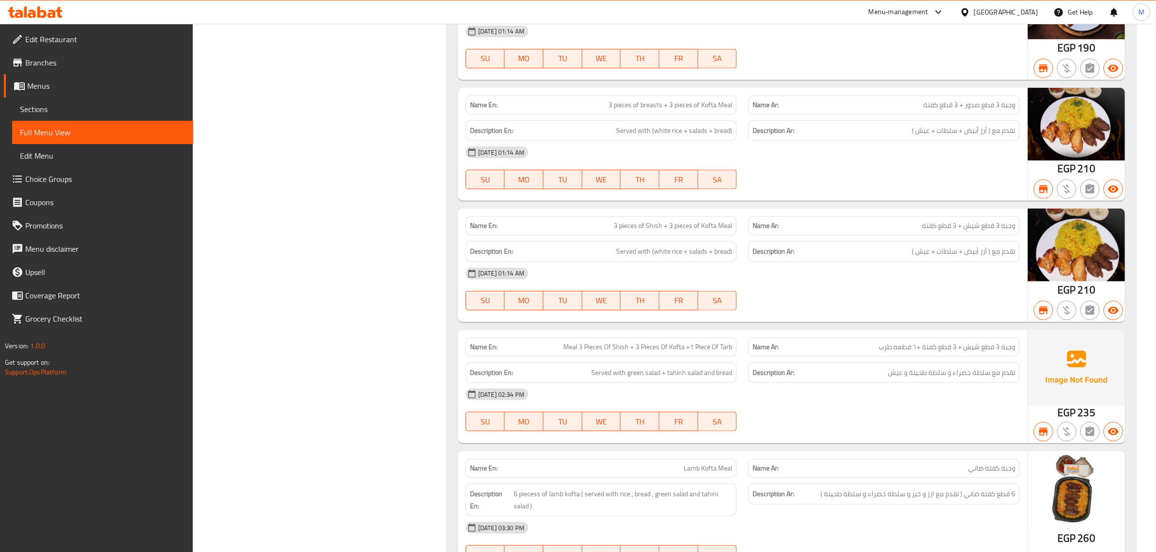
scroll to position [1831, 0]
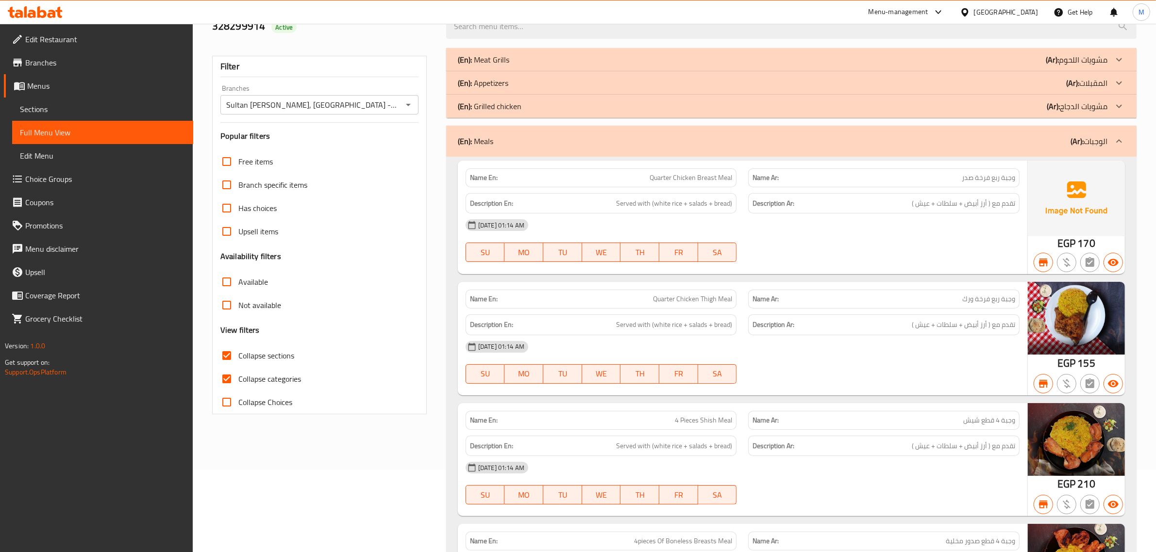
scroll to position [0, 0]
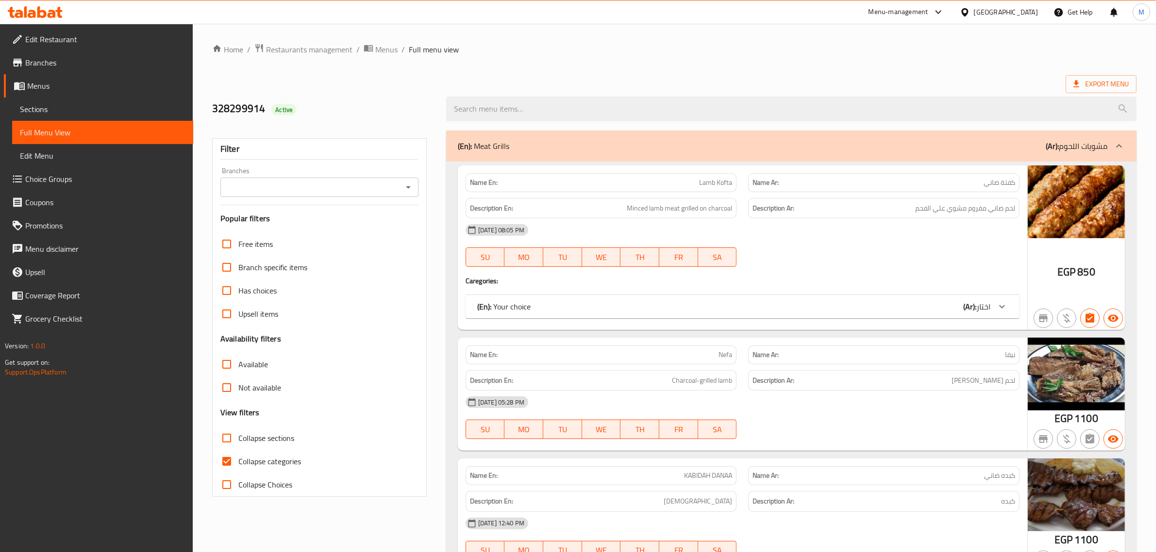
click at [406, 184] on icon "Open" at bounding box center [408, 188] width 12 height 12
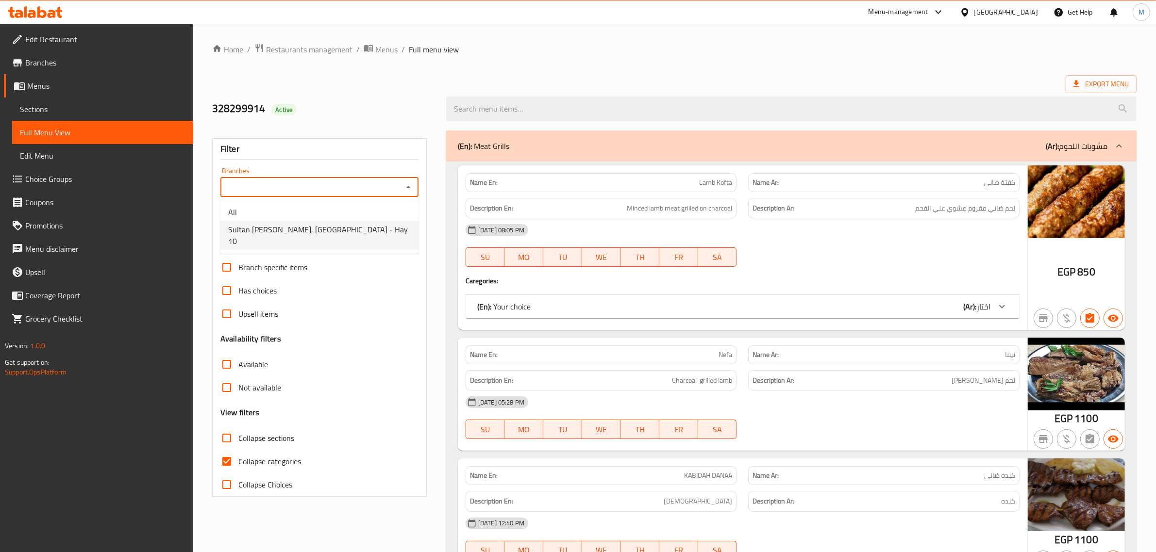
click at [364, 226] on li "Sultan [PERSON_NAME], [GEOGRAPHIC_DATA] - Hay 10" at bounding box center [319, 235] width 198 height 29
type input "Sultan [PERSON_NAME], [GEOGRAPHIC_DATA] - Hay 10"
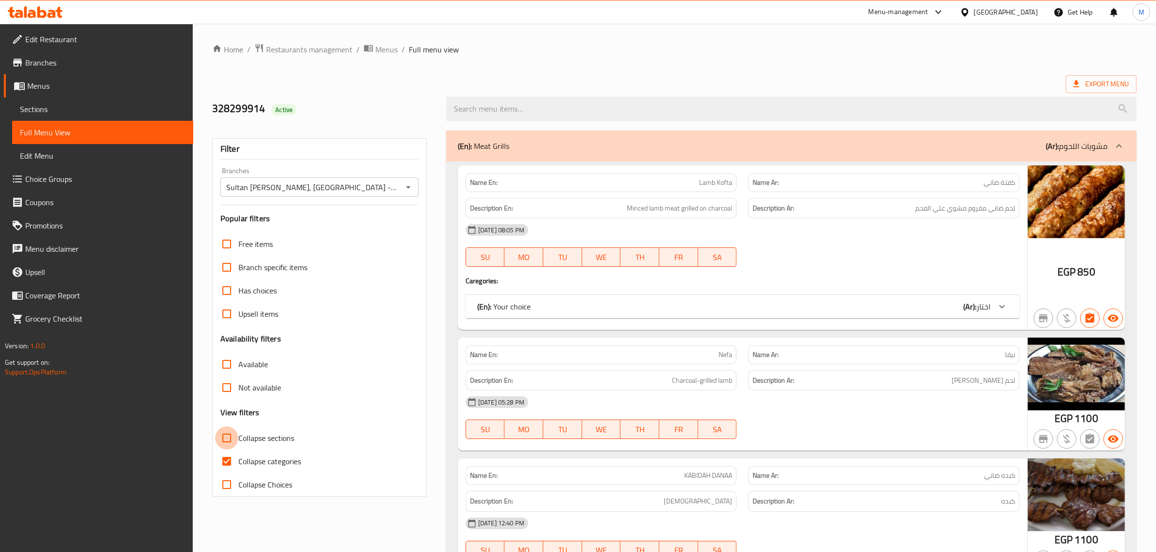
drag, startPoint x: 231, startPoint y: 440, endPoint x: 226, endPoint y: 435, distance: 6.9
click at [231, 437] on input "Collapse sections" at bounding box center [226, 438] width 23 height 23
checkbox input "true"
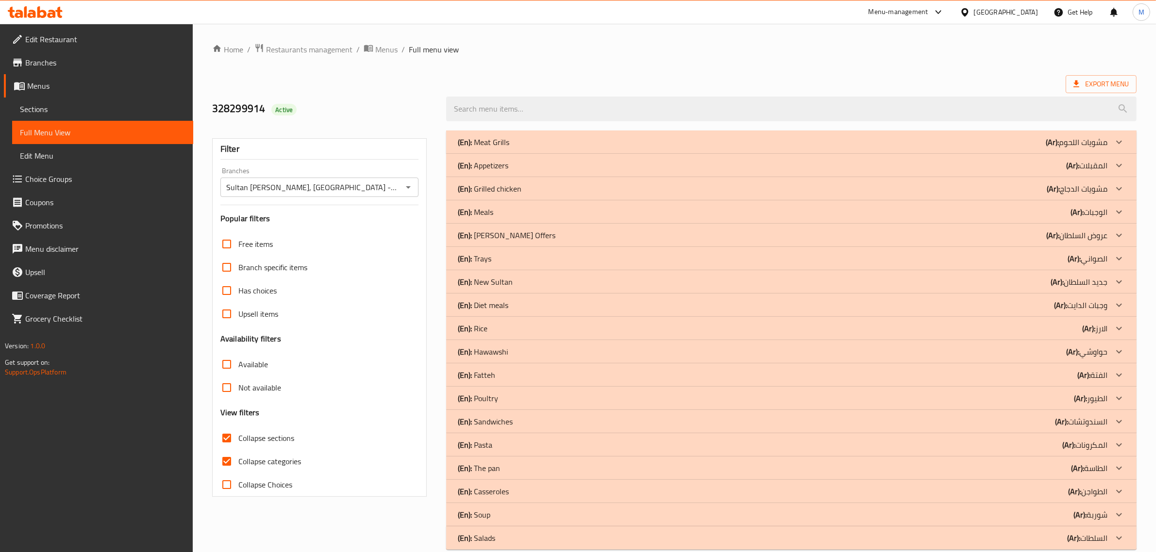
click at [1118, 307] on icon at bounding box center [1119, 306] width 12 height 12
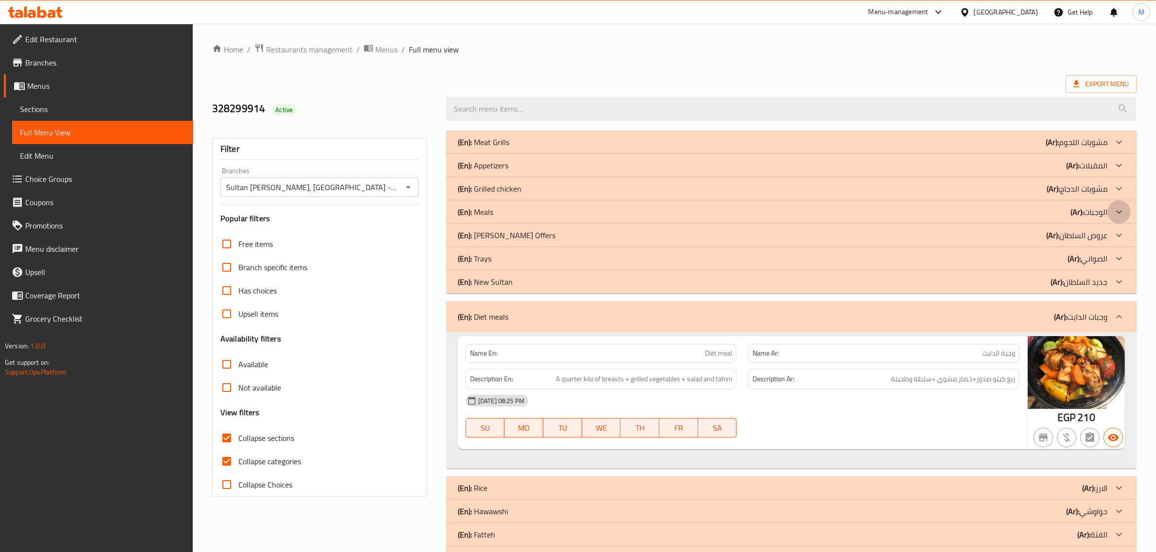
click at [1115, 212] on icon at bounding box center [1119, 212] width 12 height 12
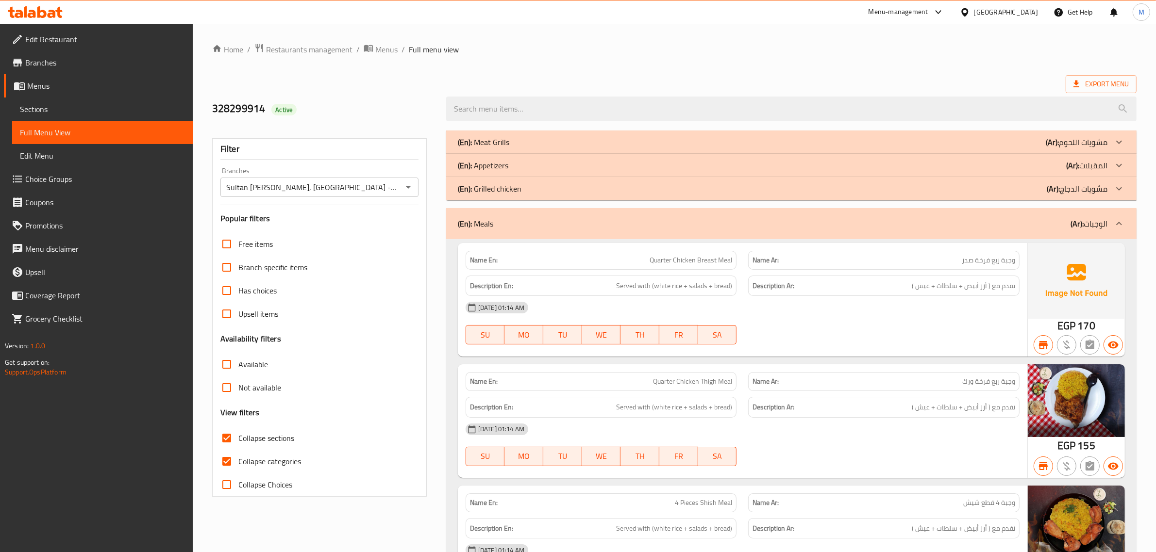
click at [324, 50] on span "Restaurants management" at bounding box center [309, 50] width 86 height 12
